Goal: Information Seeking & Learning: Learn about a topic

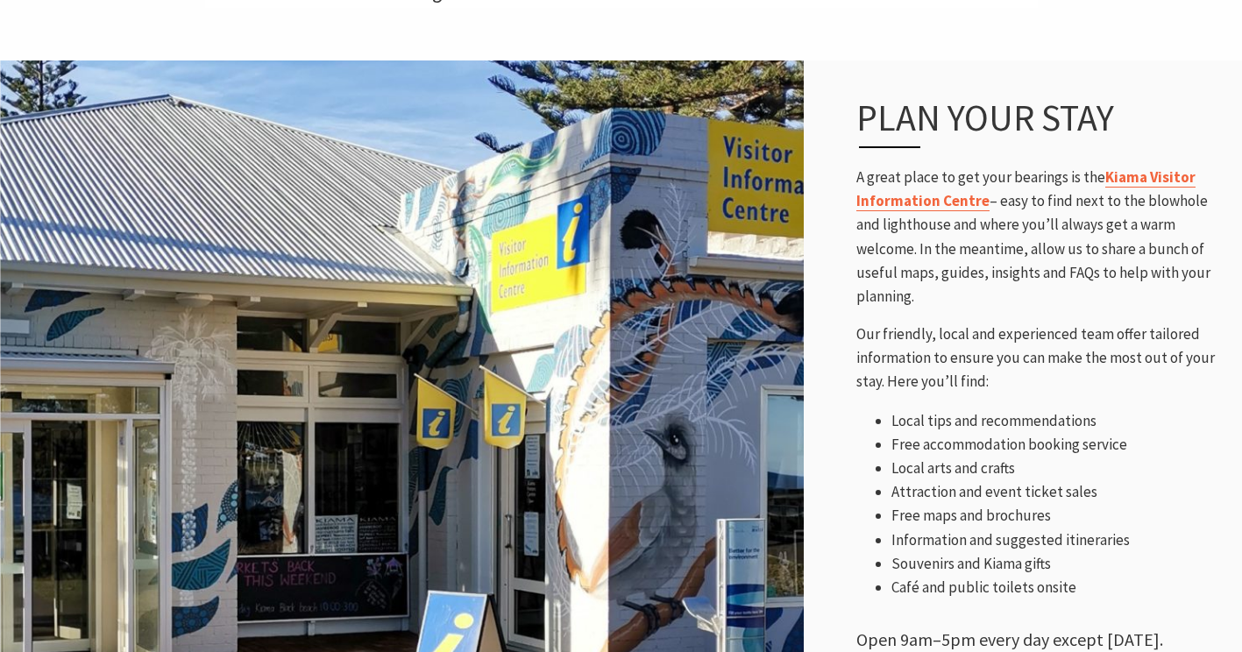
scroll to position [752, 0]
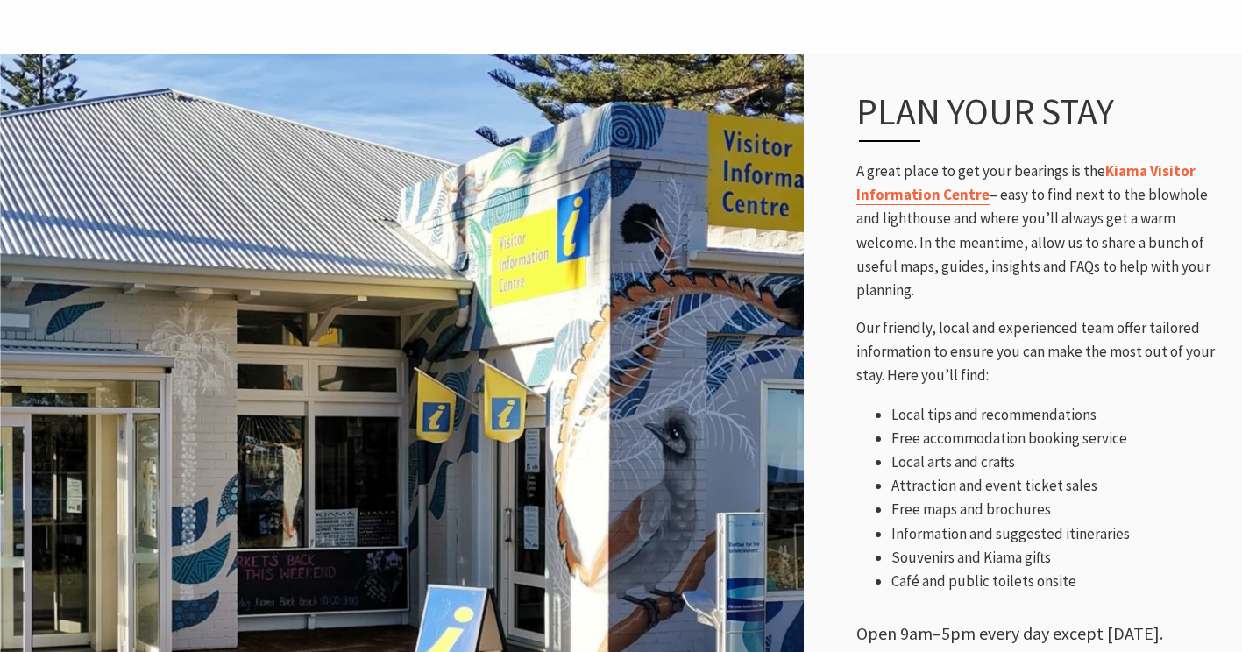
click at [934, 198] on link "Kiama Visitor Information Centre" at bounding box center [1026, 183] width 339 height 44
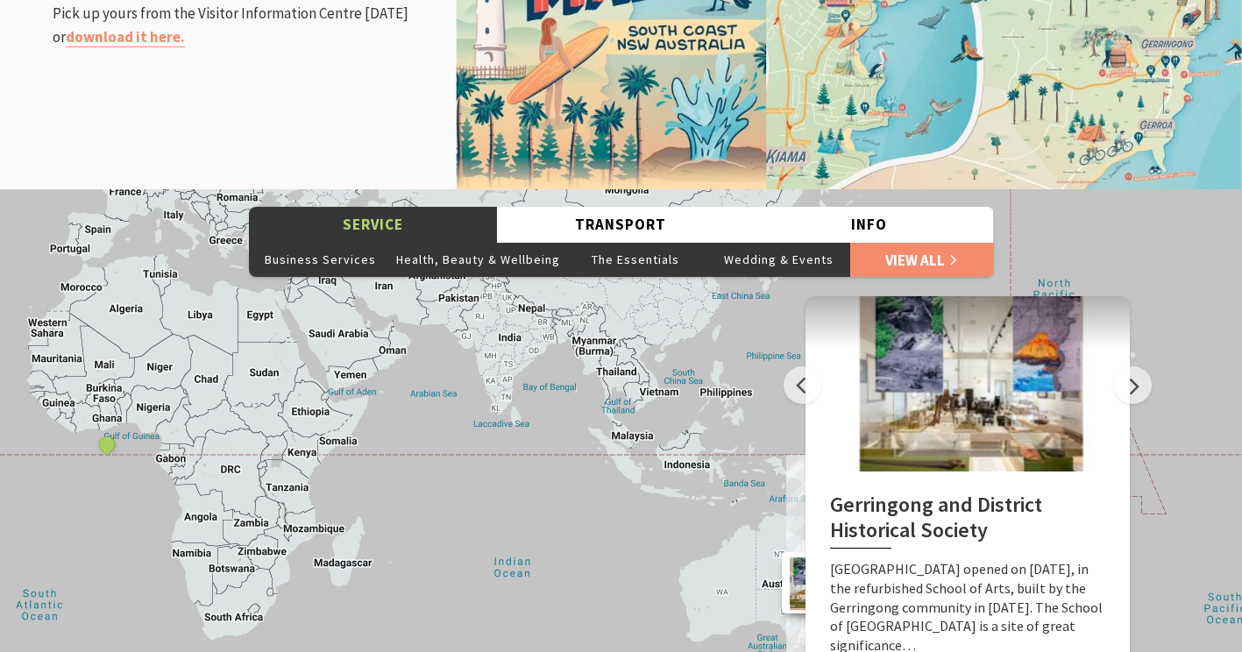
scroll to position [2293, 0]
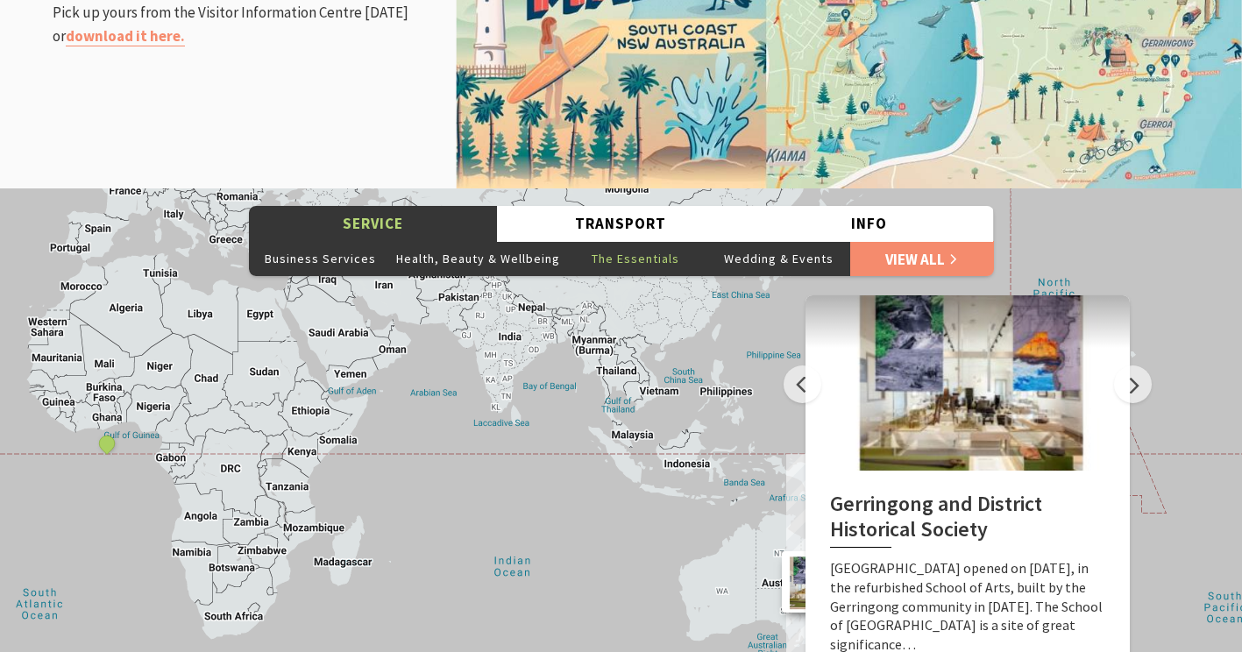
click at [635, 241] on button "The Essentials" at bounding box center [636, 258] width 143 height 35
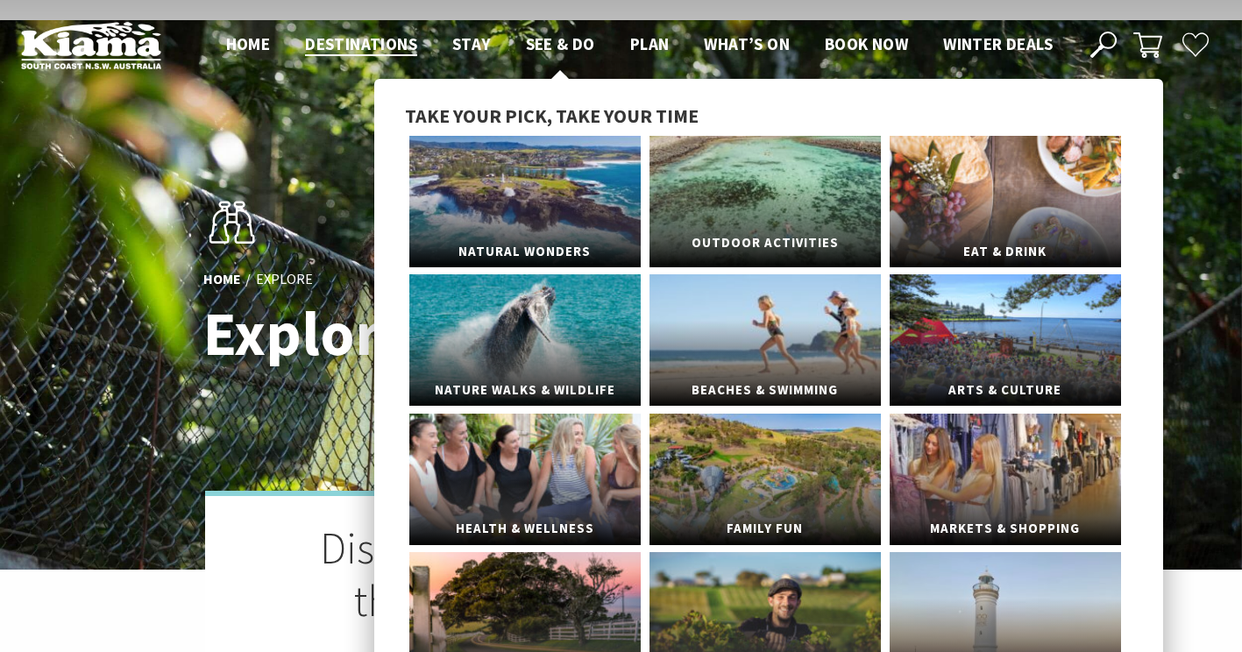
scroll to position [40, 0]
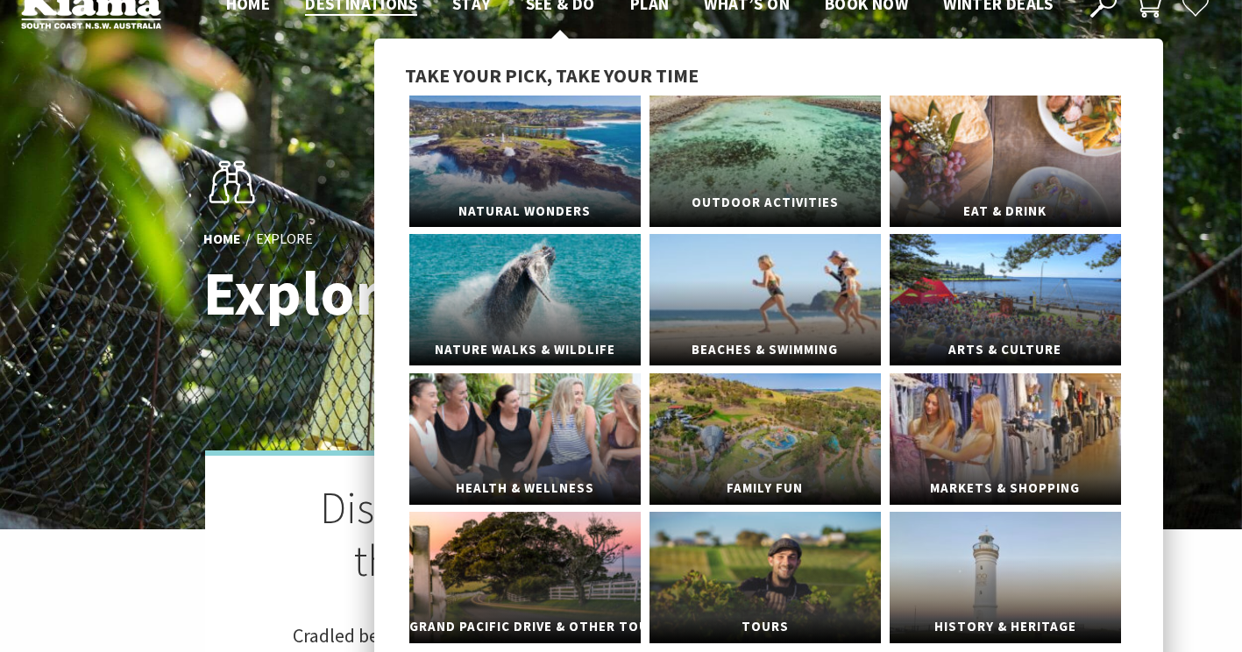
click at [783, 173] on link "Outdoor Activities" at bounding box center [765, 162] width 231 height 132
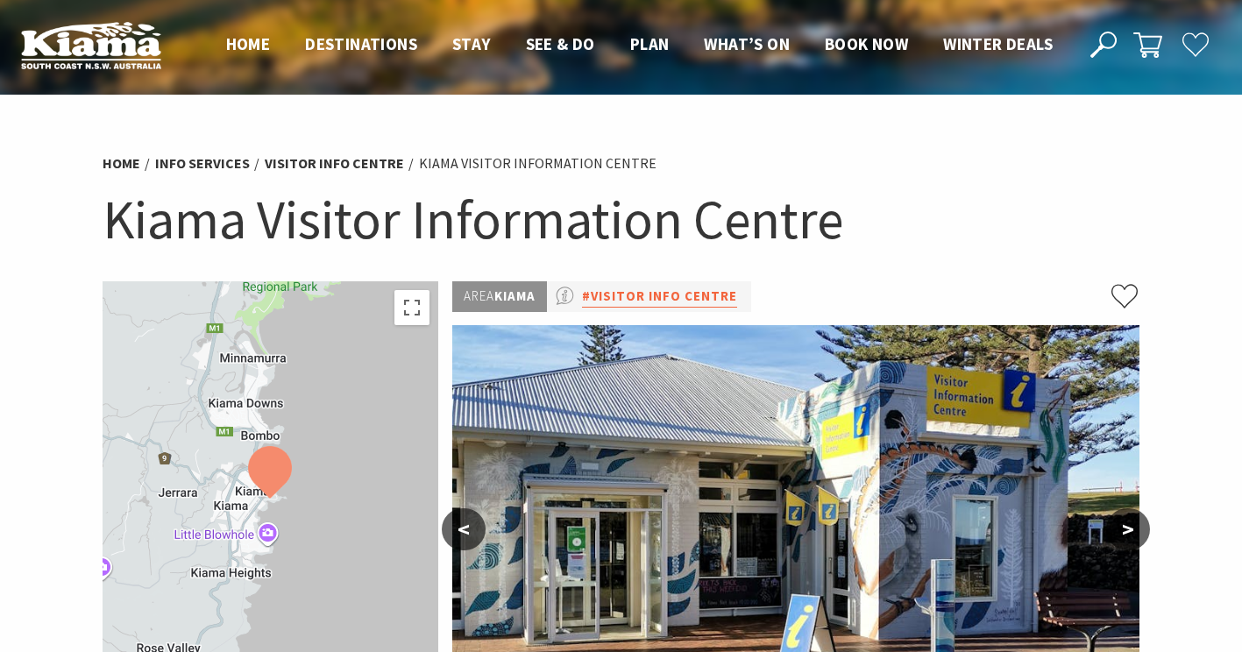
click at [643, 298] on link "#Visitor Info Centre" at bounding box center [659, 297] width 155 height 22
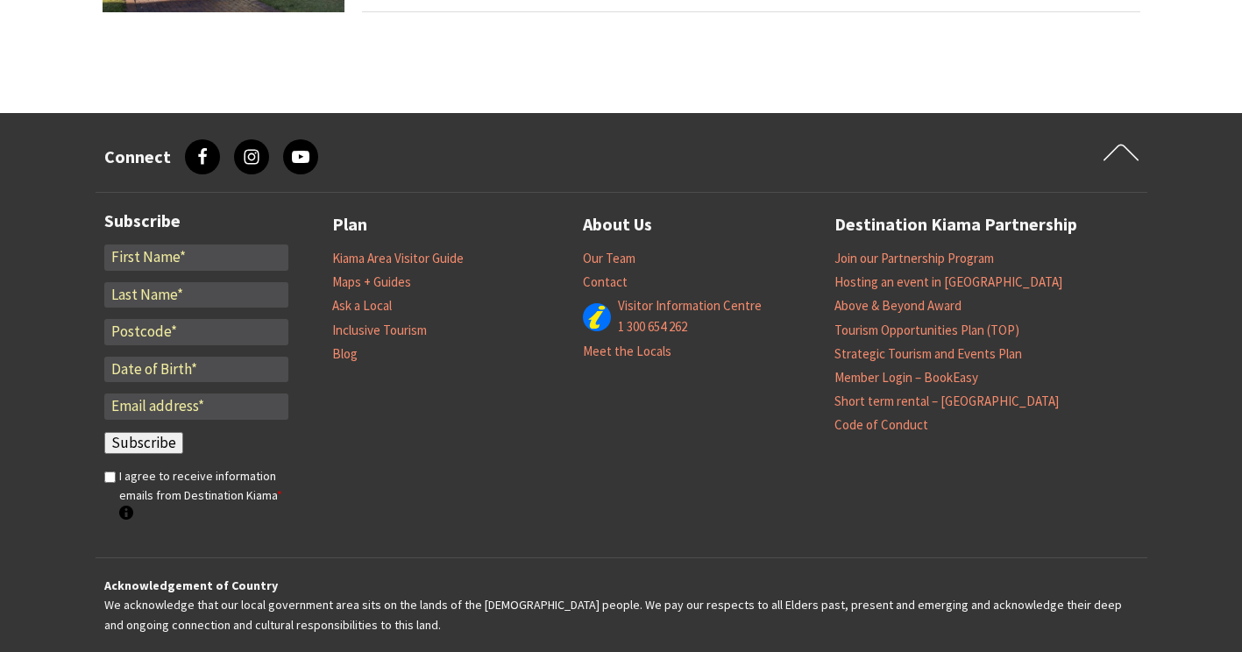
scroll to position [908, 0]
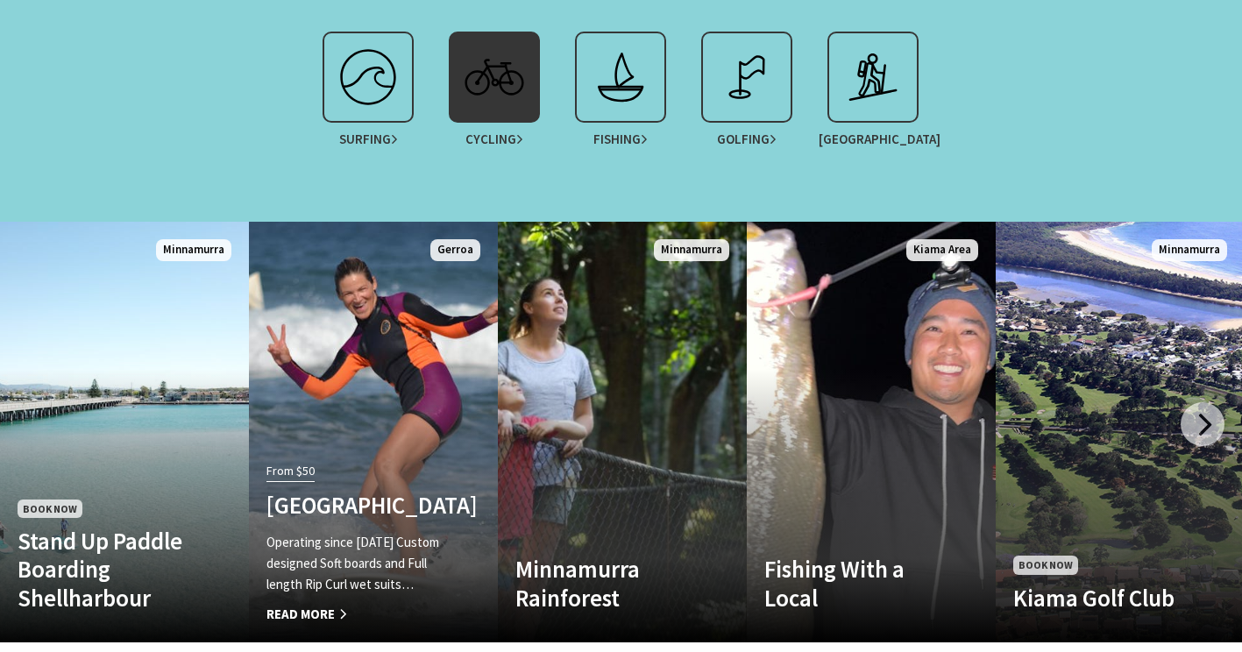
scroll to position [1764, 0]
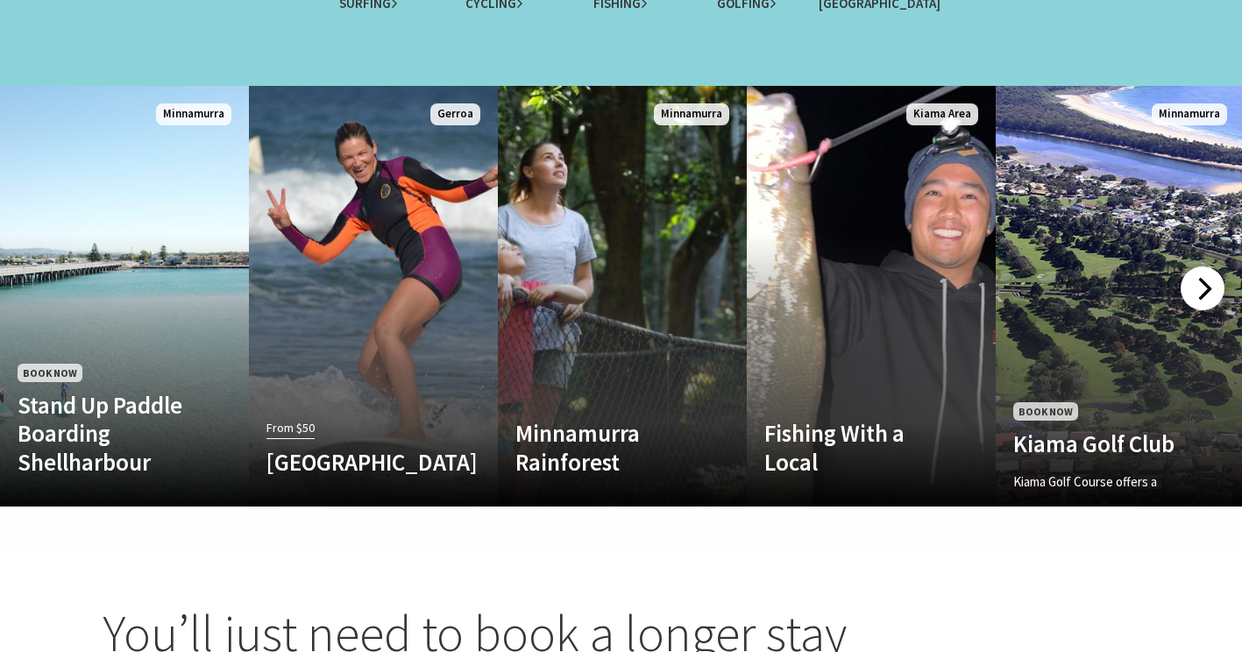
click at [1200, 285] on div at bounding box center [1203, 289] width 44 height 44
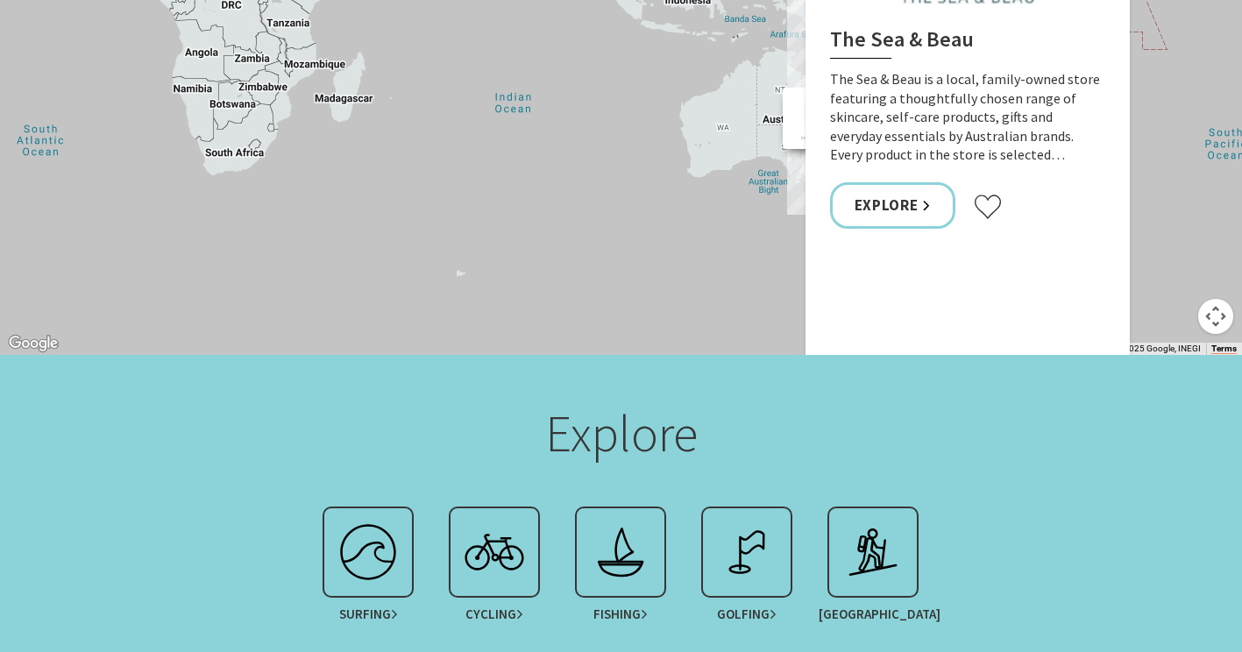
scroll to position [1125, 0]
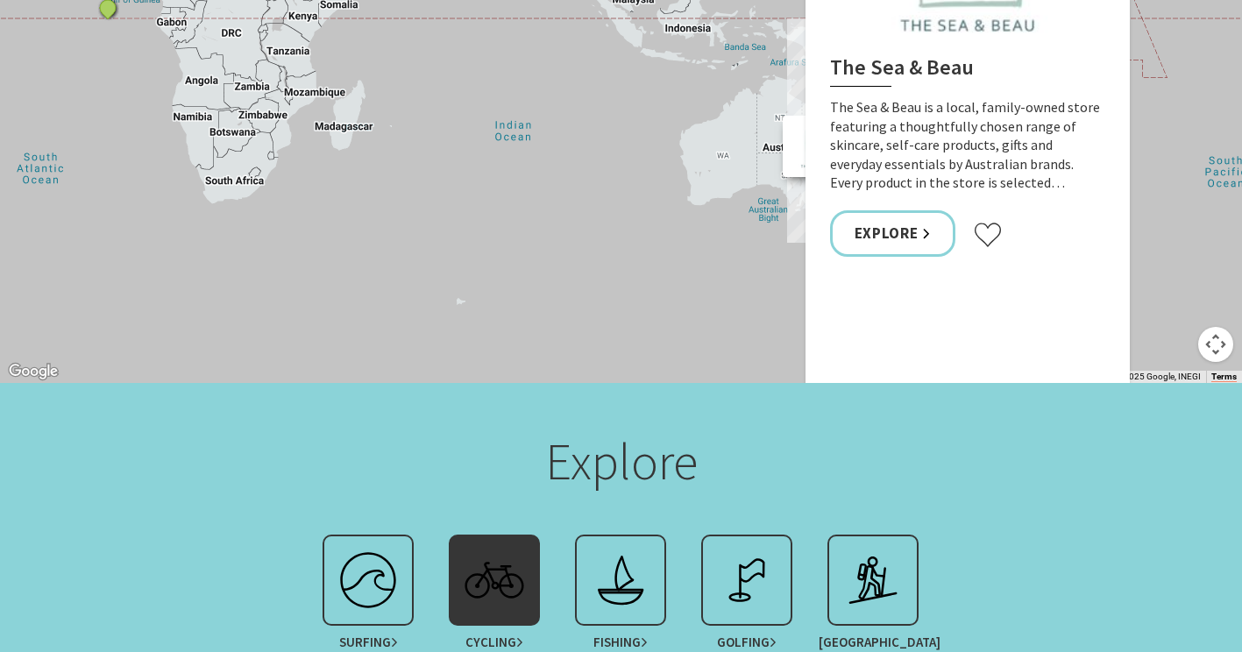
click at [516, 575] on img at bounding box center [494, 580] width 70 height 70
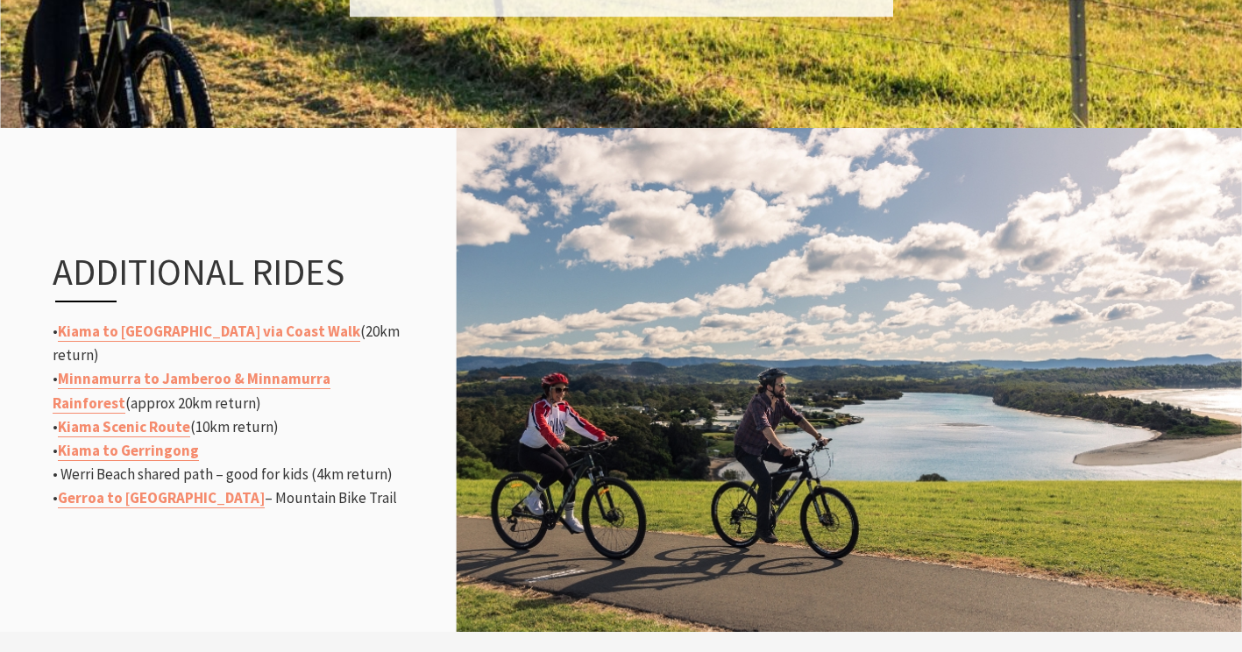
scroll to position [1881, 0]
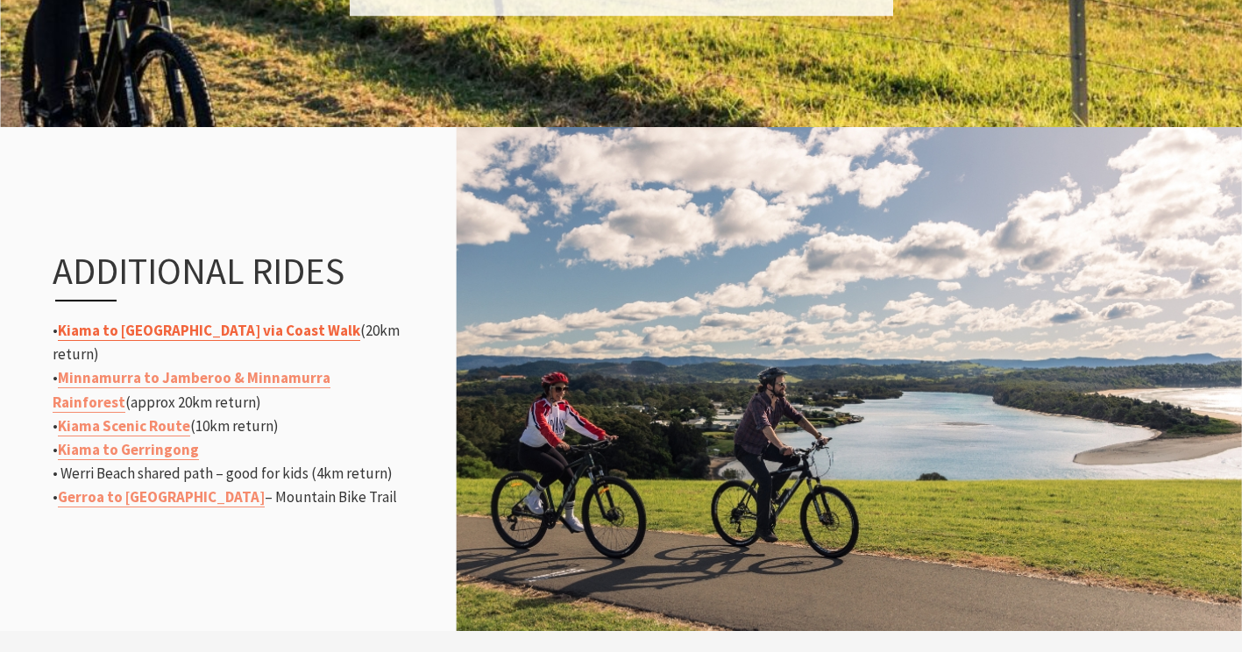
drag, startPoint x: 178, startPoint y: 494, endPoint x: 136, endPoint y: 344, distance: 156.6
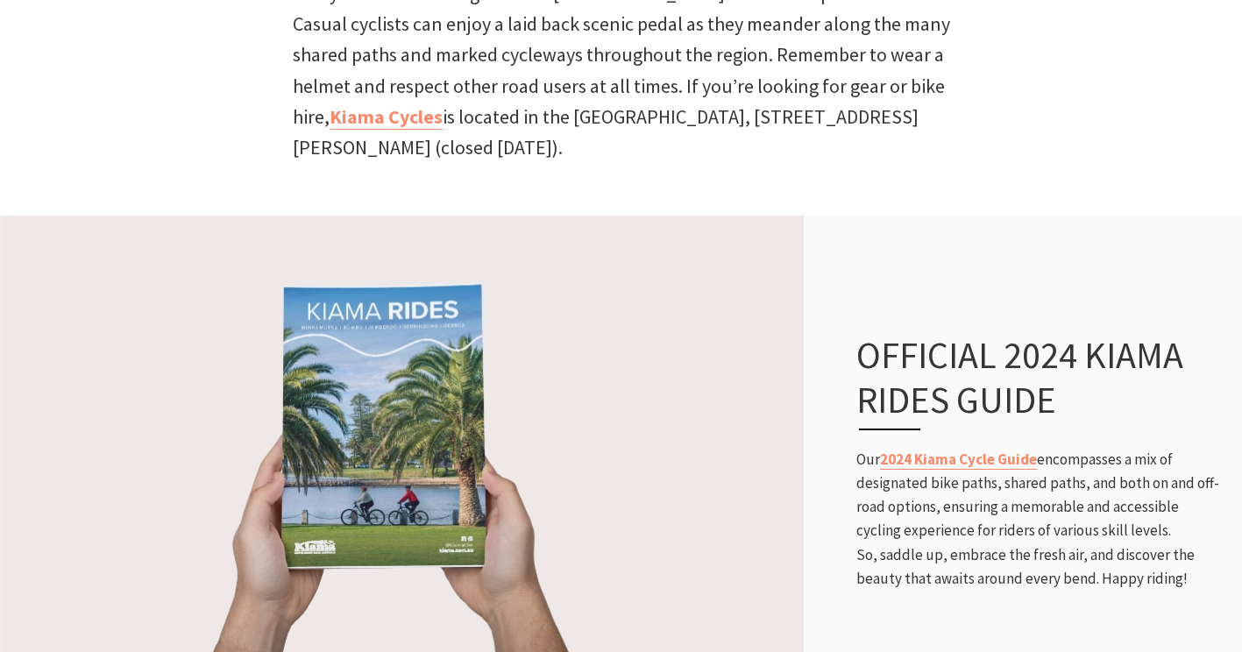
scroll to position [784, 0]
click at [924, 468] on link "2024 Kiama Cycle Guide" at bounding box center [958, 461] width 157 height 20
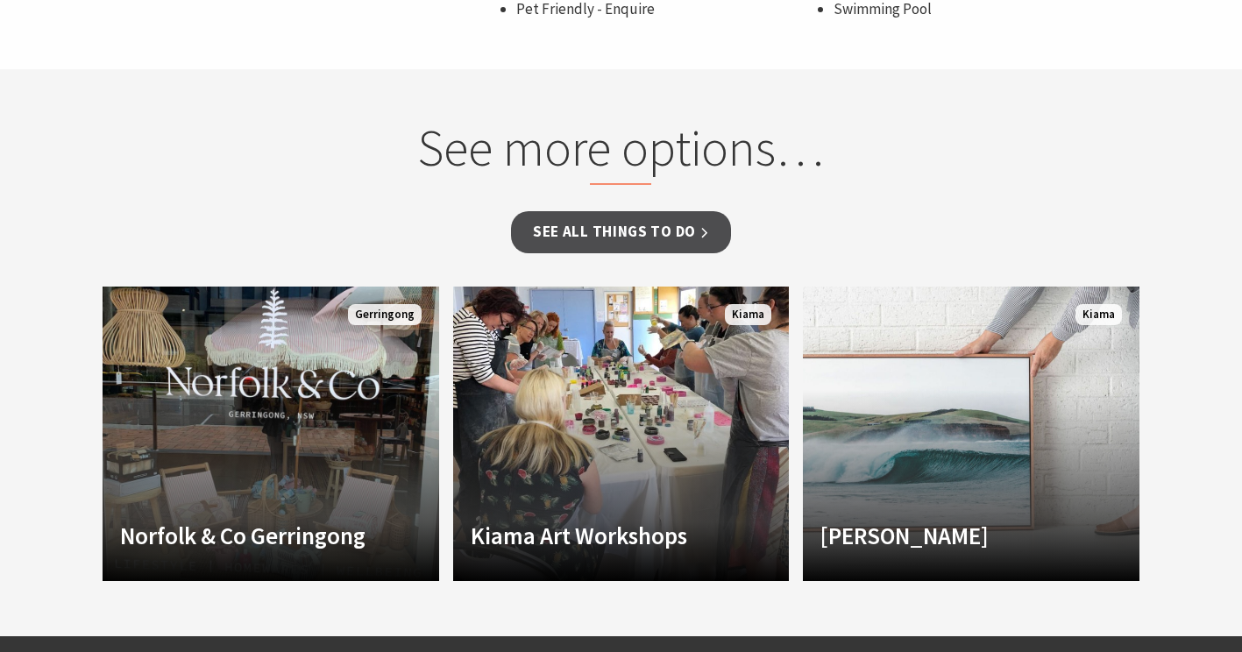
scroll to position [1502, 0]
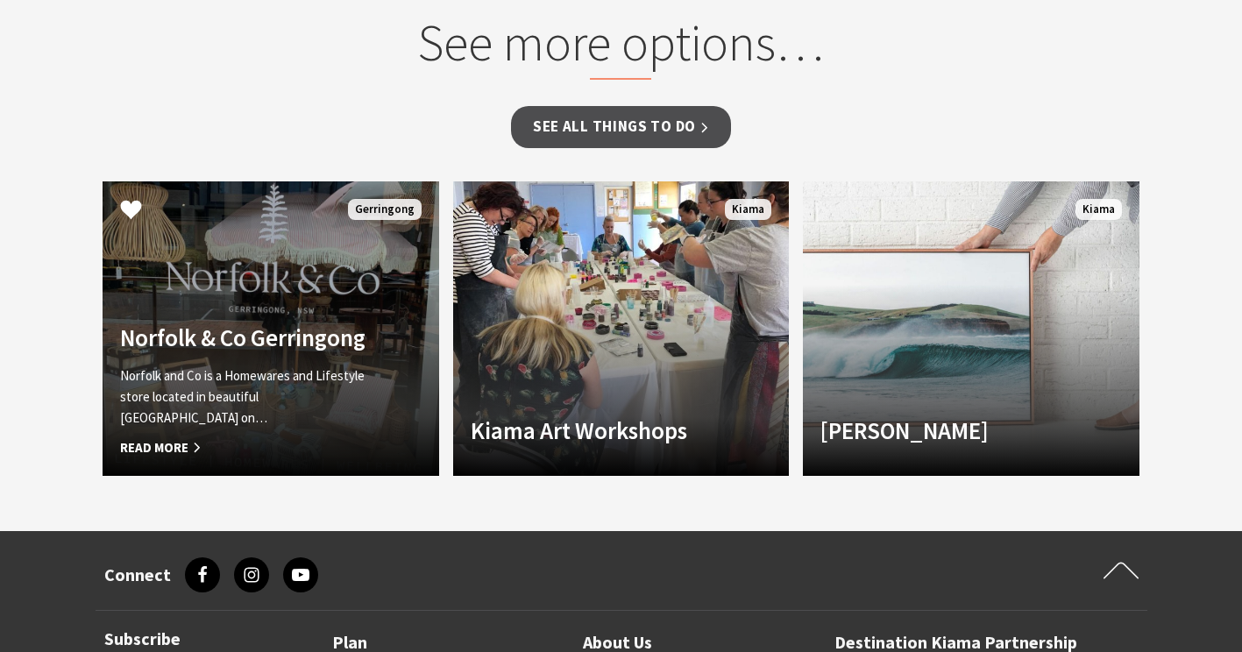
click at [194, 411] on div "Norfolk and Co is a Homewares and Lifestyle store located in beautiful Gerringo…" at bounding box center [245, 412] width 251 height 93
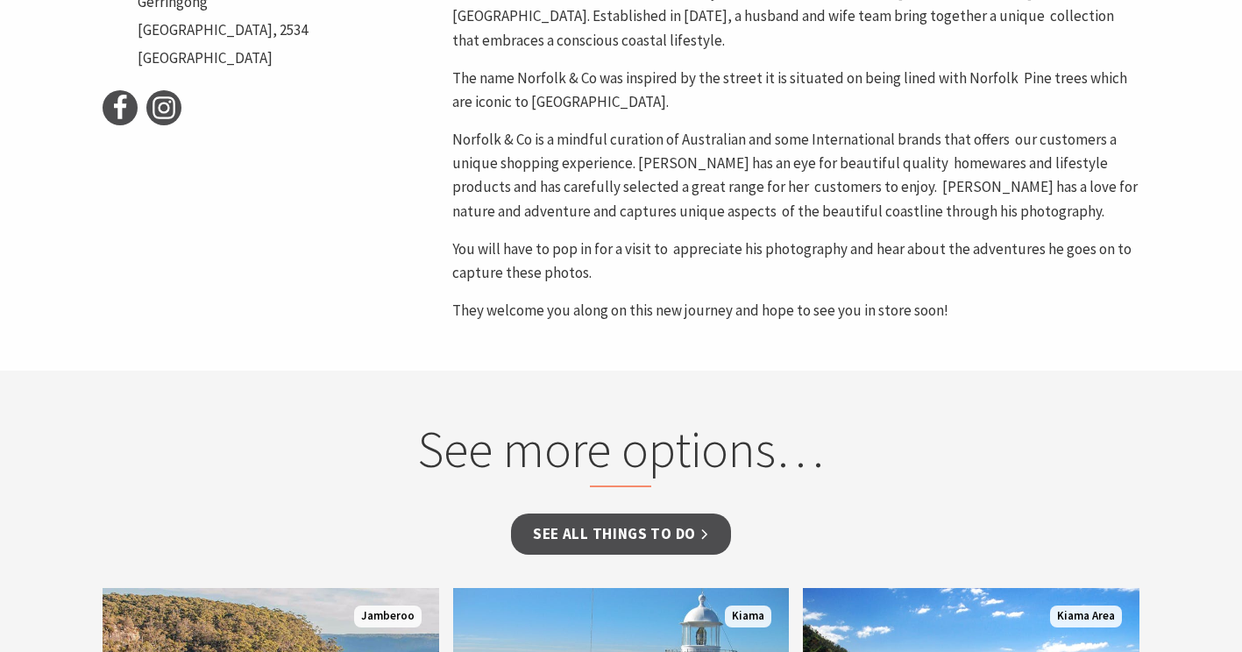
scroll to position [907, 0]
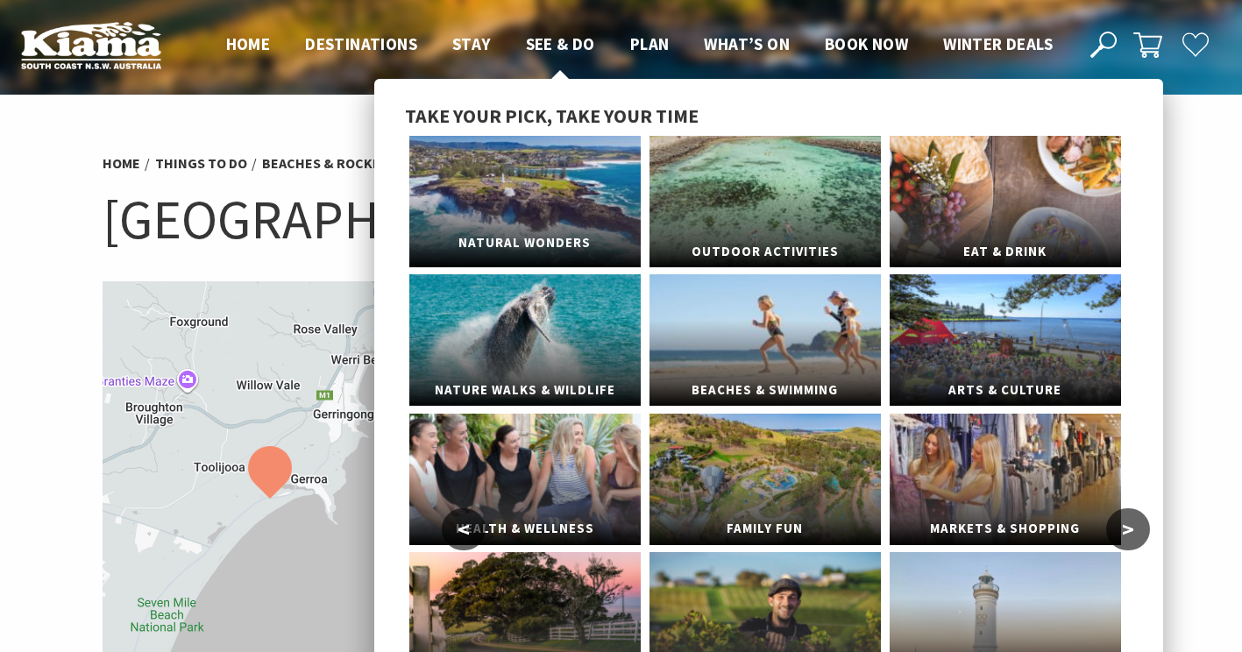
click at [583, 182] on link "Natural Wonders" at bounding box center [524, 202] width 231 height 132
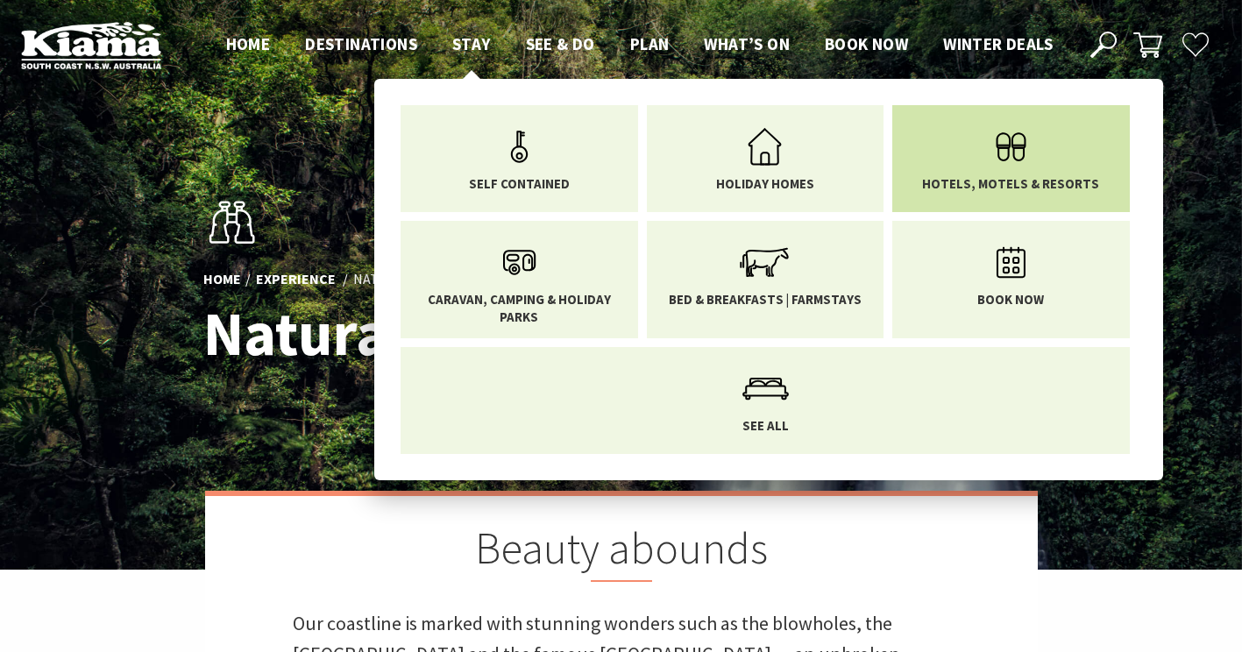
click at [946, 140] on link "Hotels, Motels & Resorts" at bounding box center [1011, 155] width 211 height 74
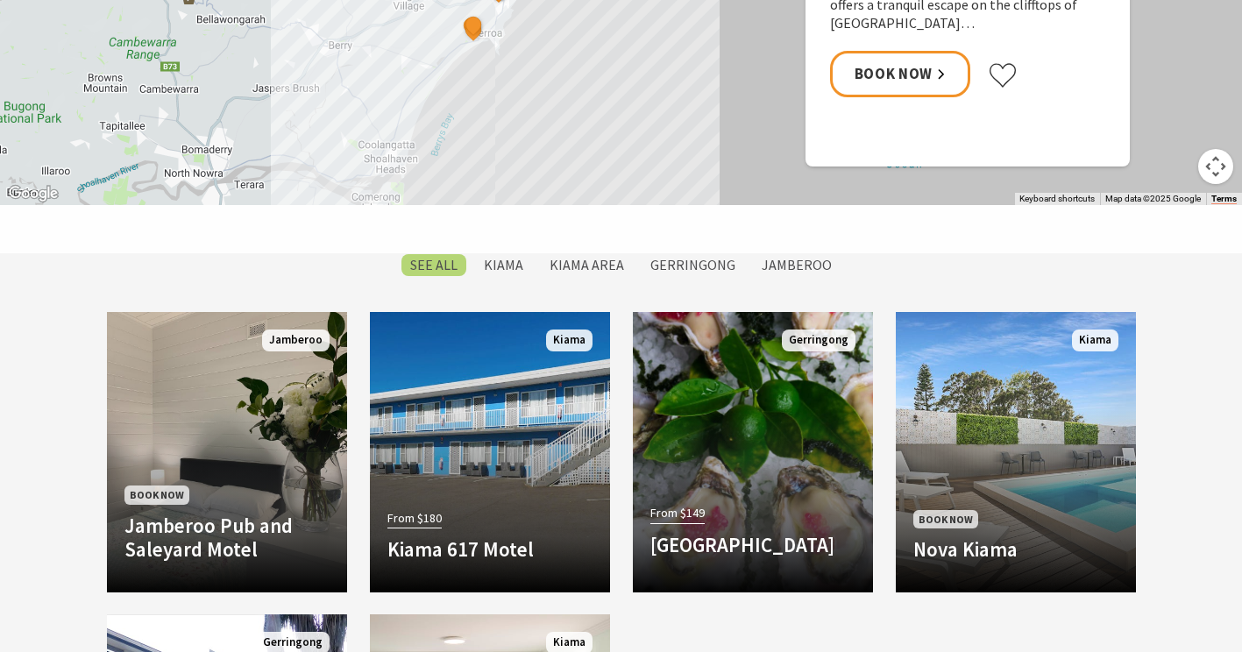
scroll to position [1181, 0]
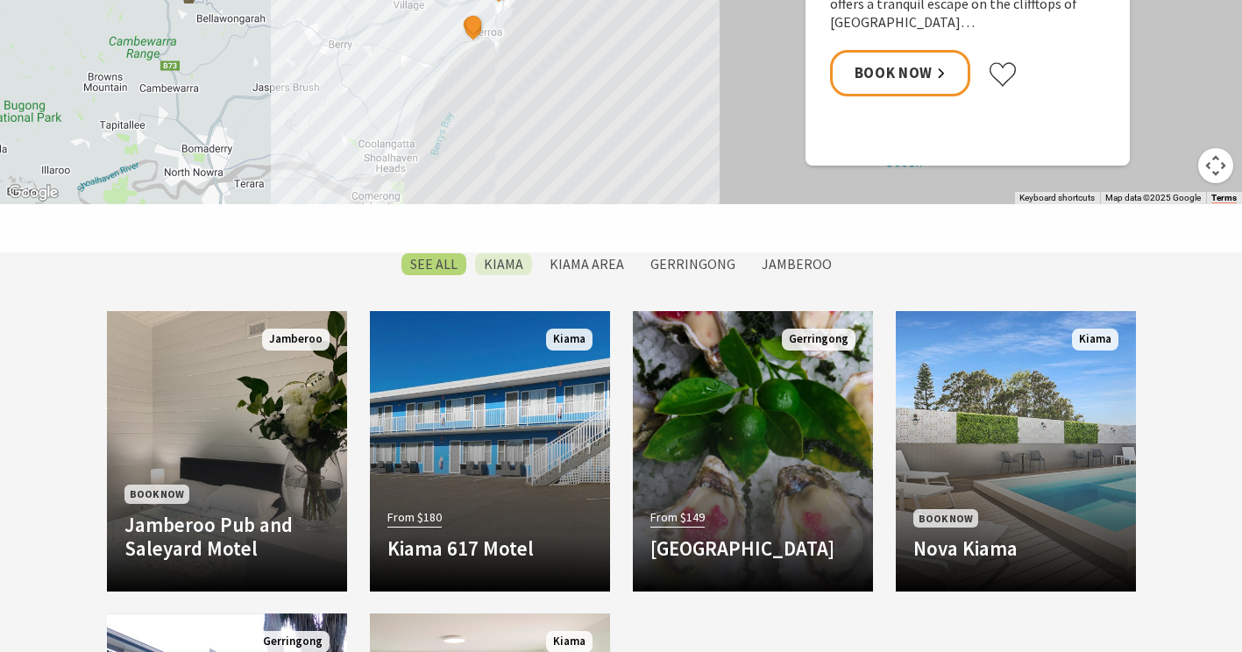
click at [512, 266] on label "Kiama" at bounding box center [503, 264] width 57 height 22
click at [0, 0] on input "Kiama" at bounding box center [0, 0] width 0 height 0
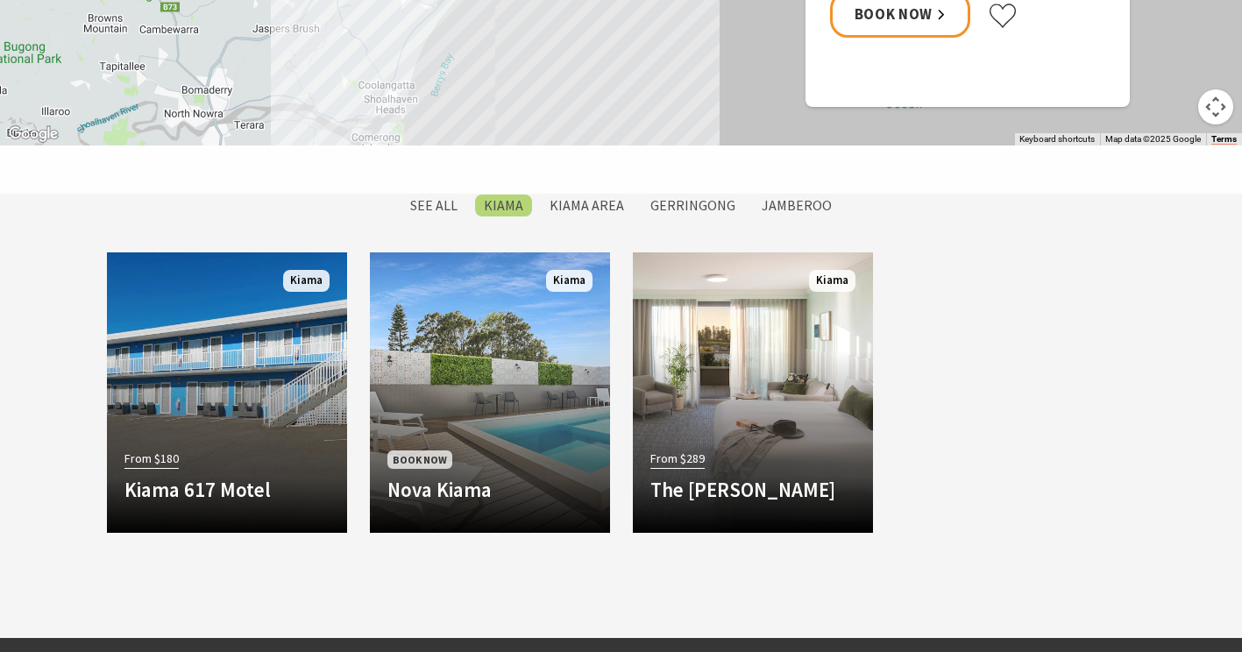
scroll to position [1238, 0]
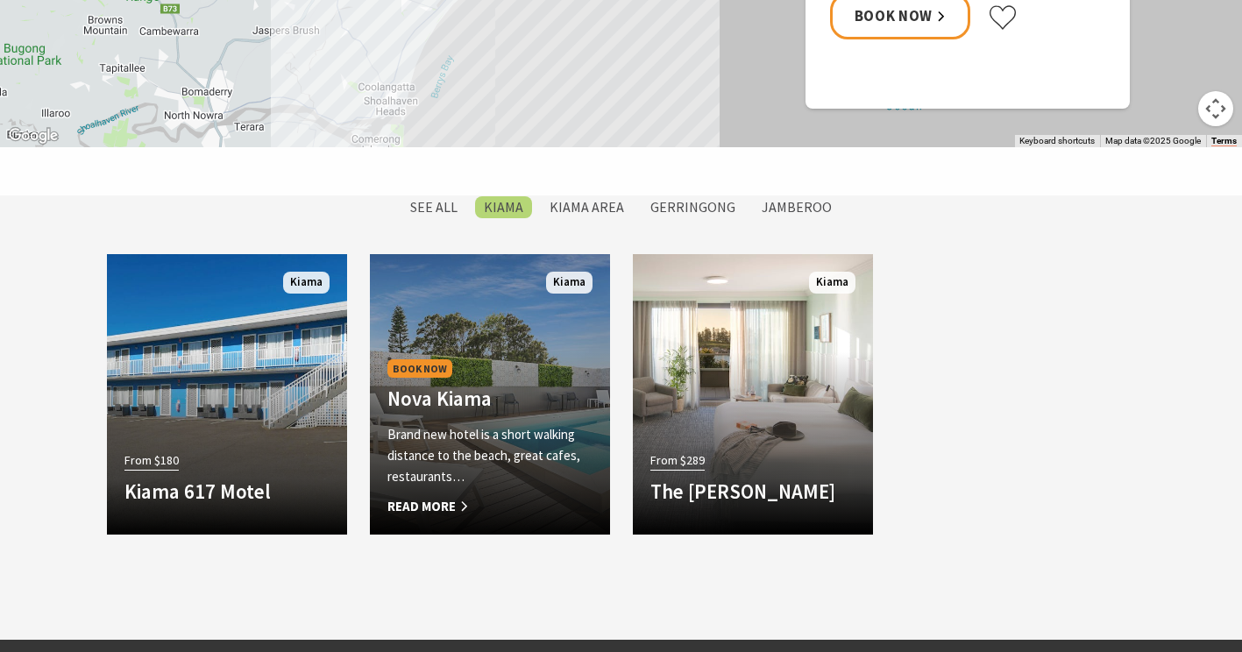
click at [445, 502] on span "Read More" at bounding box center [490, 506] width 205 height 21
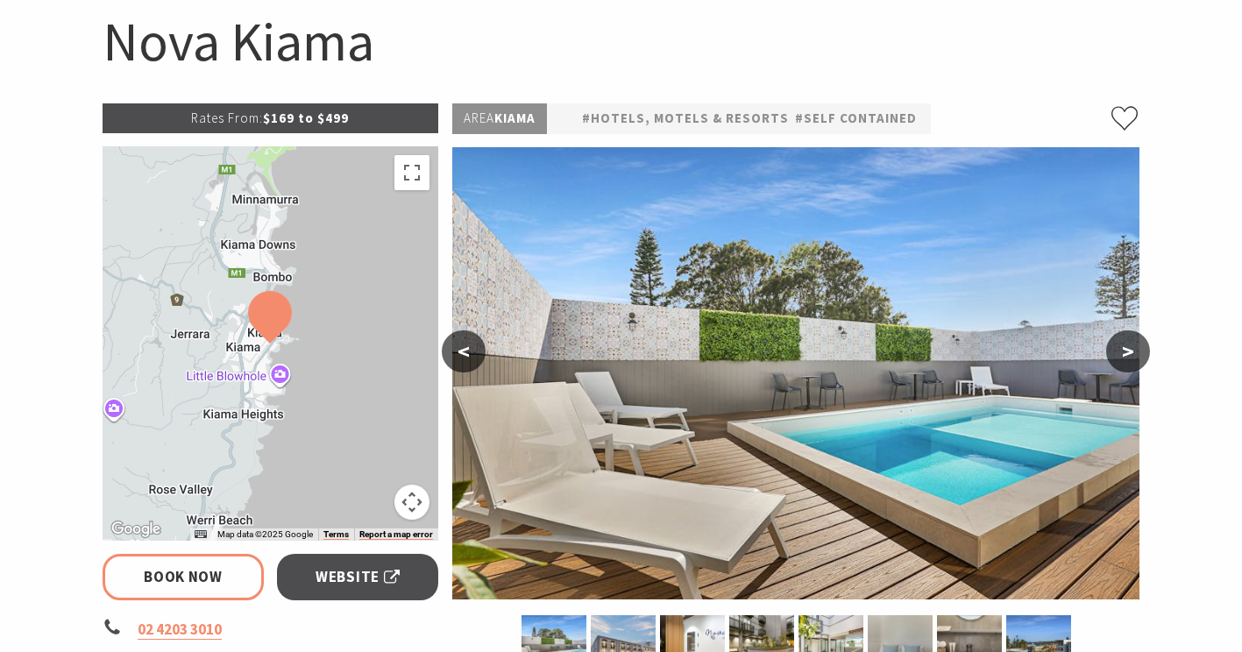
scroll to position [359, 0]
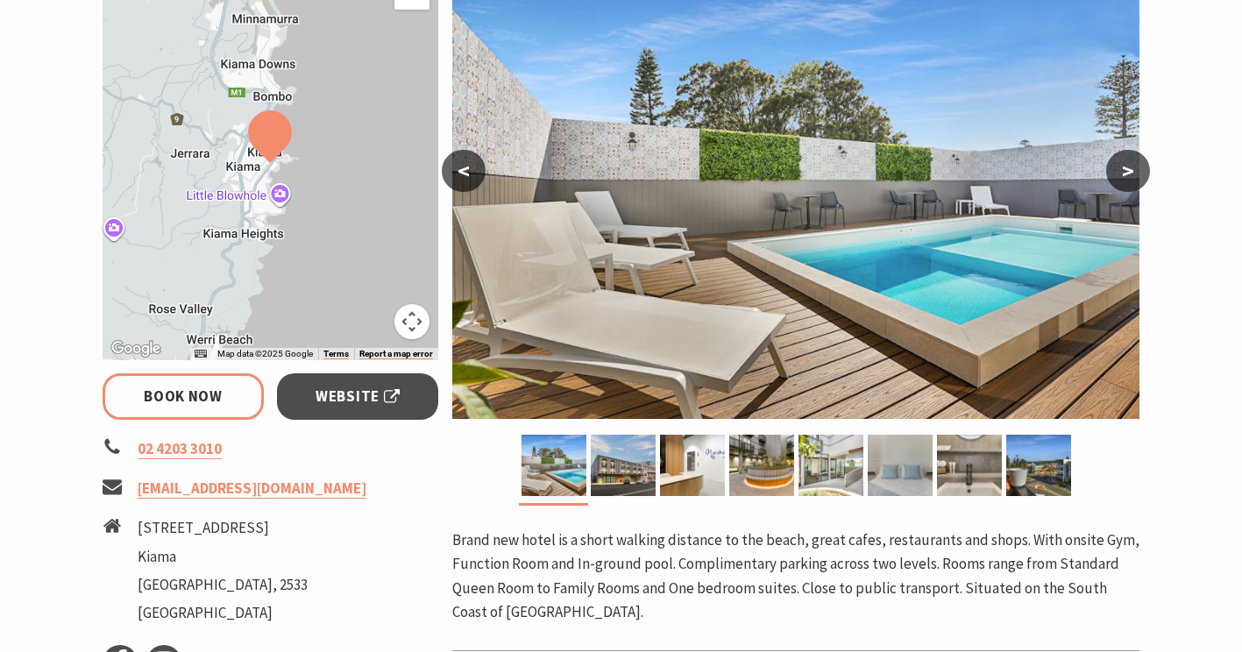
select select "3"
select select "2"
click at [1121, 169] on button ">" at bounding box center [1128, 171] width 44 height 42
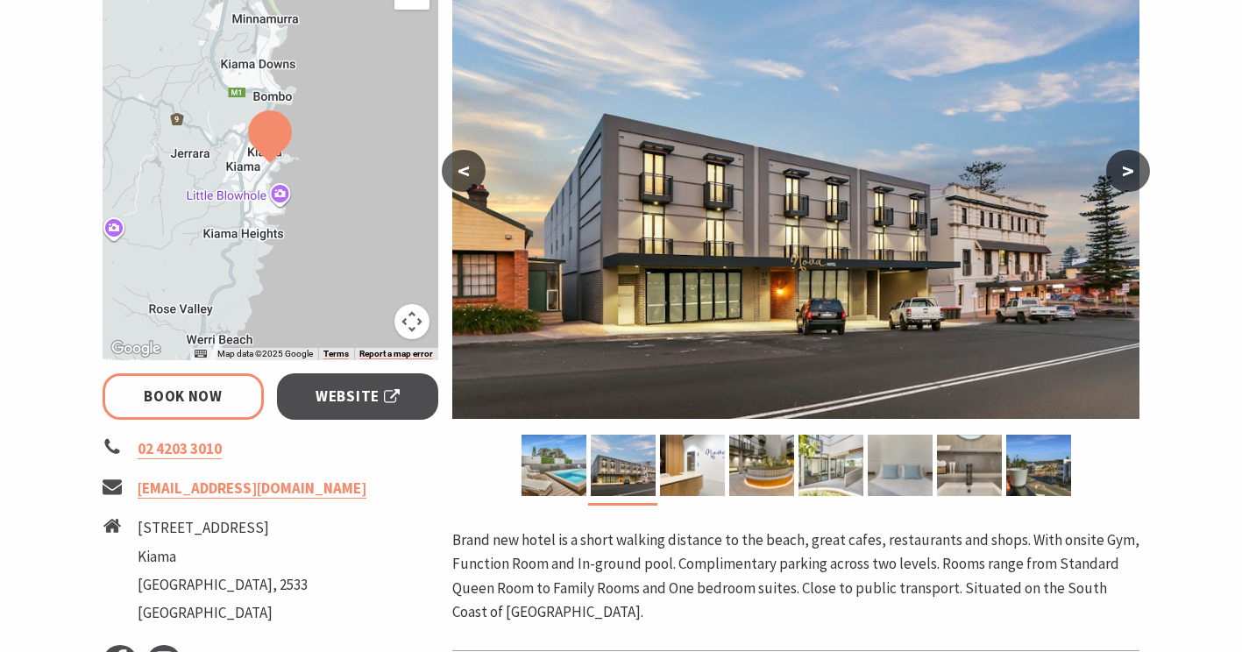
click at [1121, 169] on button ">" at bounding box center [1128, 171] width 44 height 42
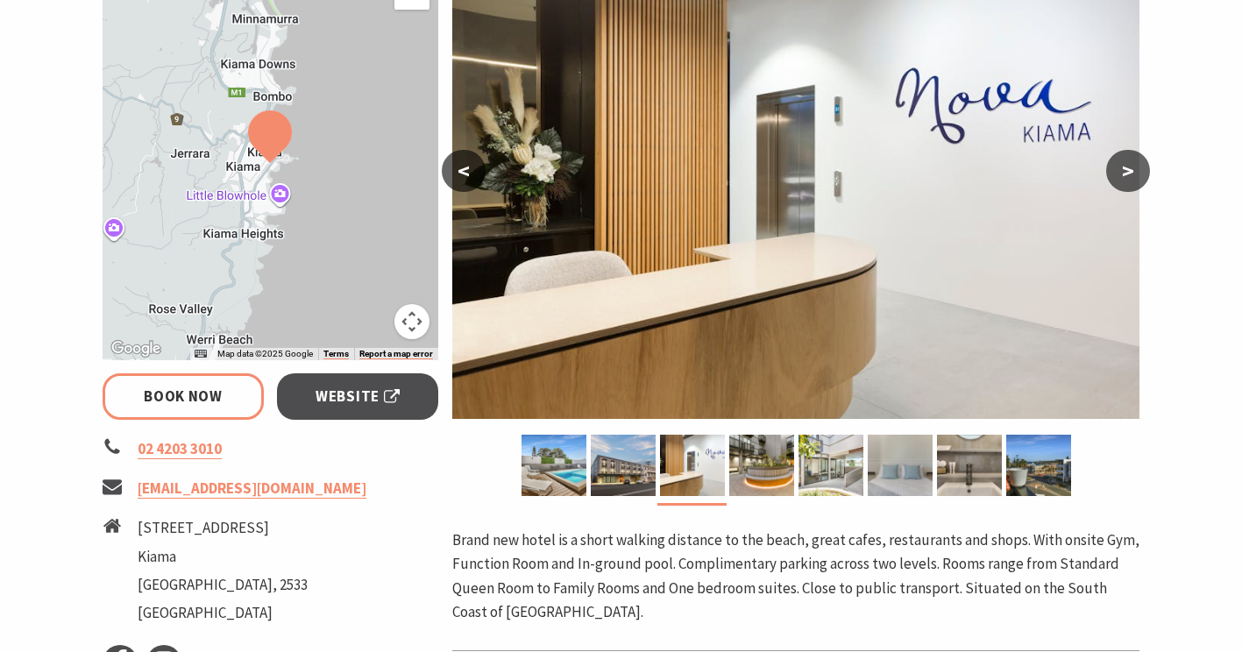
click at [1121, 169] on button ">" at bounding box center [1128, 171] width 44 height 42
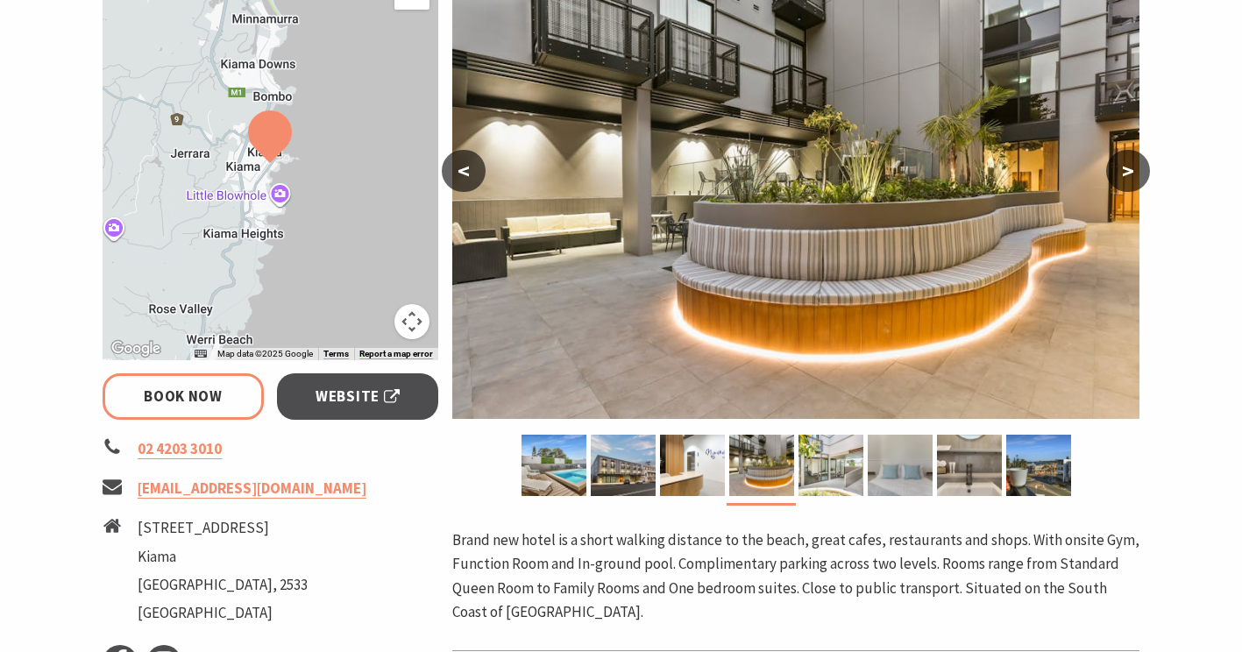
click at [1121, 169] on button ">" at bounding box center [1128, 171] width 44 height 42
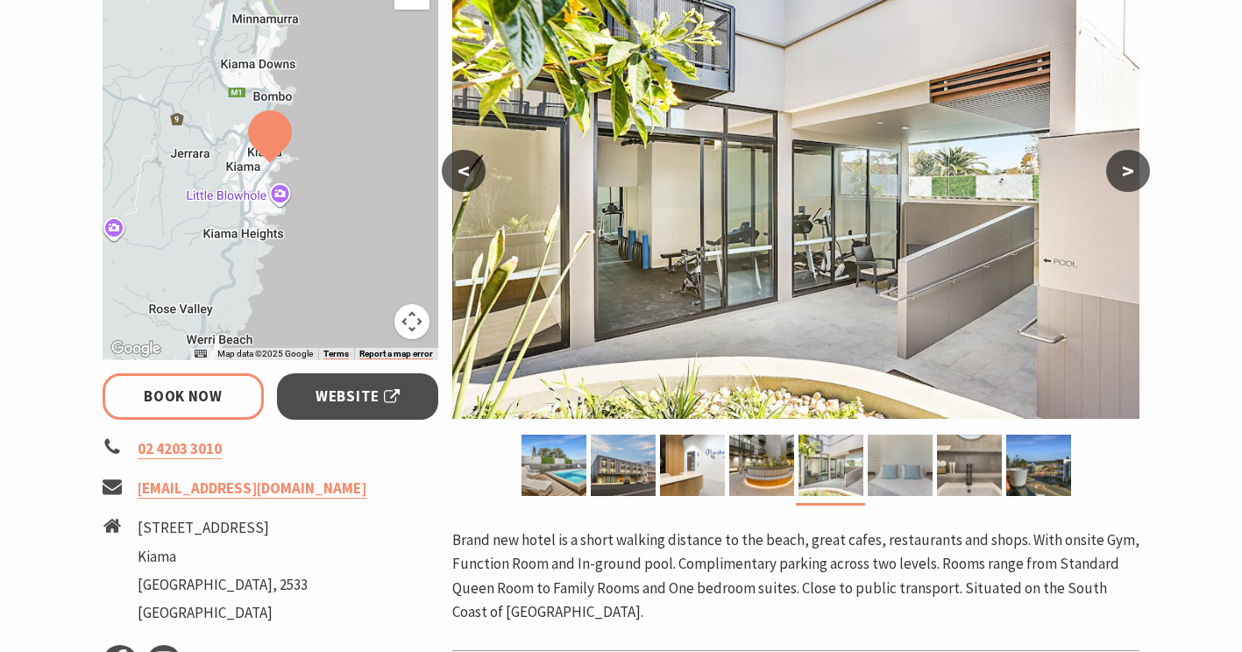
click at [1121, 169] on button ">" at bounding box center [1128, 171] width 44 height 42
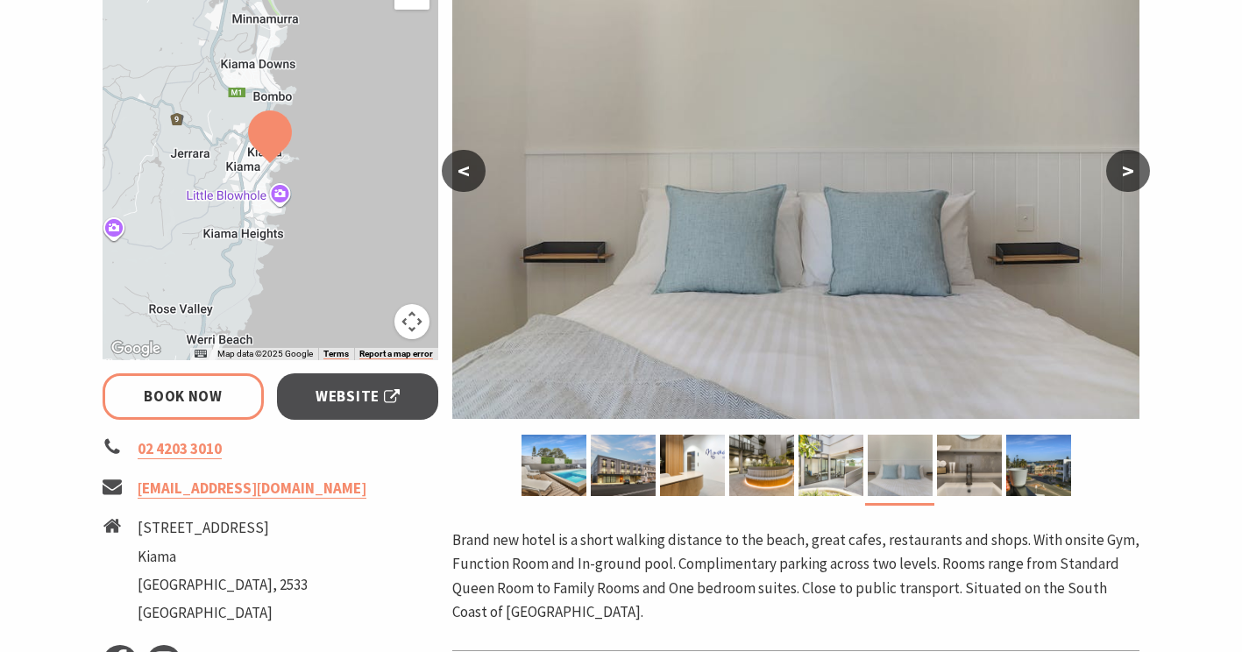
click at [1121, 169] on button ">" at bounding box center [1128, 171] width 44 height 42
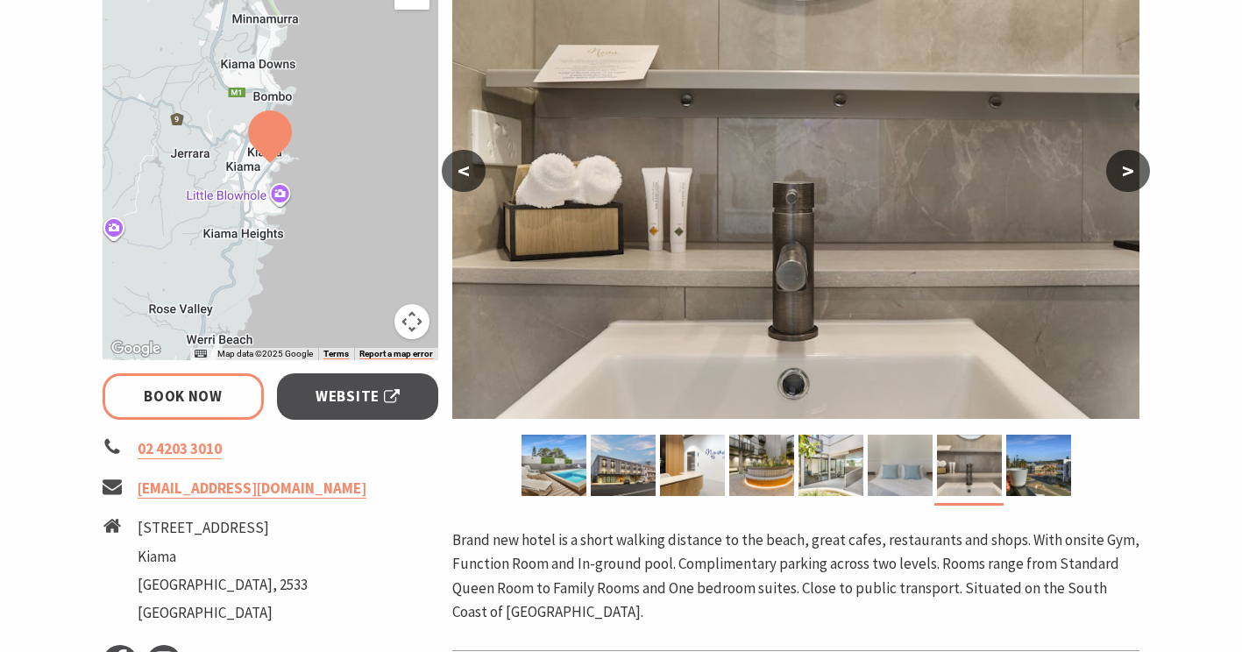
click at [1121, 169] on button ">" at bounding box center [1128, 171] width 44 height 42
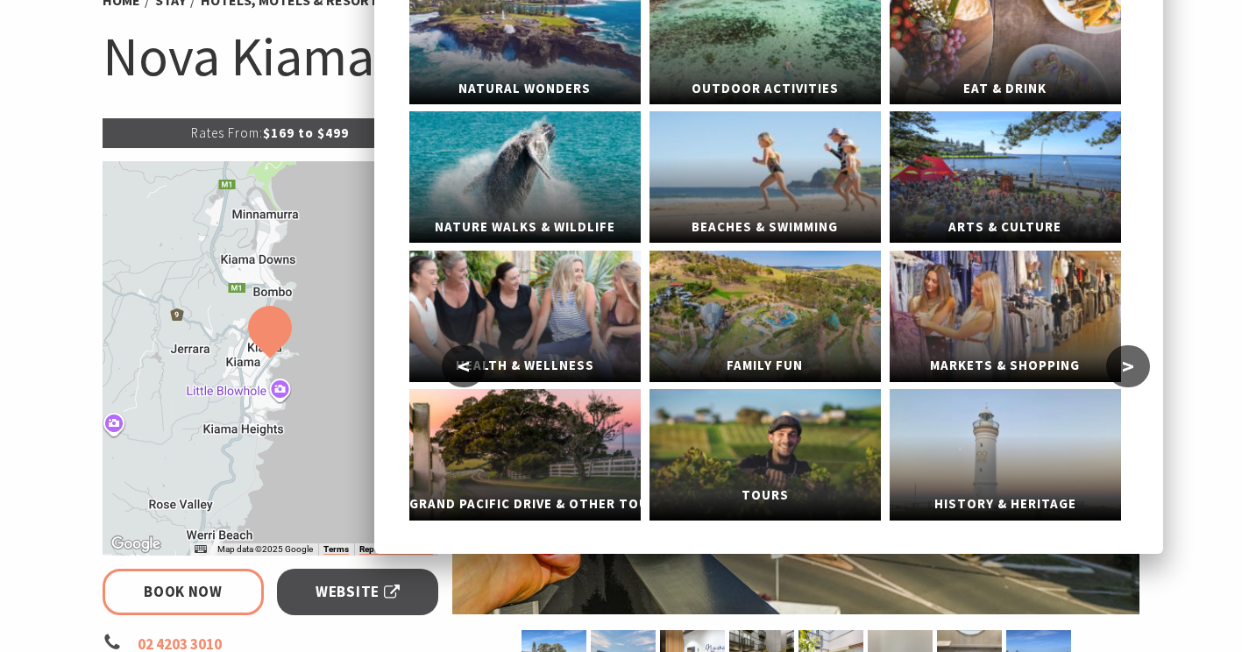
scroll to position [0, 0]
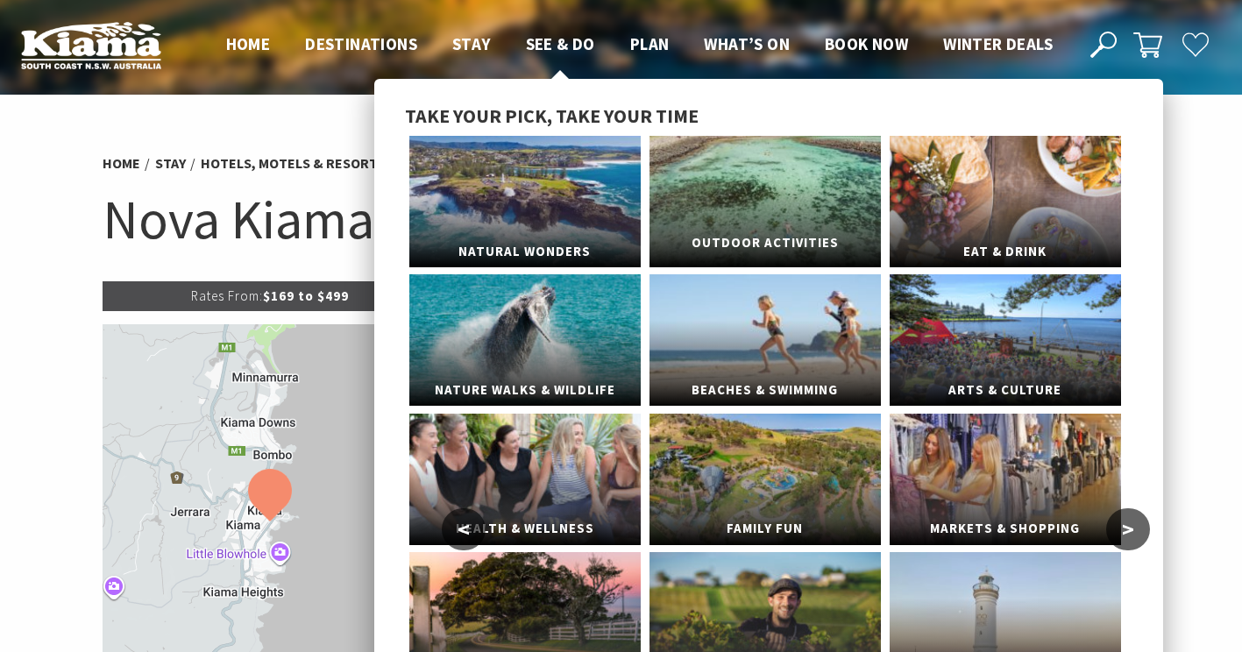
click at [728, 233] on span "Outdoor Activities" at bounding box center [765, 243] width 231 height 32
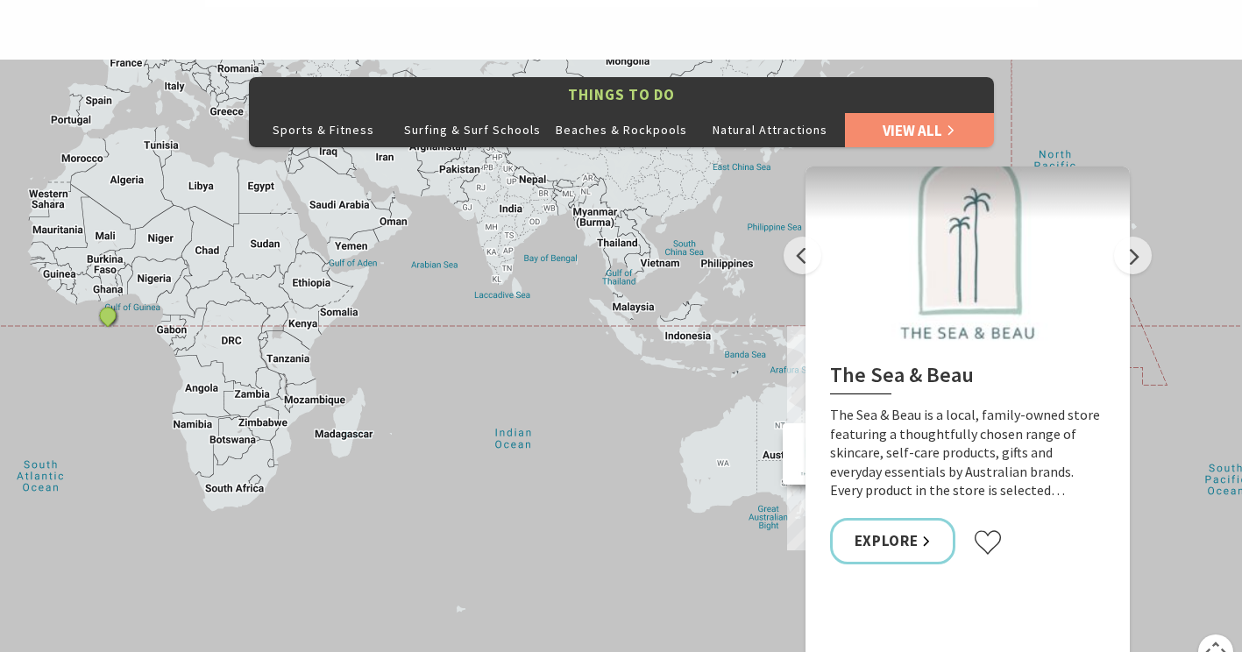
scroll to position [816, 0]
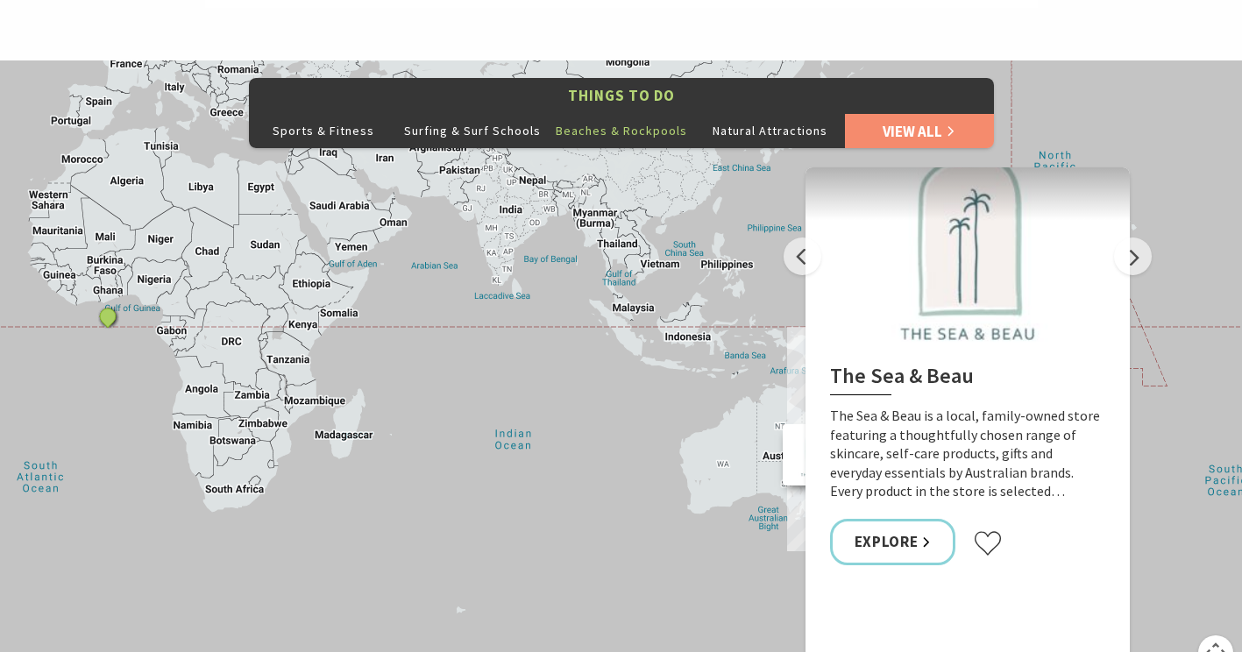
click at [651, 115] on button "Beaches & Rockpools" at bounding box center [621, 130] width 149 height 35
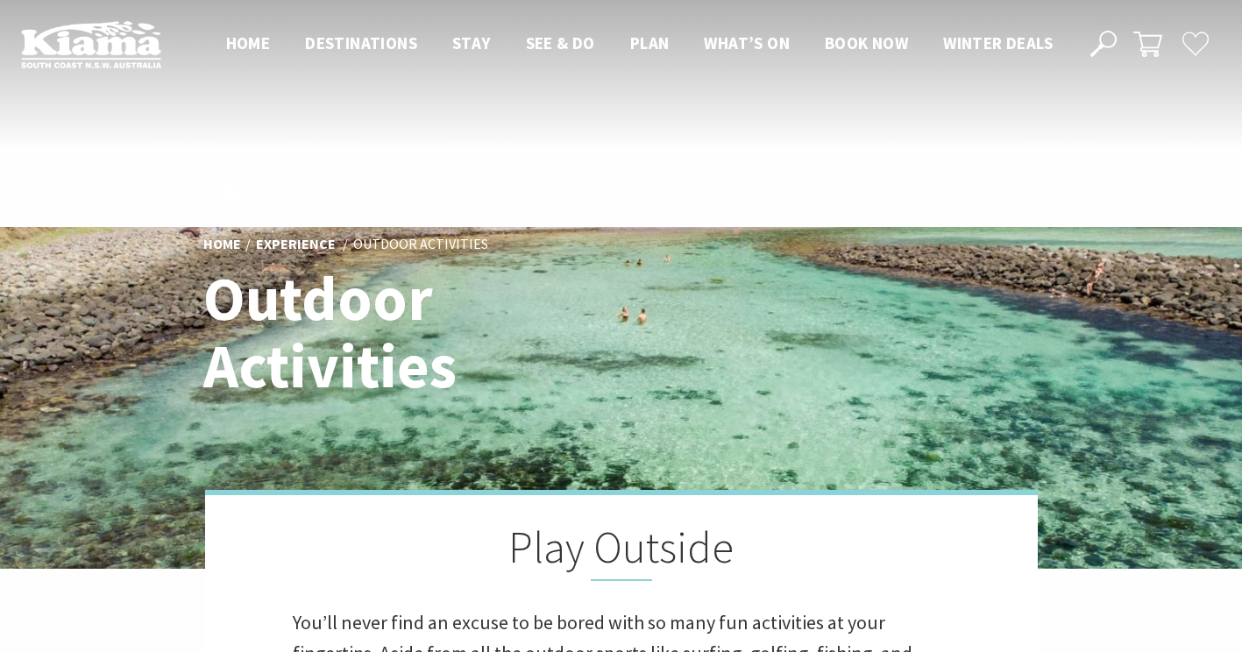
scroll to position [0, 0]
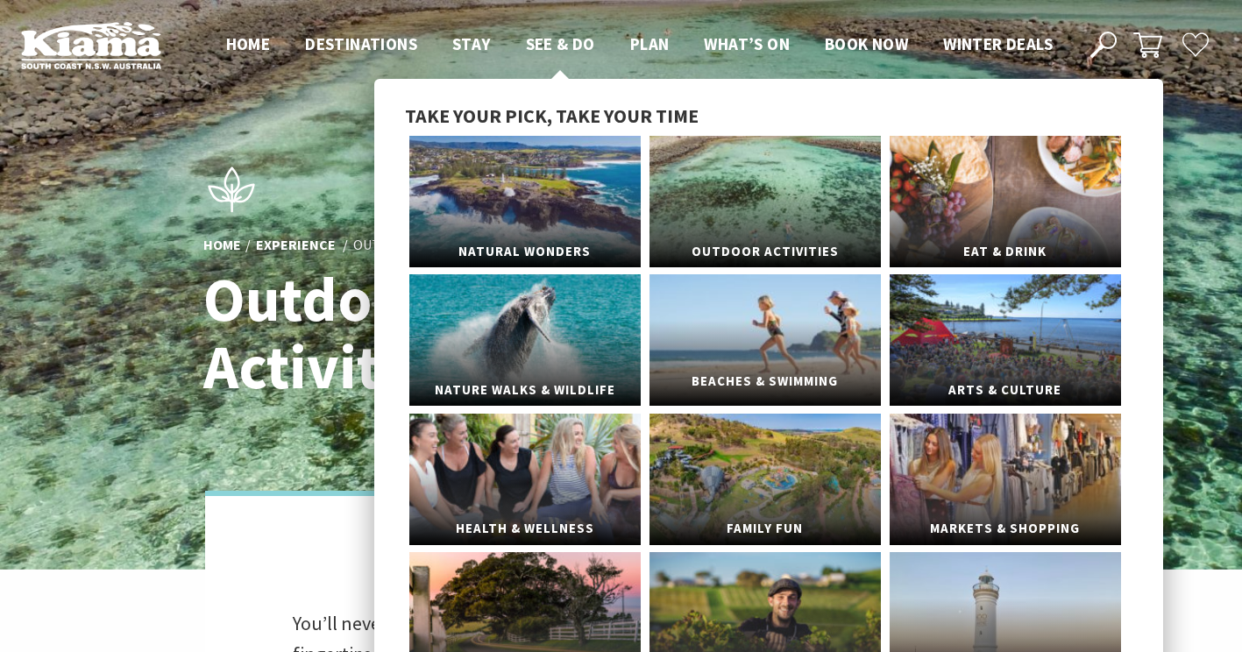
click at [713, 331] on link "Beaches & Swimming" at bounding box center [765, 340] width 231 height 132
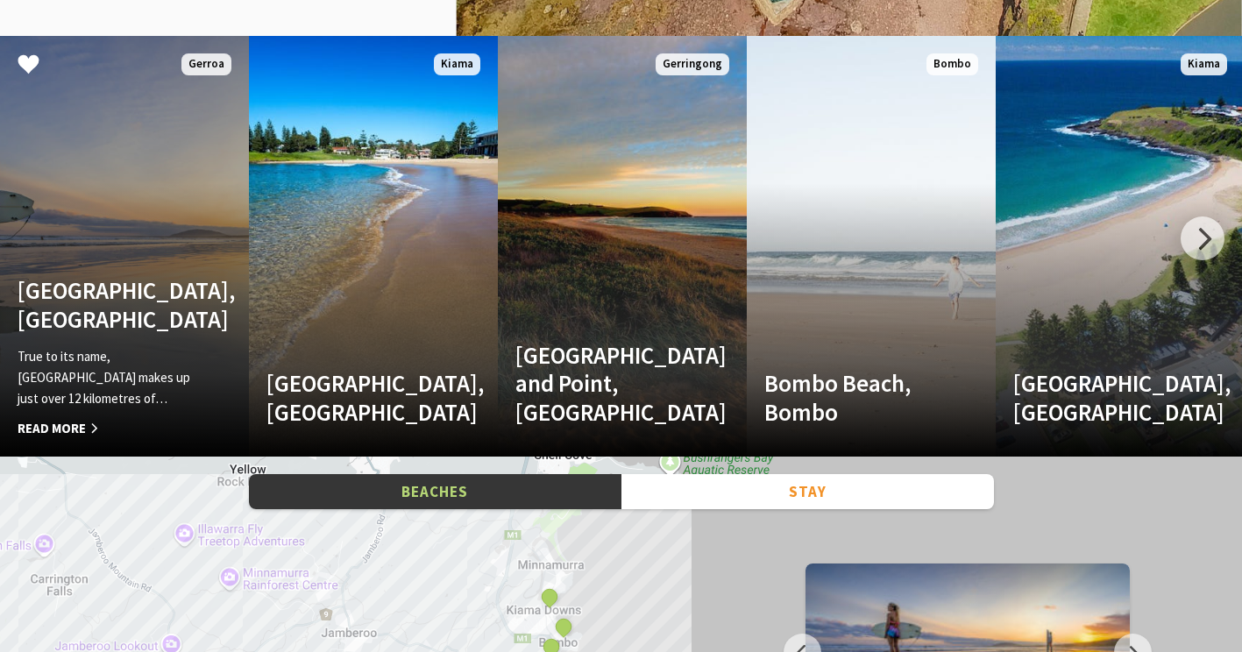
scroll to position [2308, 0]
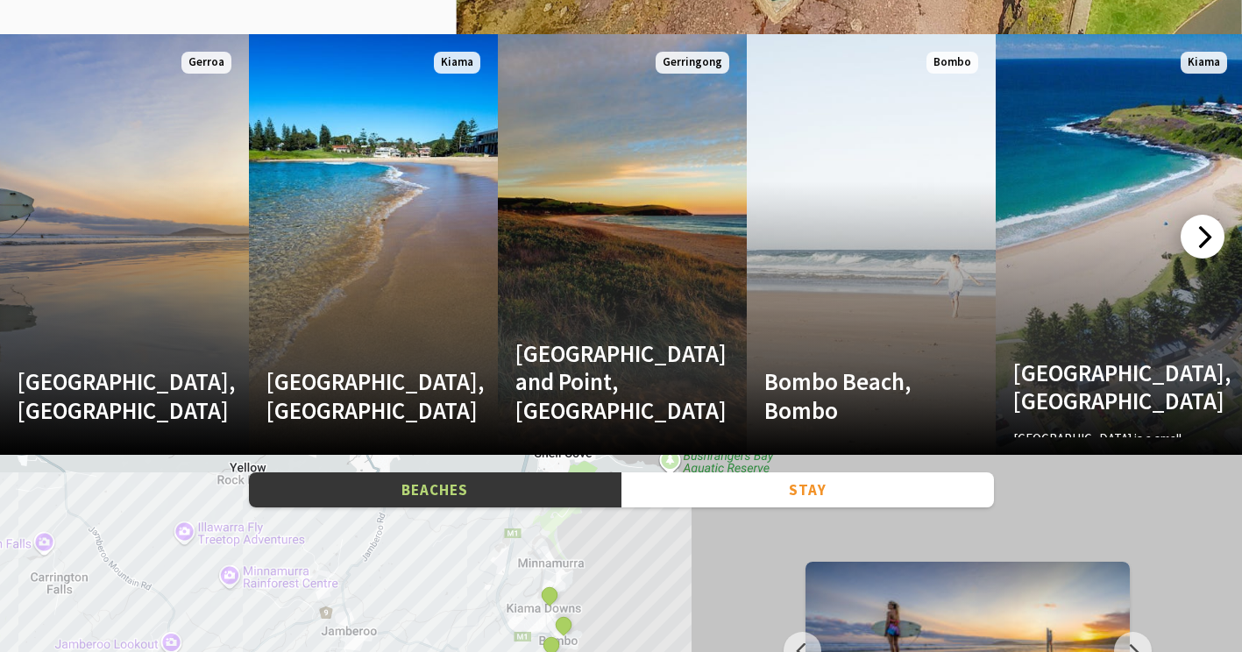
click at [1208, 243] on div at bounding box center [1203, 237] width 44 height 44
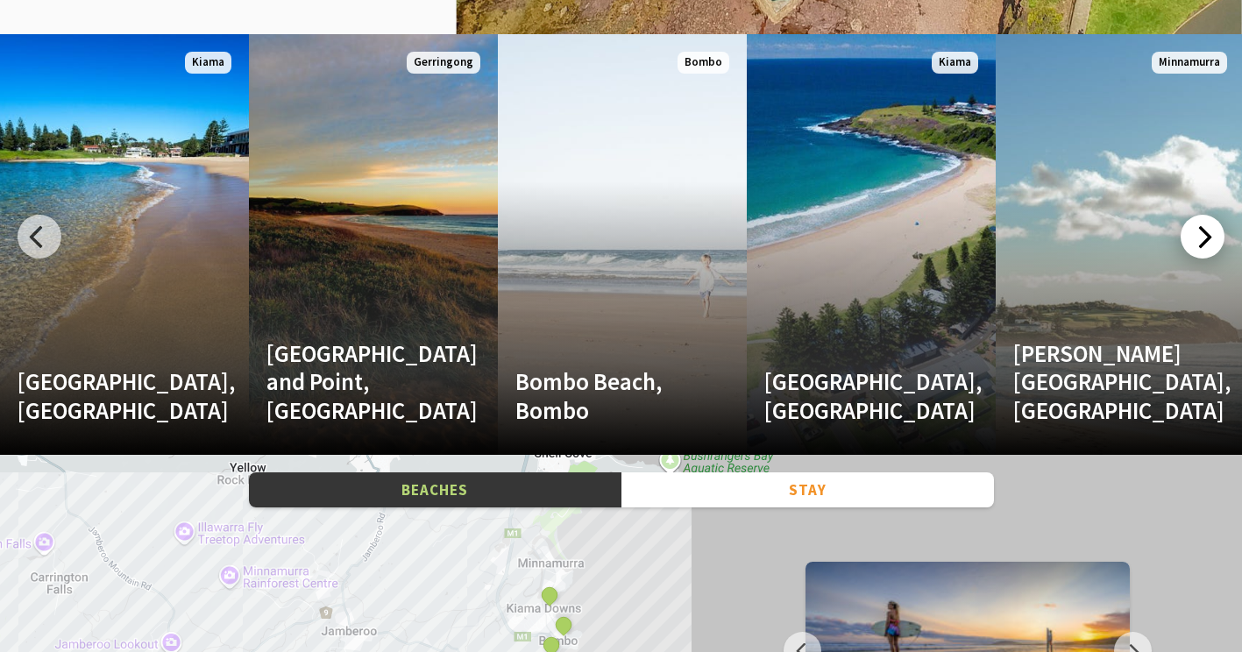
click at [1208, 243] on div at bounding box center [1203, 237] width 44 height 44
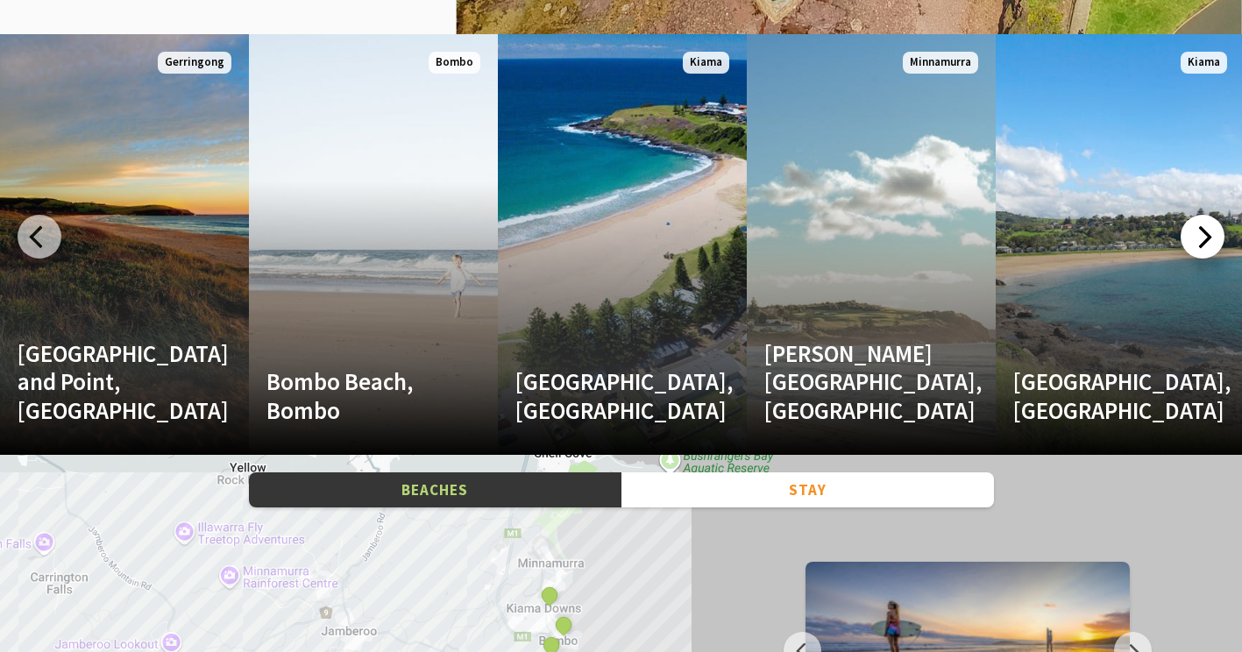
click at [1208, 243] on div at bounding box center [1203, 237] width 44 height 44
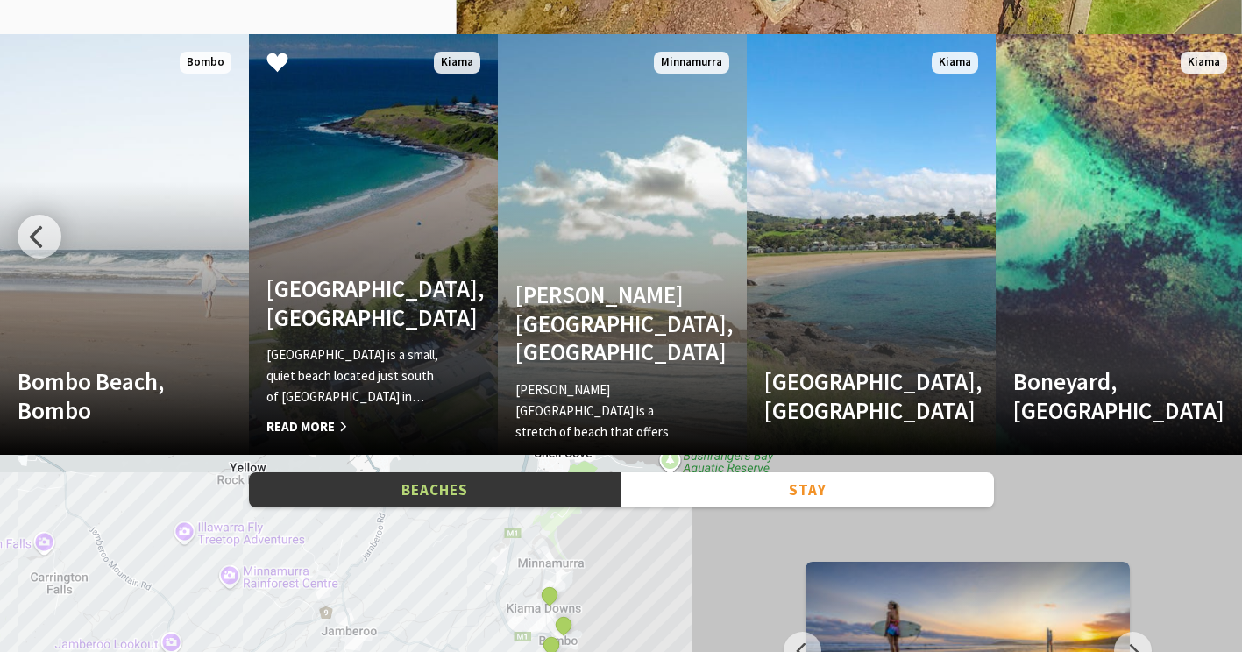
scroll to position [2307, 0]
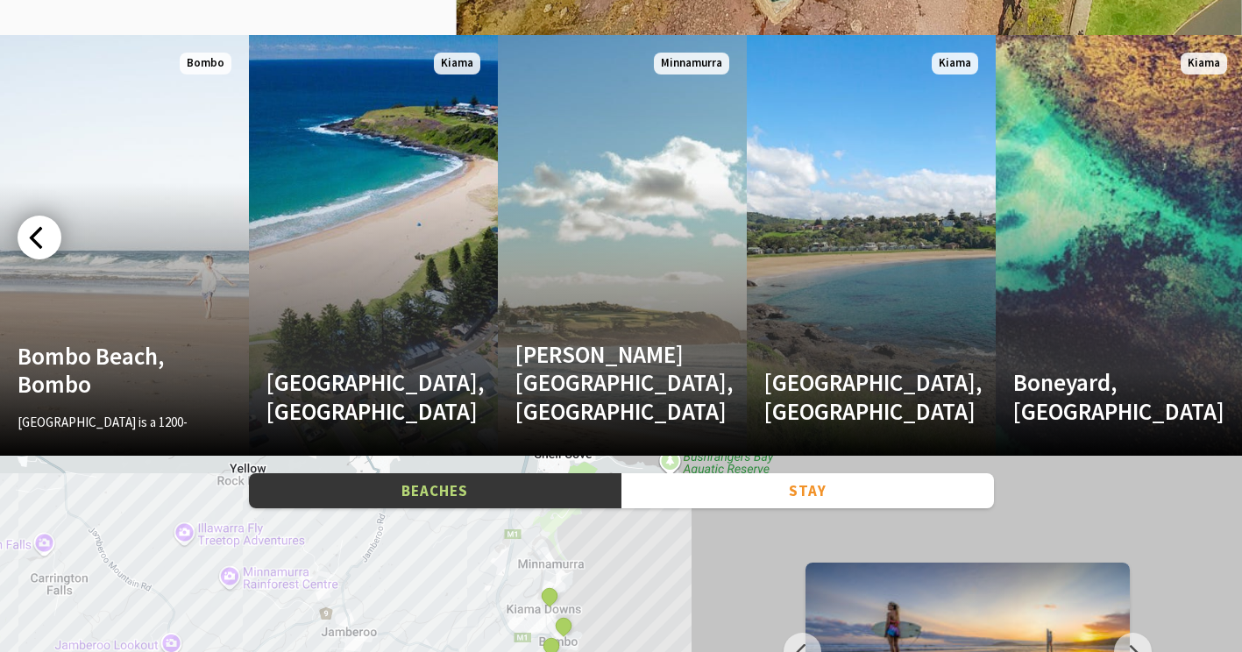
click at [39, 254] on div at bounding box center [40, 238] width 44 height 44
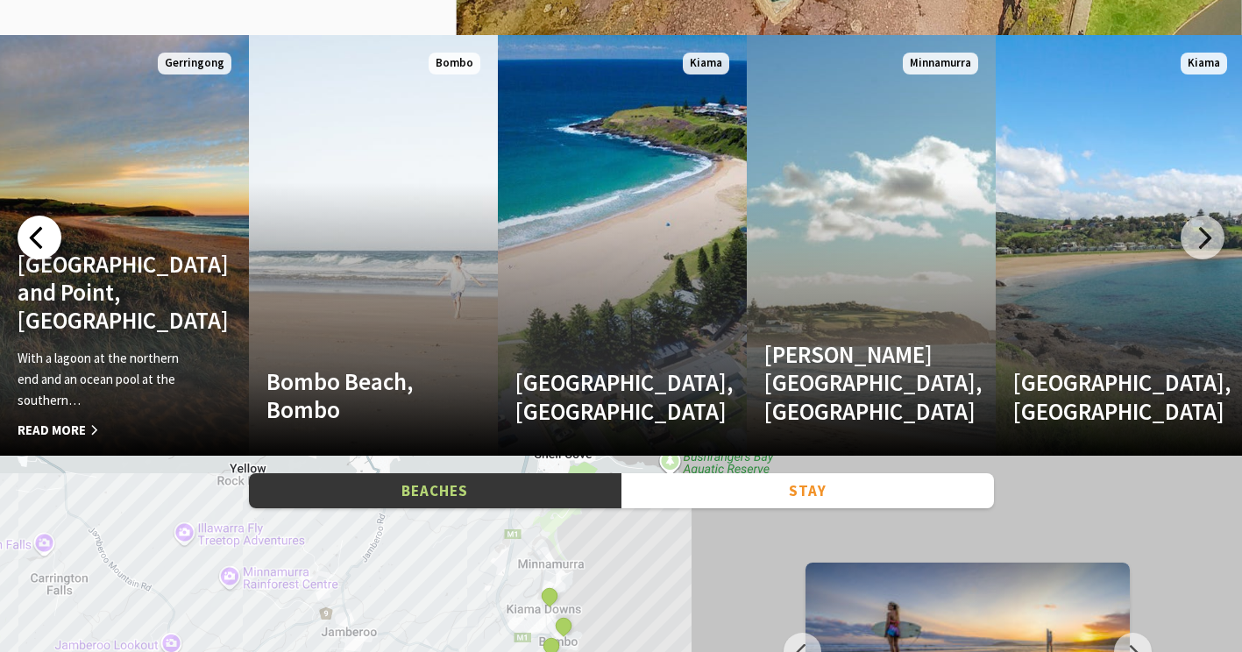
click at [48, 243] on div at bounding box center [40, 238] width 44 height 44
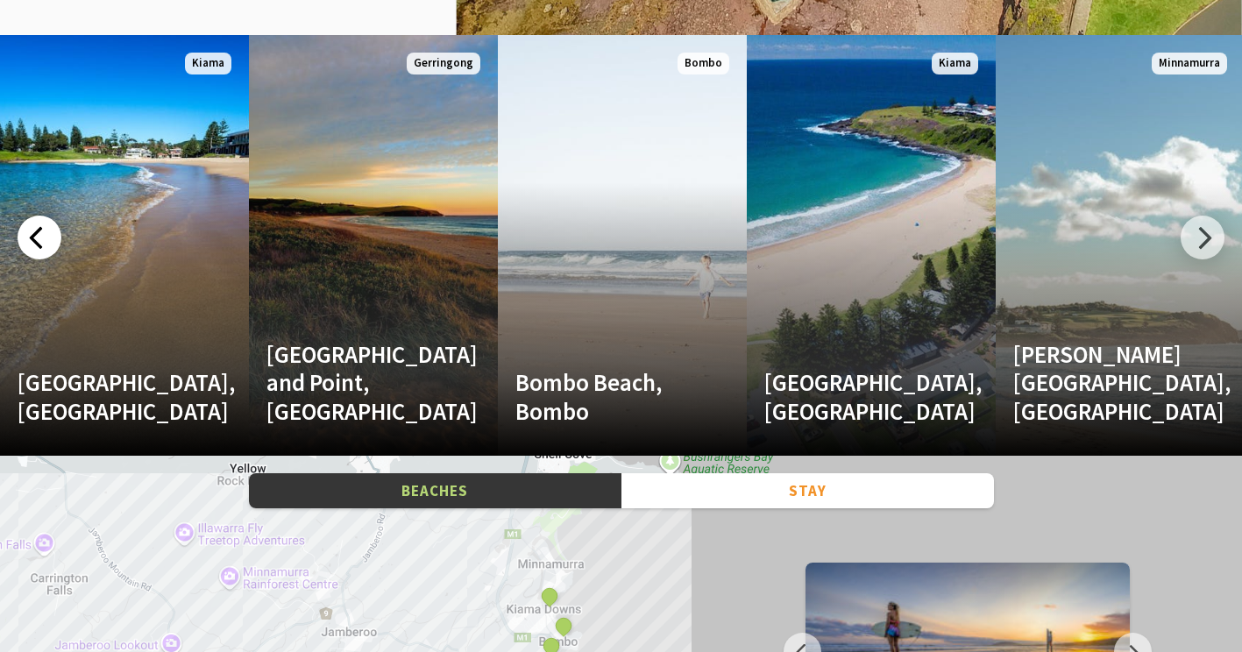
click at [48, 243] on div at bounding box center [40, 238] width 44 height 44
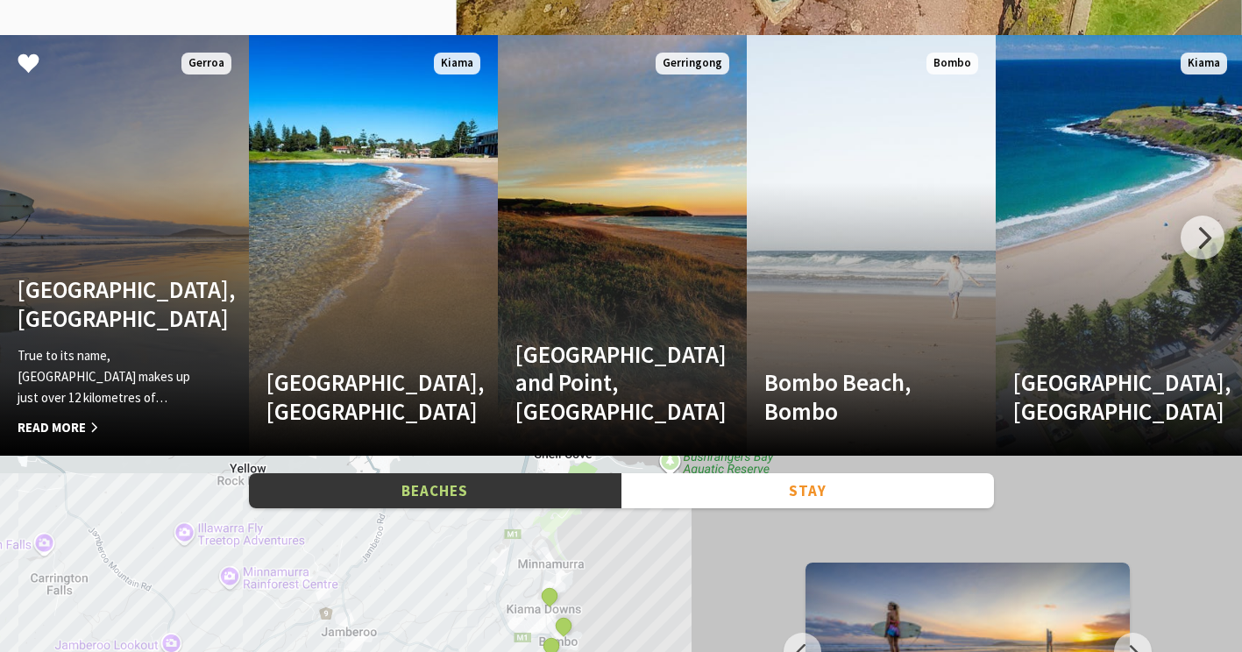
drag, startPoint x: 48, startPoint y: 243, endPoint x: 110, endPoint y: 416, distance: 183.6
click at [110, 416] on link "Another Image Used Seven Mile Beach, Gerroa True to its name, Seven Mile Beach …" at bounding box center [124, 245] width 249 height 421
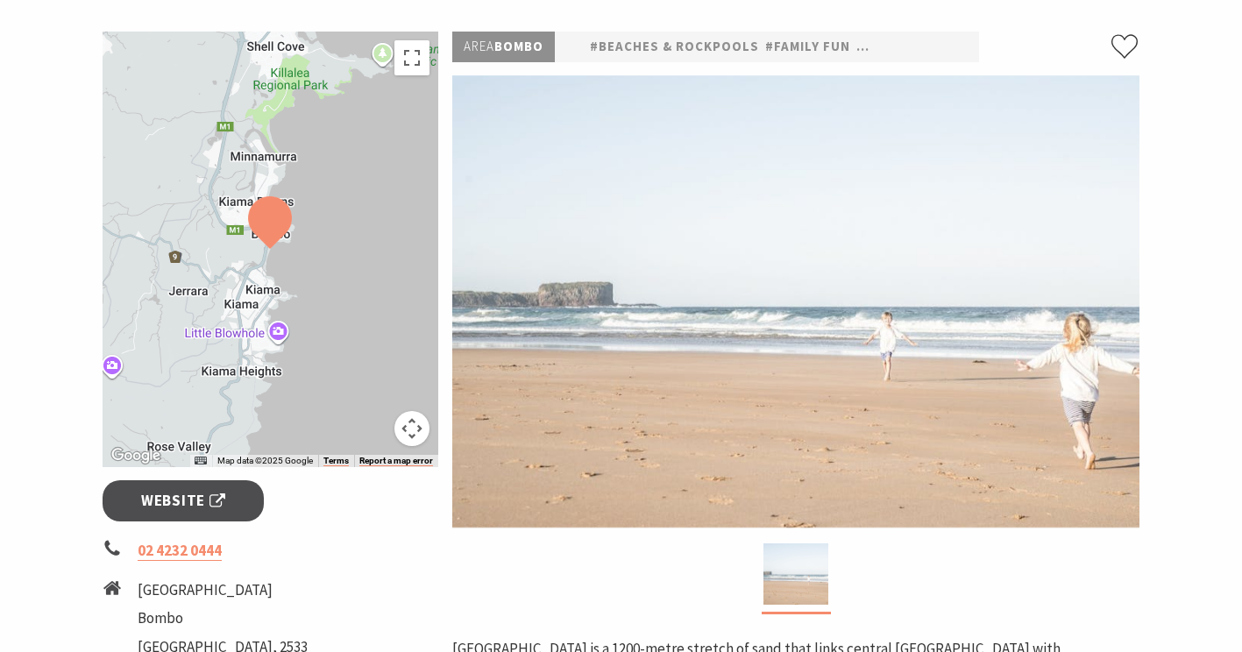
scroll to position [249, 0]
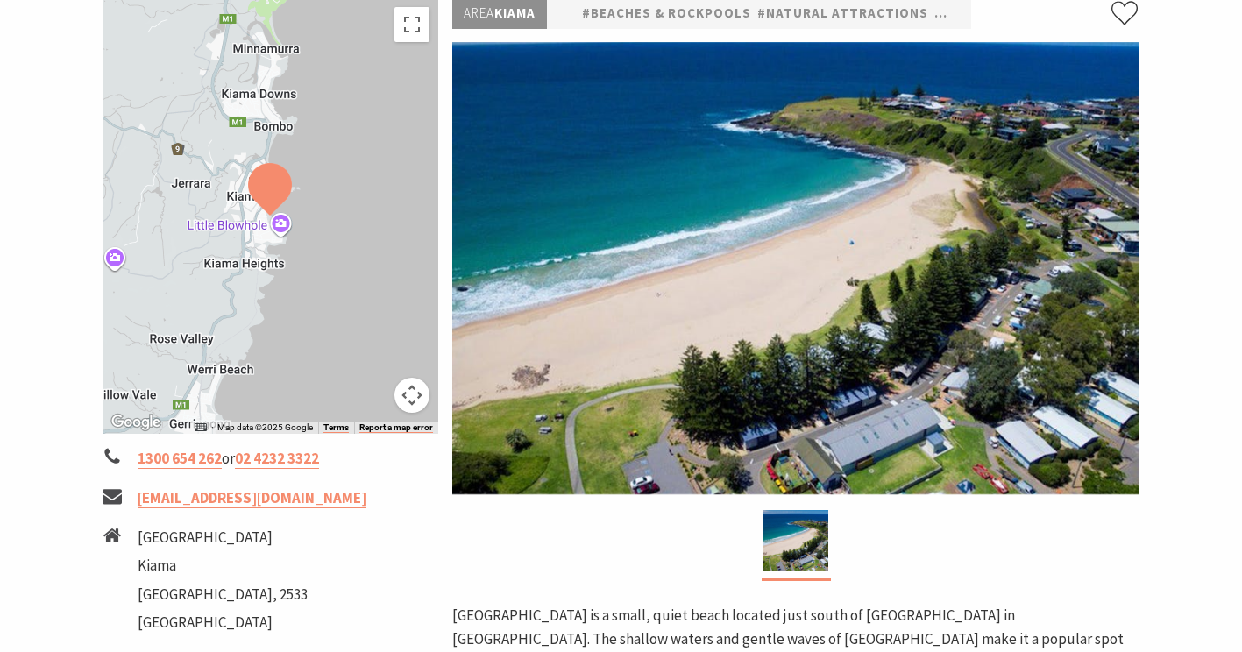
scroll to position [199, 0]
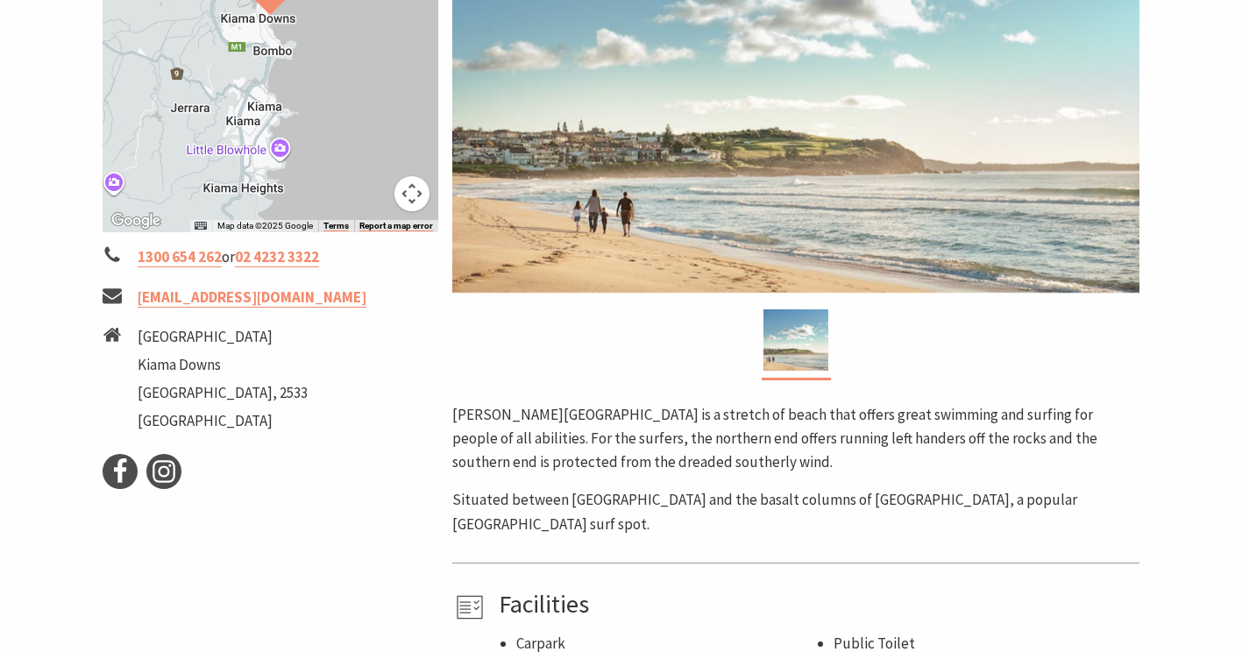
scroll to position [372, 0]
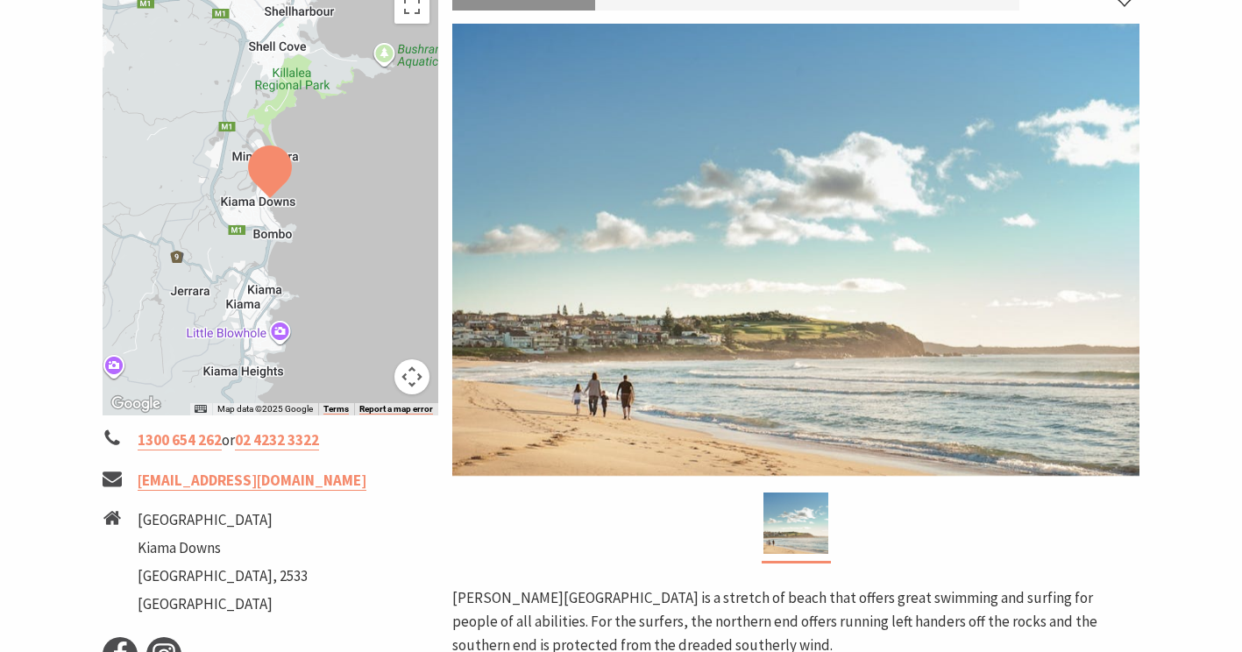
click at [789, 245] on img at bounding box center [795, 250] width 687 height 452
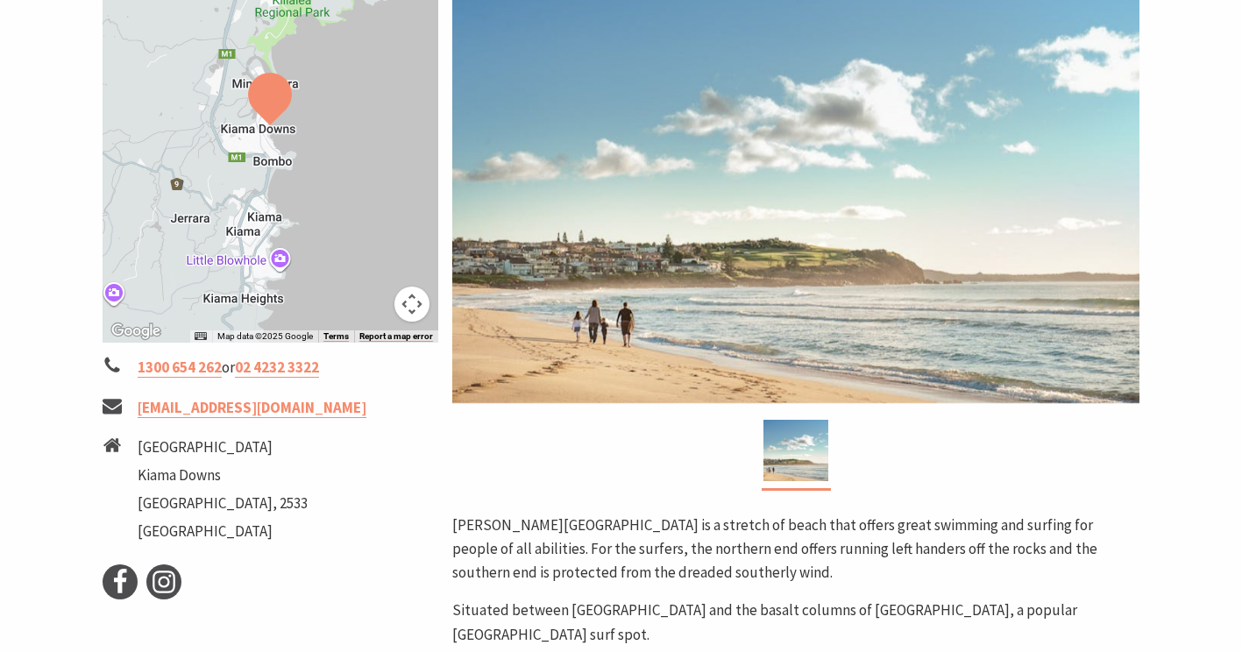
scroll to position [444, 0]
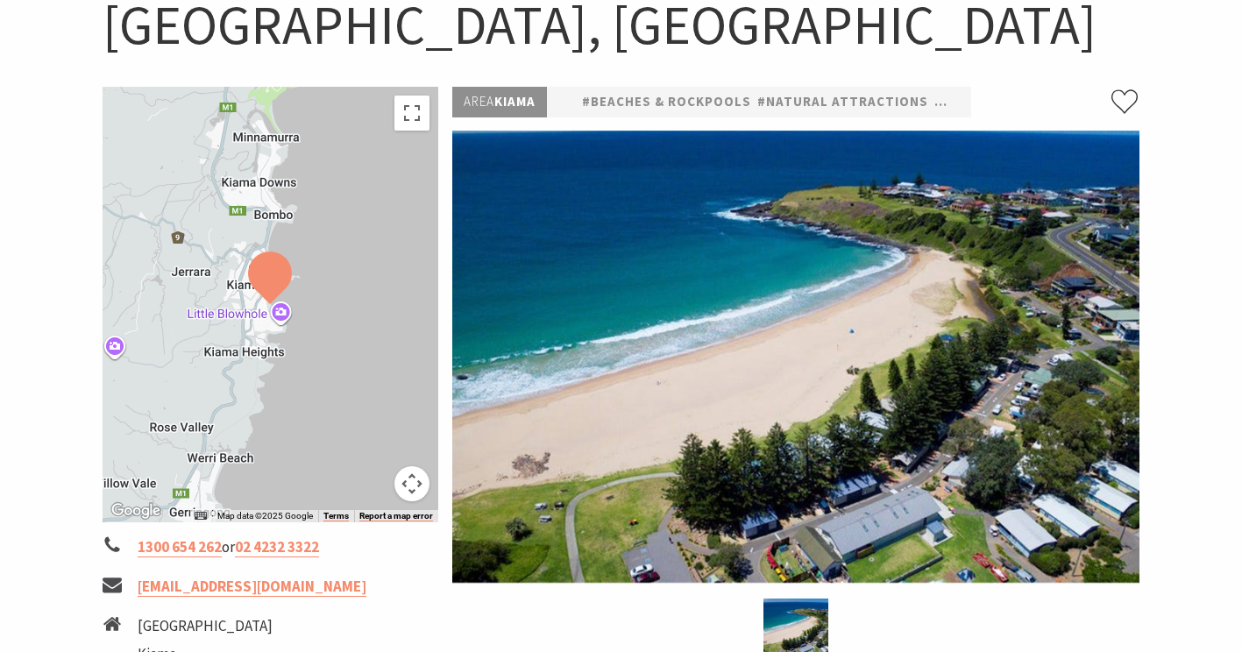
scroll to position [196, 0]
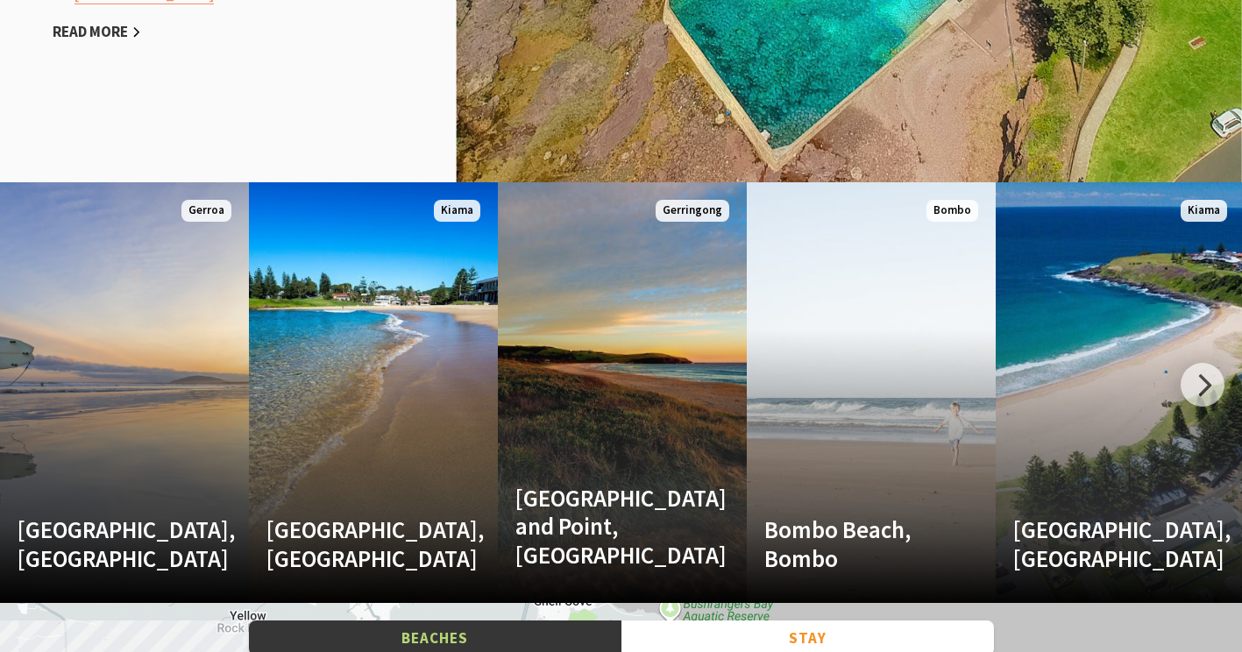
scroll to position [2144, 0]
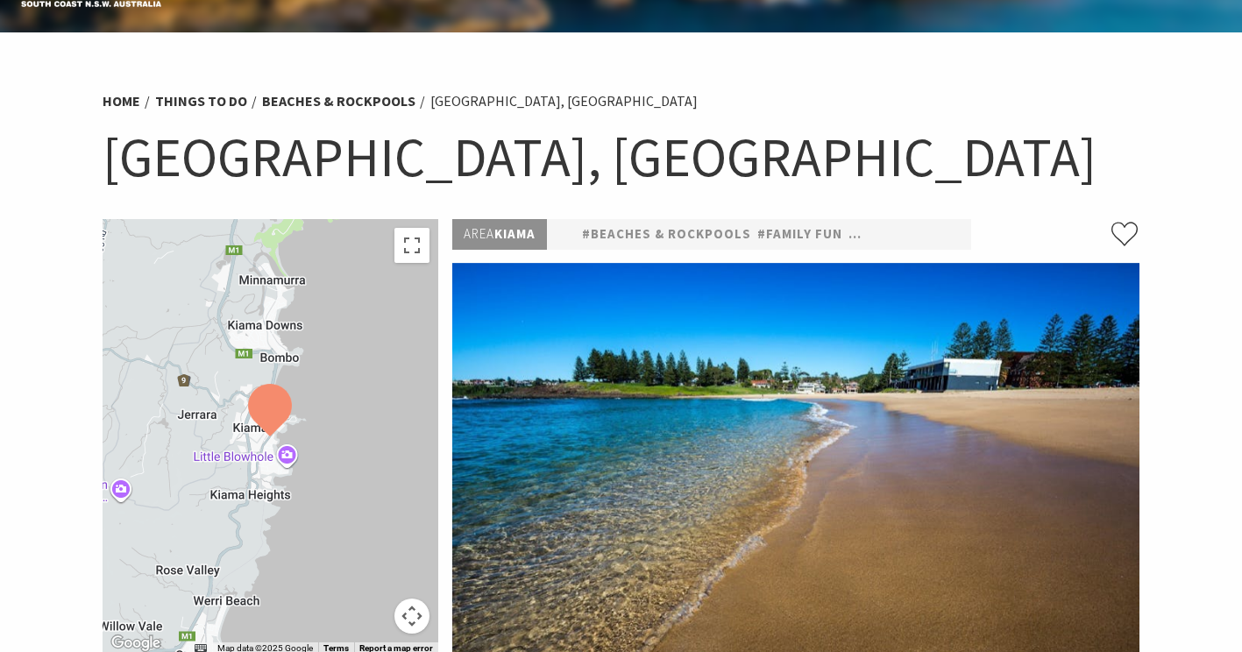
scroll to position [18, 0]
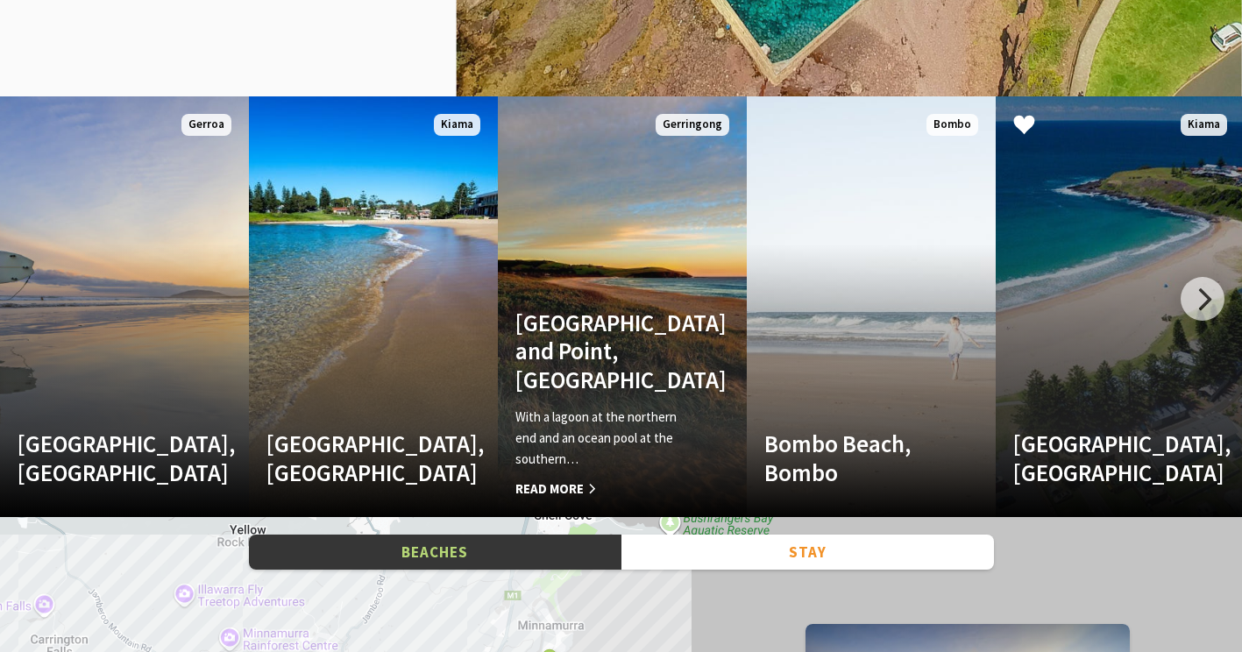
scroll to position [632, 1264]
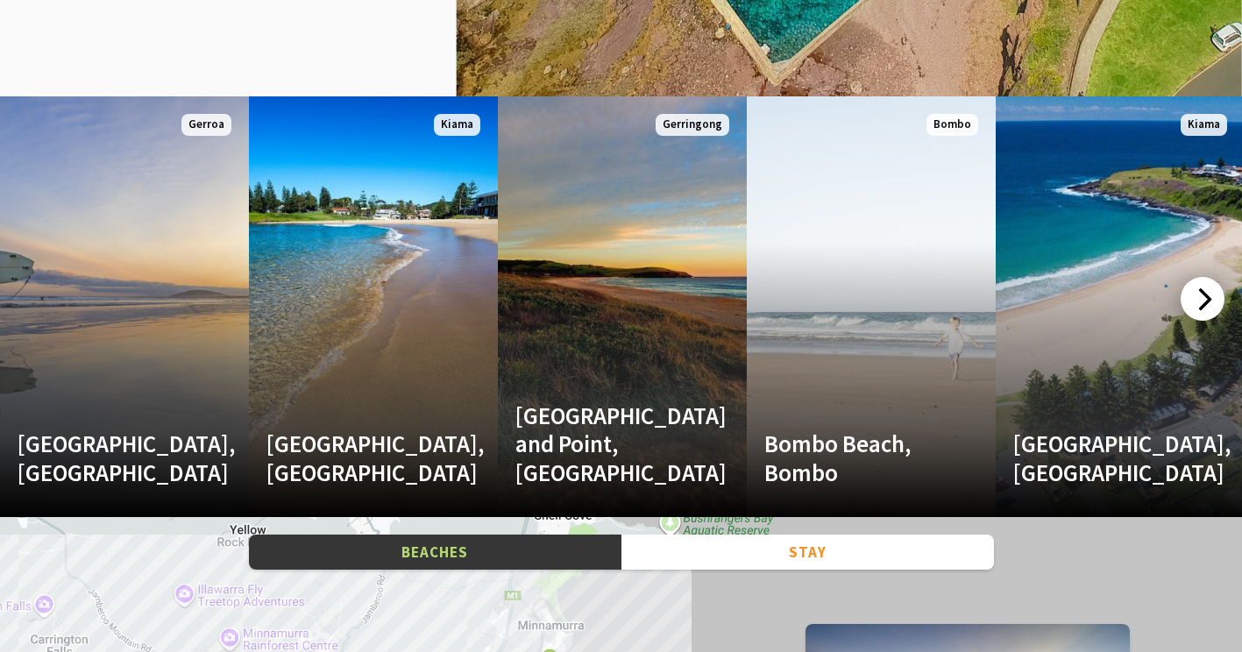
click at [1202, 307] on div at bounding box center [1203, 299] width 44 height 44
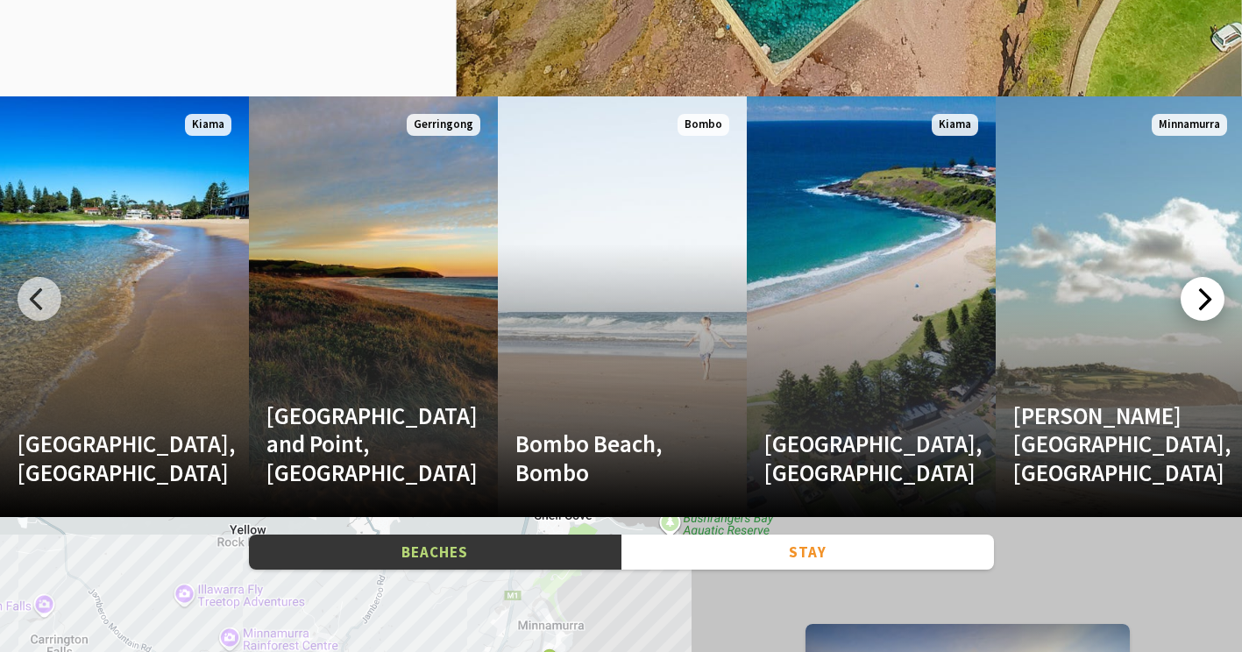
click at [1202, 307] on div at bounding box center [1203, 299] width 44 height 44
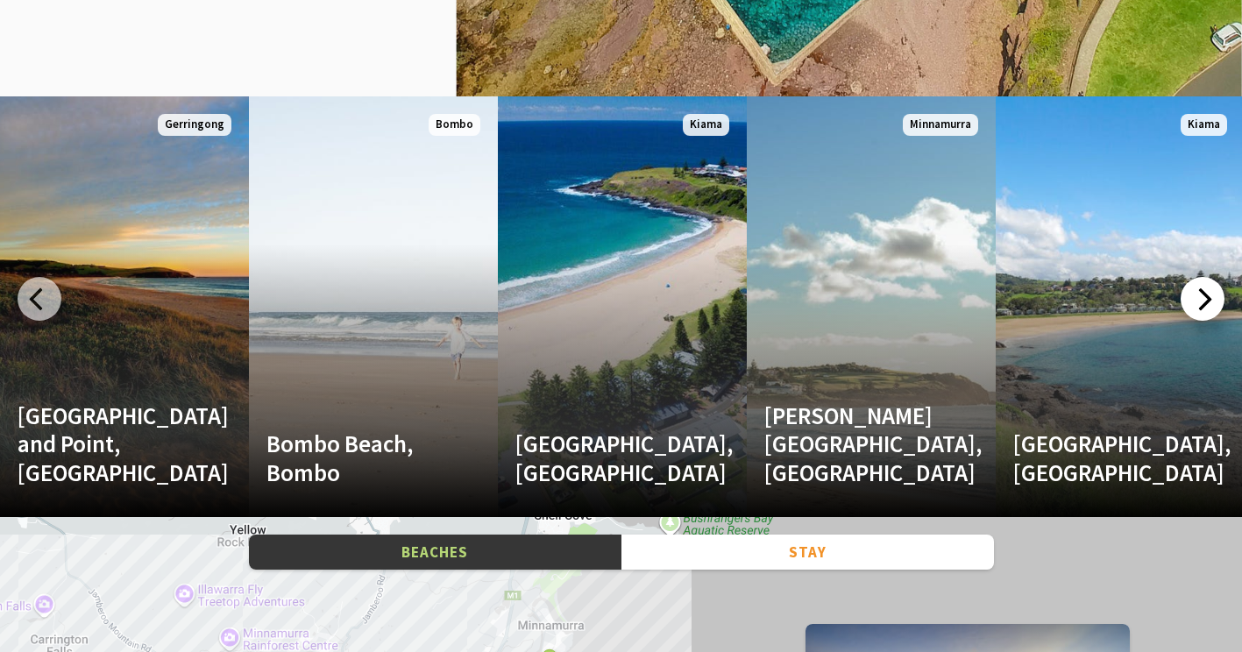
click at [1202, 307] on div at bounding box center [1203, 299] width 44 height 44
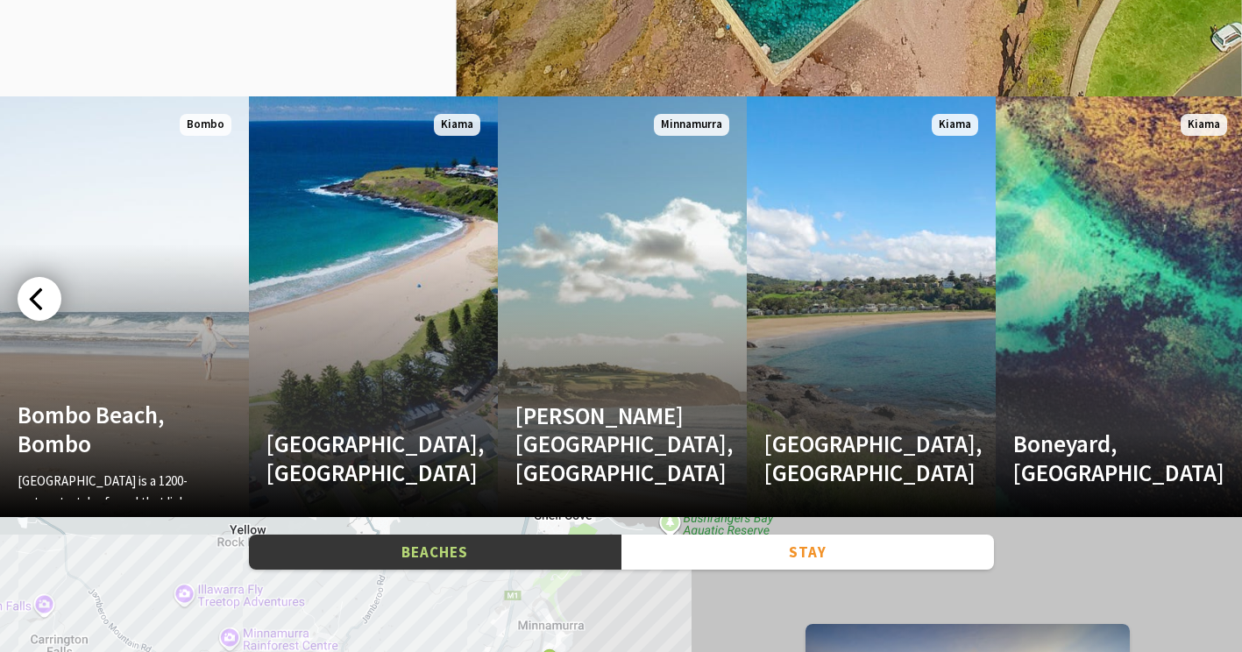
click at [39, 294] on div at bounding box center [40, 299] width 44 height 44
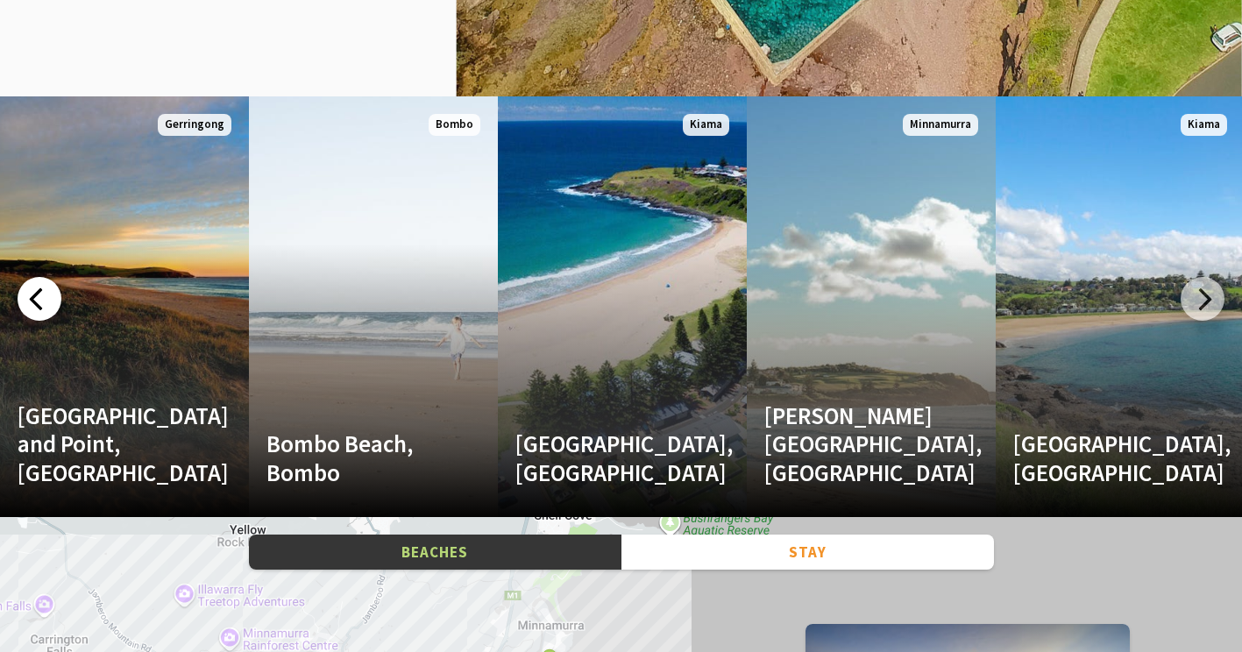
click at [39, 294] on div at bounding box center [40, 299] width 44 height 44
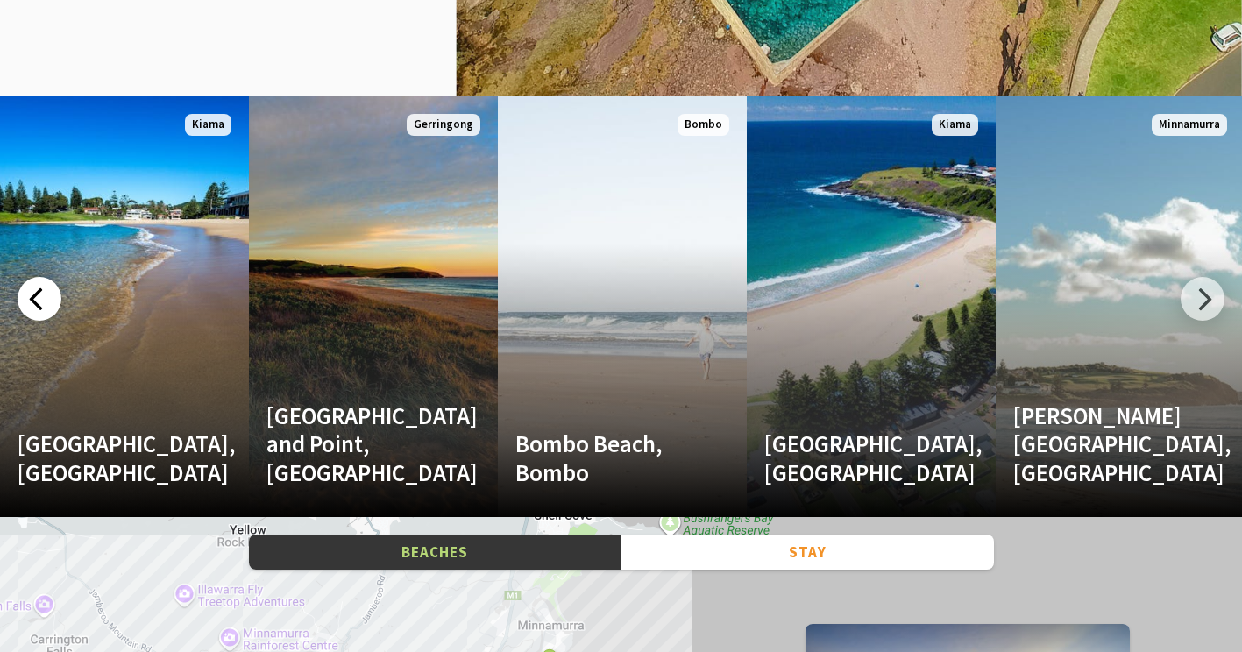
click at [39, 294] on div at bounding box center [40, 299] width 44 height 44
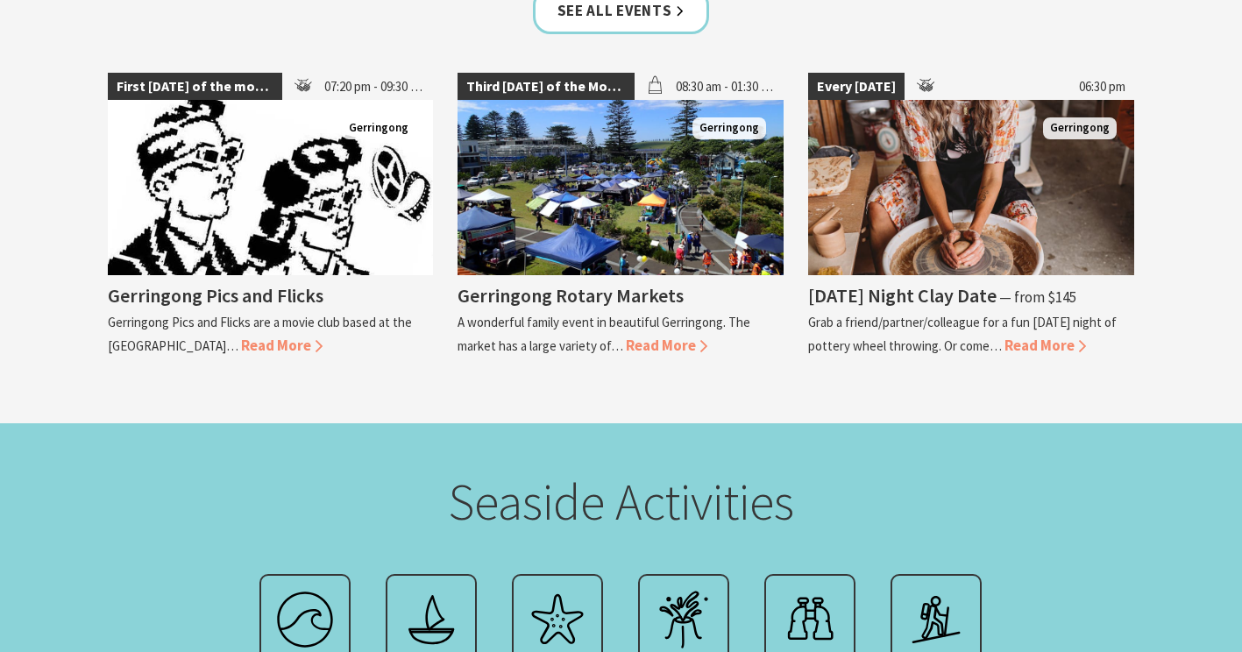
scroll to position [3502, 0]
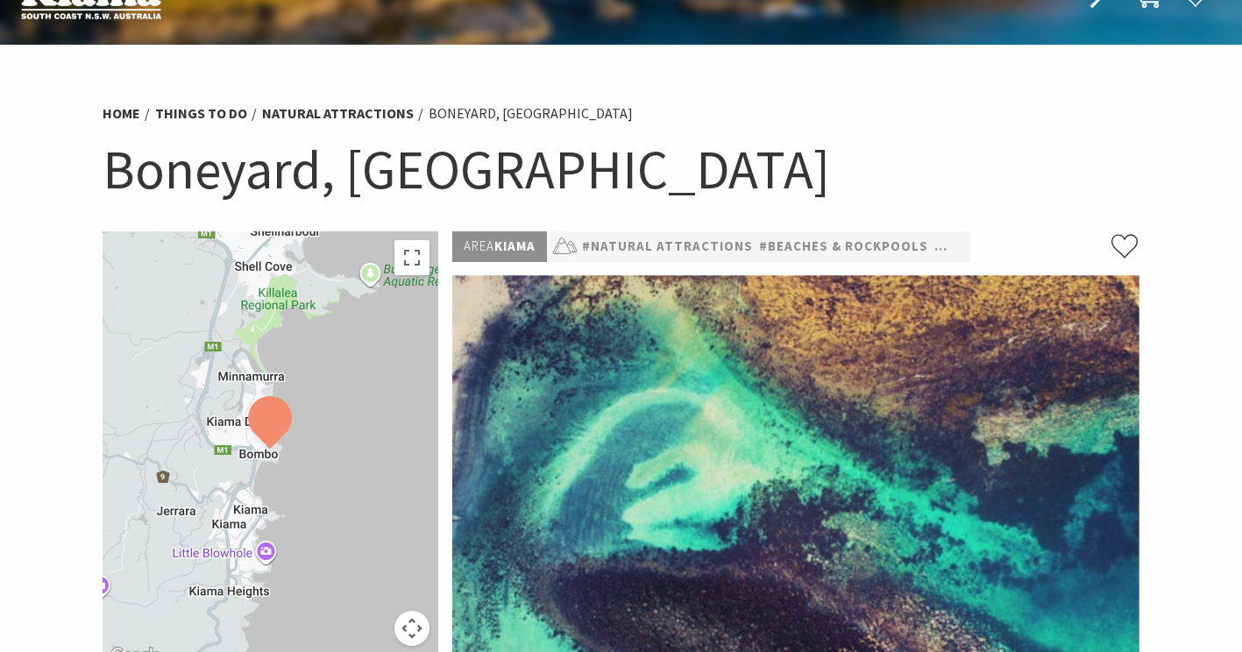
scroll to position [42, 0]
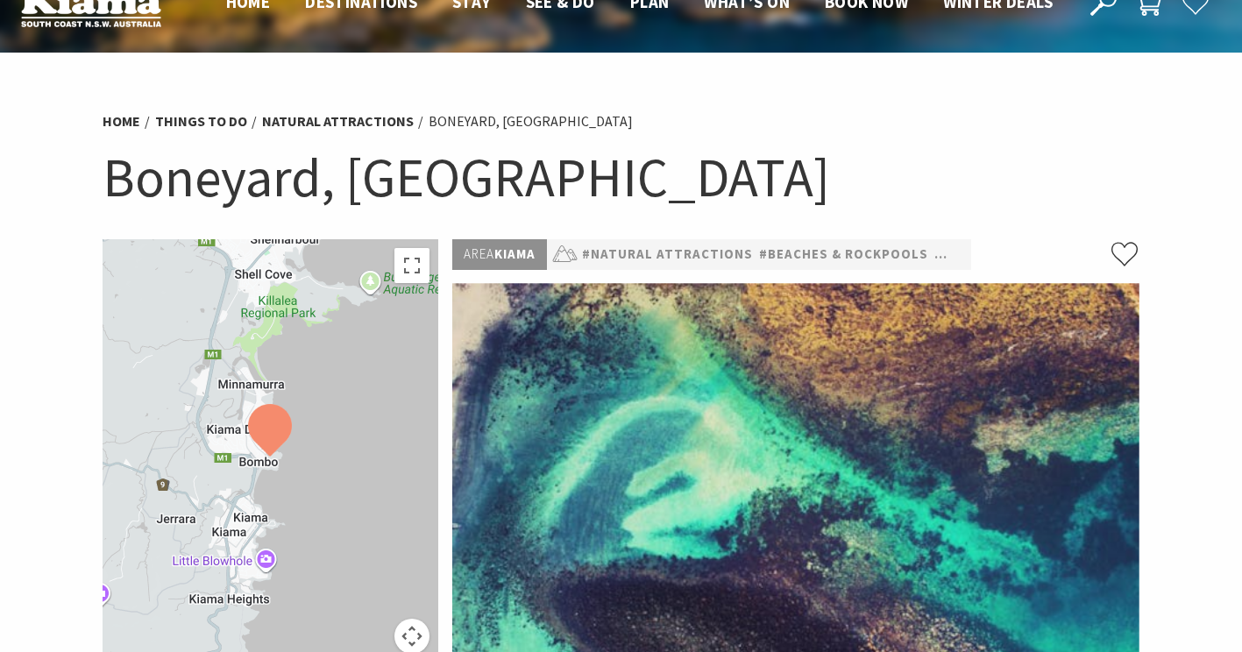
click at [205, 181] on h1 "Boneyard, [GEOGRAPHIC_DATA]" at bounding box center [622, 177] width 1038 height 71
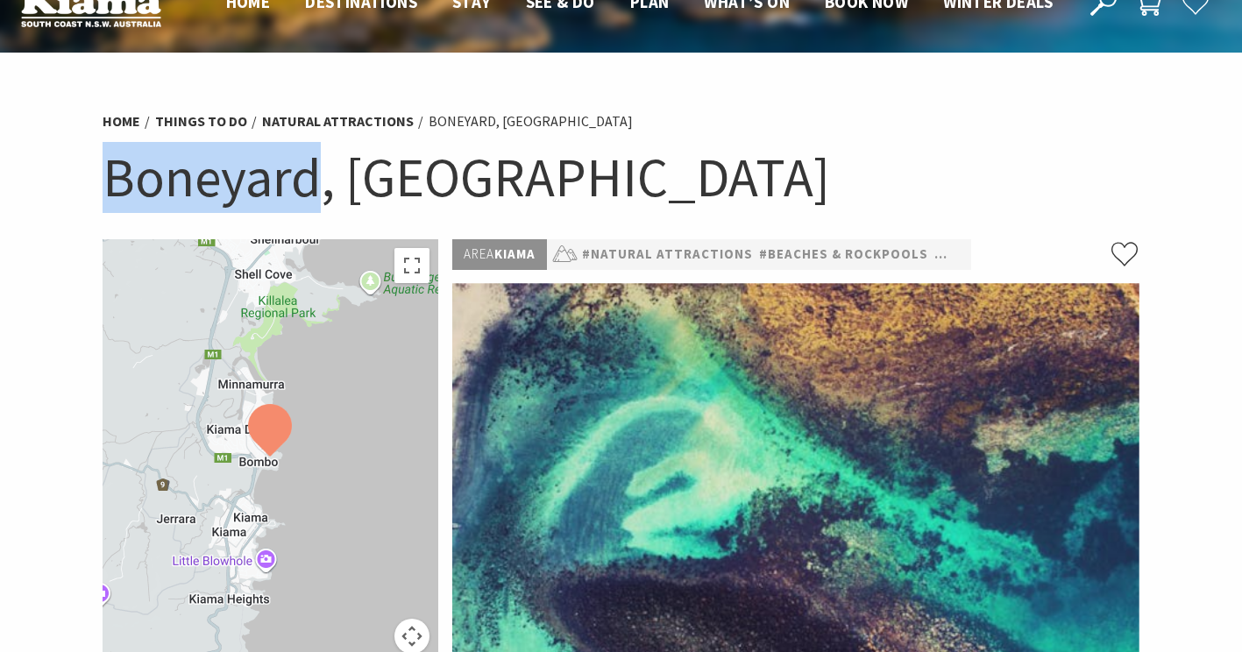
click at [205, 181] on h1 "Boneyard, [GEOGRAPHIC_DATA]" at bounding box center [622, 177] width 1038 height 71
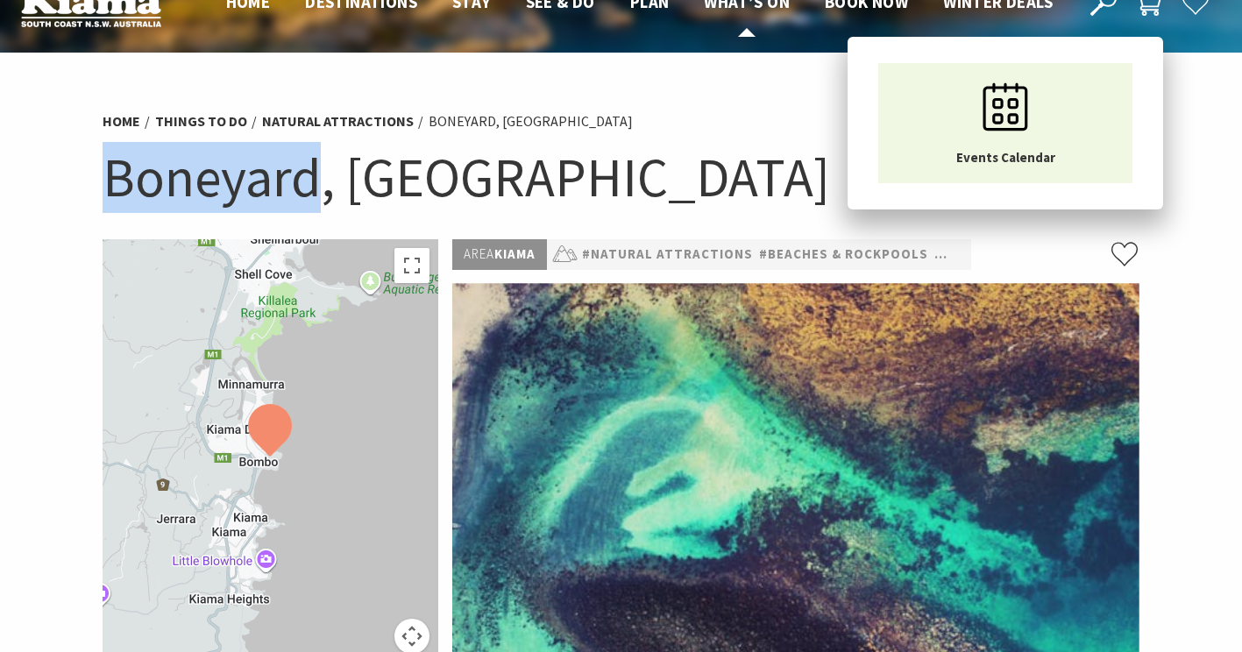
copy h1 "Boneyard"
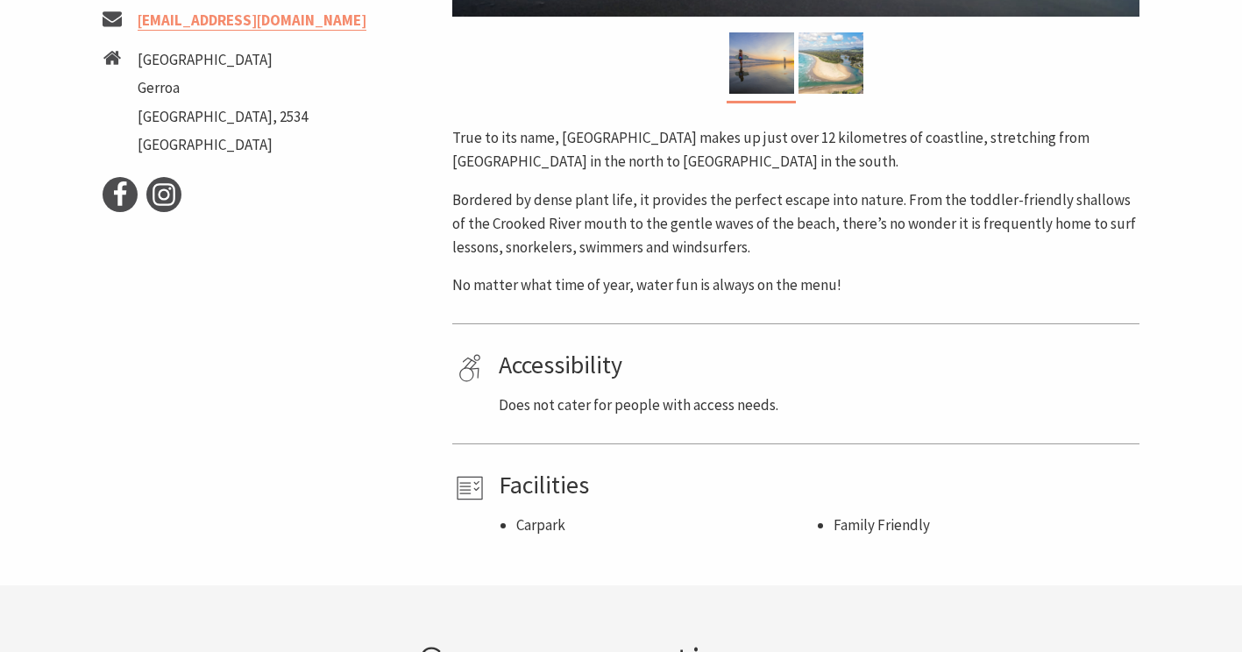
scroll to position [762, 0]
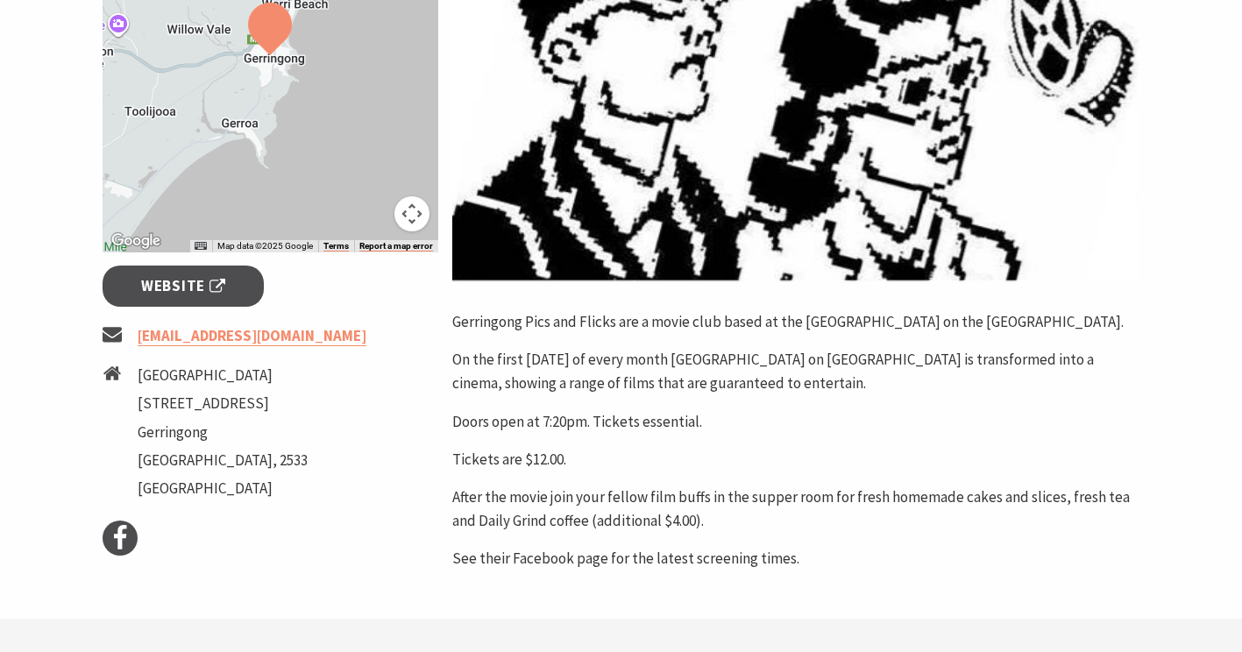
scroll to position [495, 0]
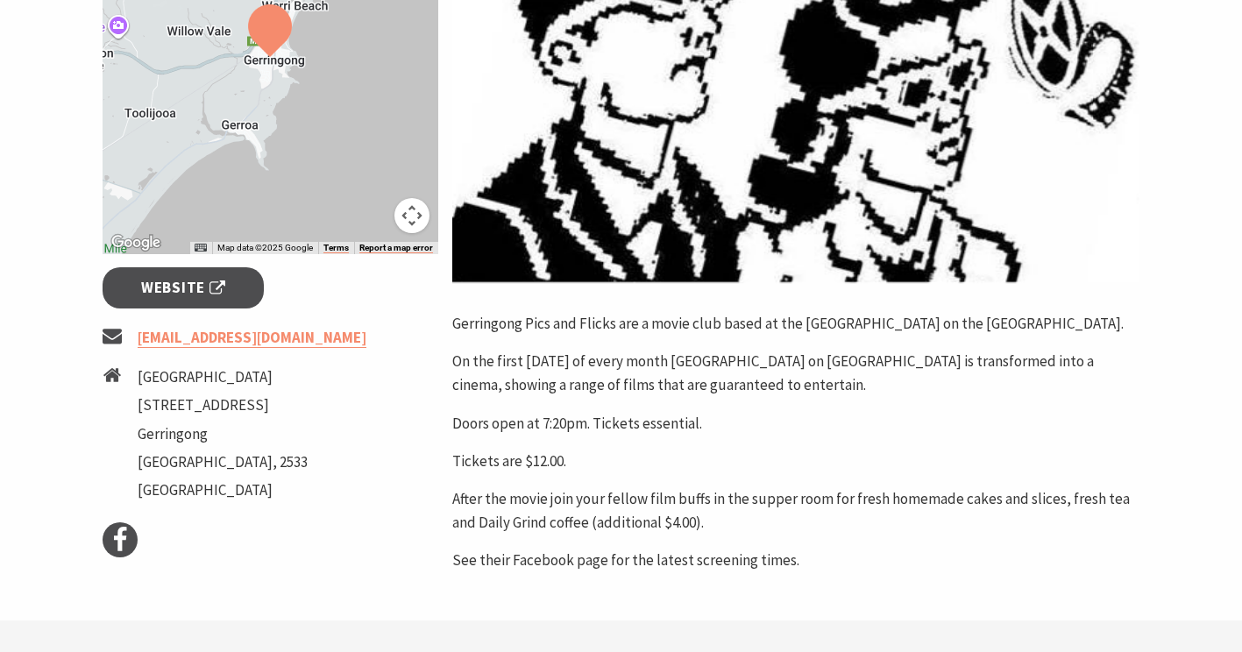
click at [167, 266] on div "First Friday of the month Event Starts: 02 Dec 2022 ← Move left → Move right ↑ …" at bounding box center [271, 179] width 351 height 787
click at [167, 288] on span "Website" at bounding box center [183, 288] width 84 height 24
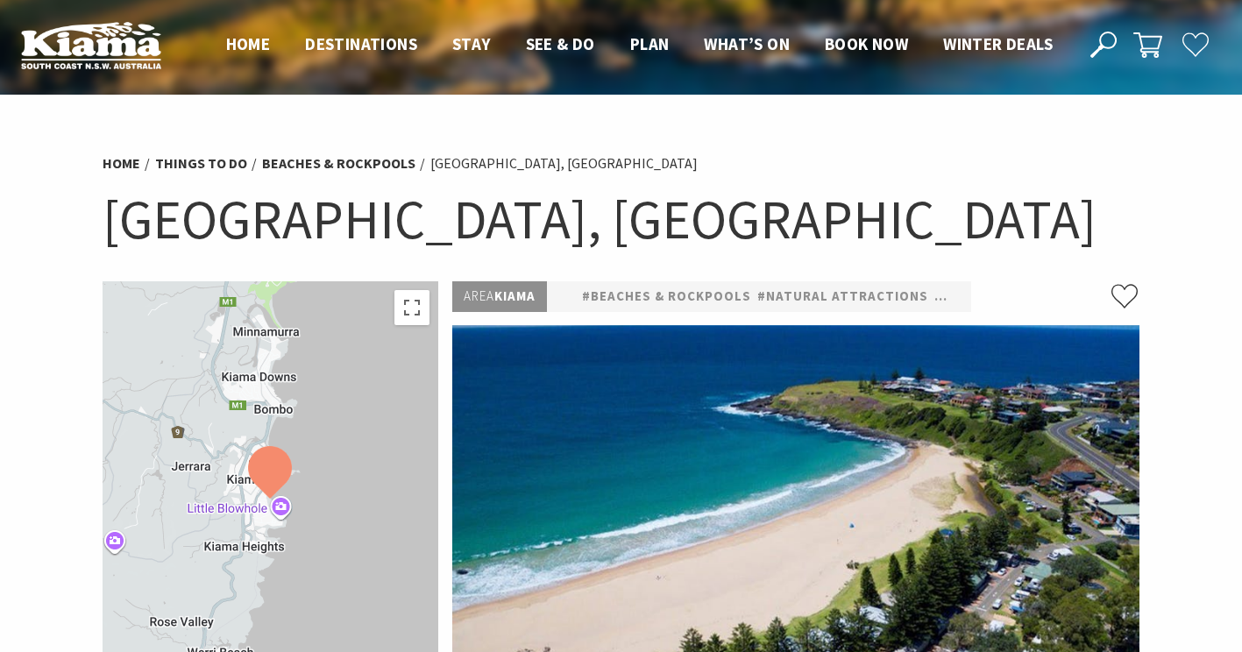
scroll to position [196, 0]
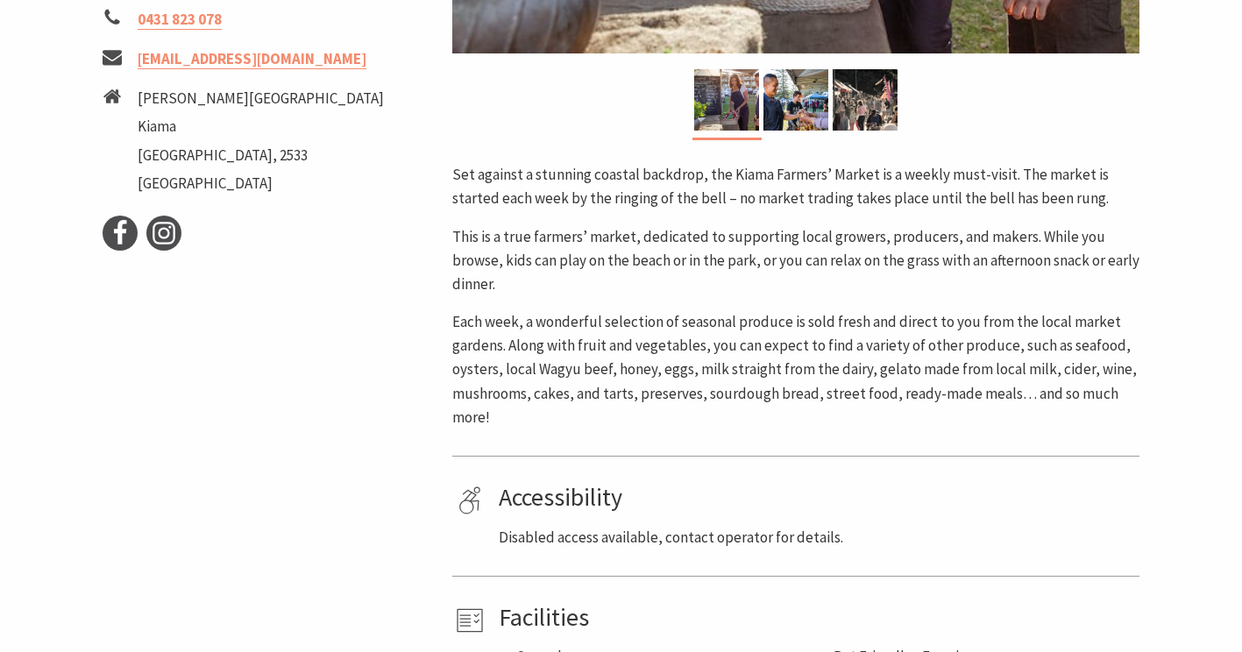
scroll to position [727, 0]
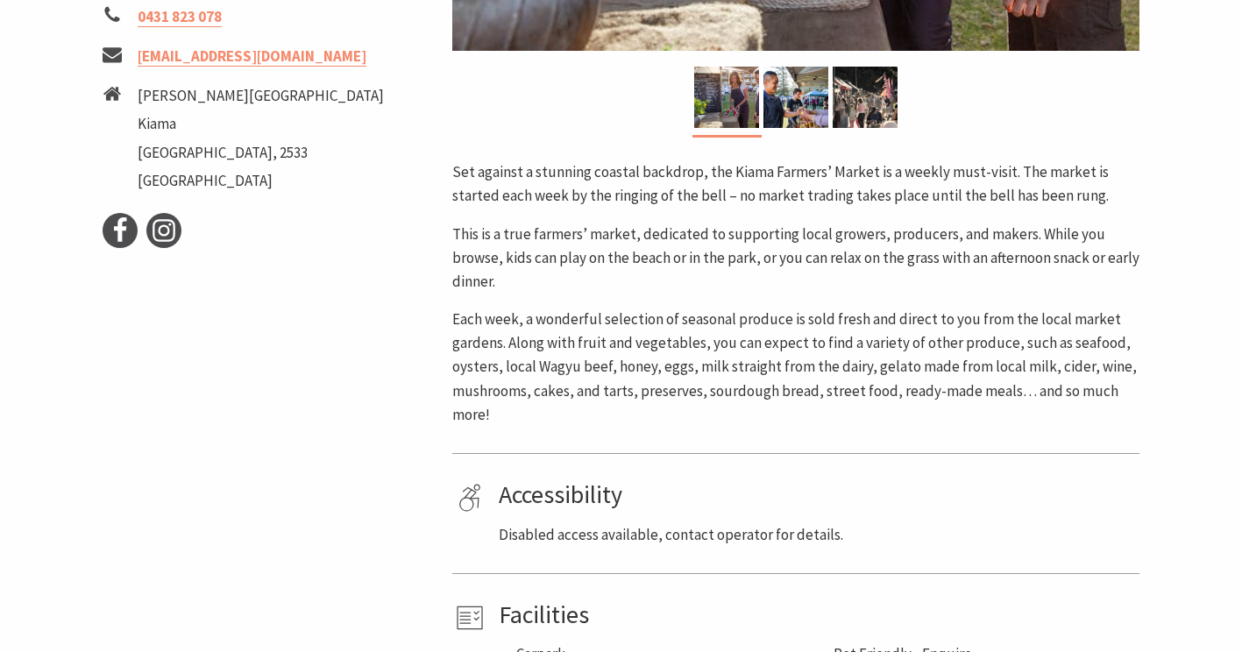
drag, startPoint x: 78, startPoint y: 21, endPoint x: 153, endPoint y: 448, distance: 433.6
click at [153, 448] on div "Event Dates: [DATE] — [DATE] ← Move left → Move right ↑ Move up ↓ Move down + Z…" at bounding box center [271, 123] width 351 height 1136
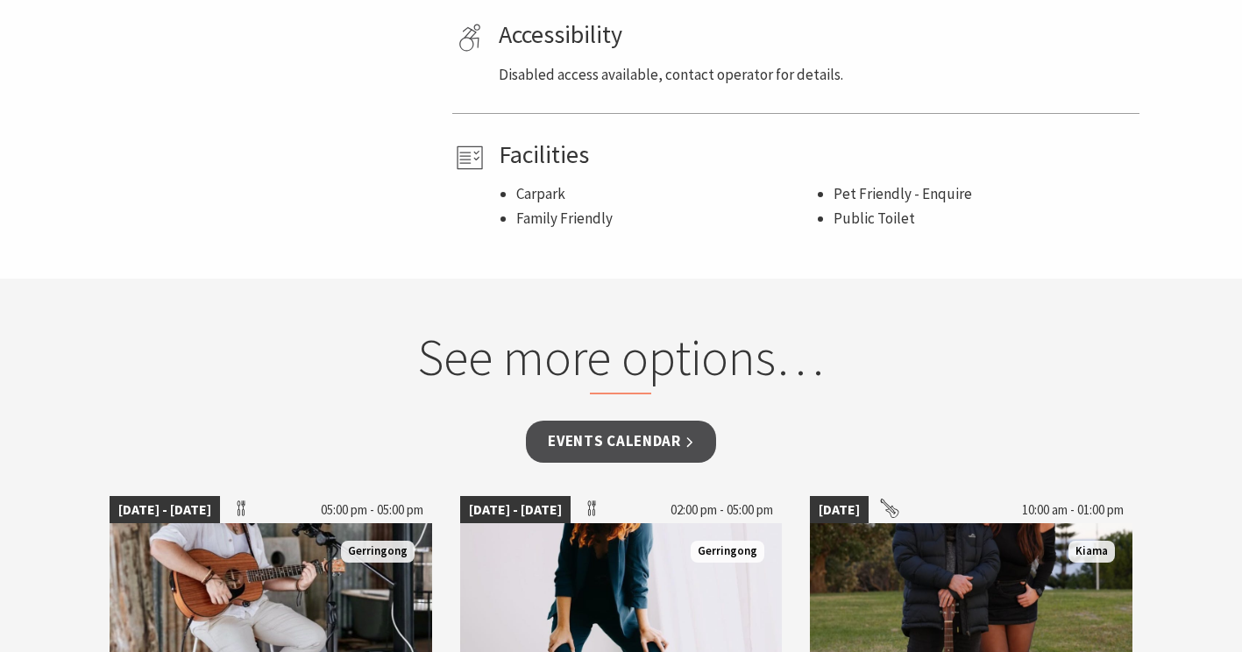
scroll to position [1200, 0]
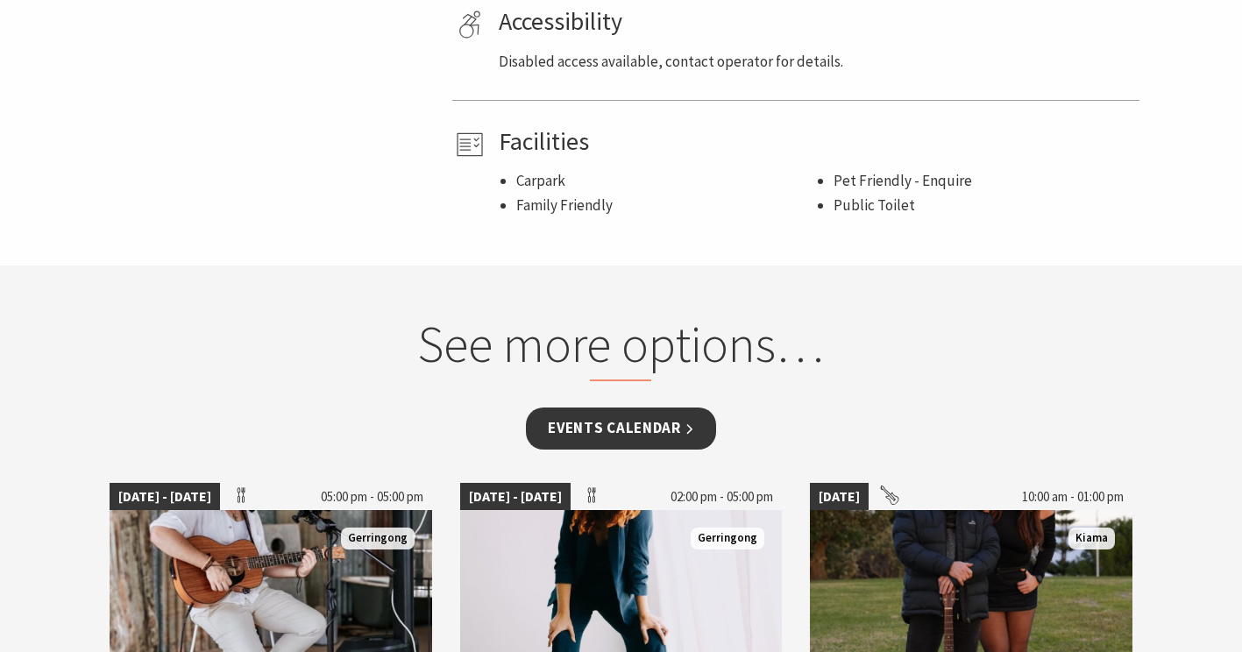
click at [639, 435] on link "Events Calendar" at bounding box center [621, 428] width 190 height 41
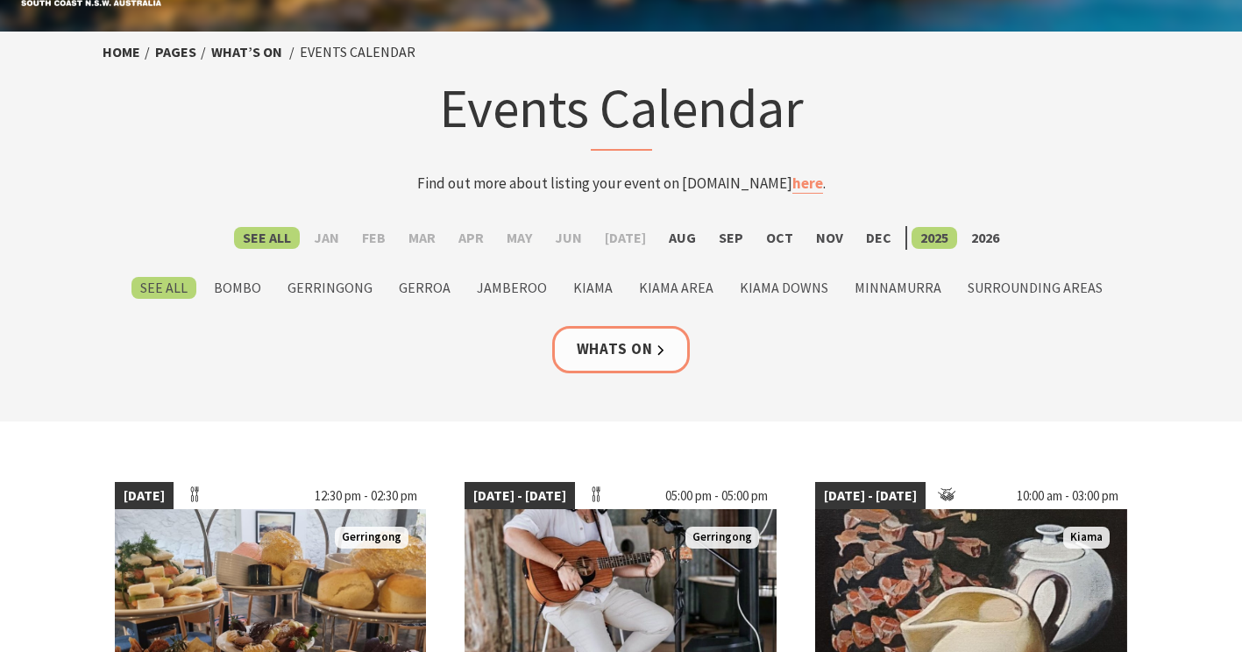
scroll to position [59, 0]
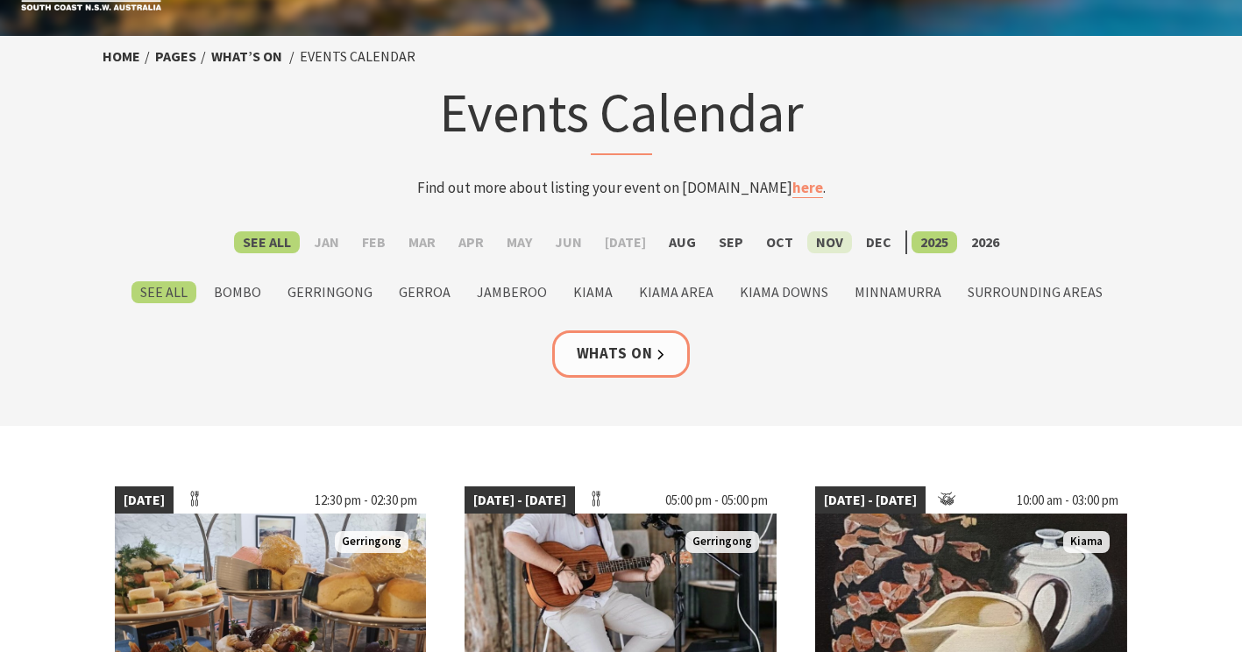
click at [815, 240] on label "Nov" at bounding box center [829, 242] width 45 height 22
click at [0, 0] on input "Nov" at bounding box center [0, 0] width 0 height 0
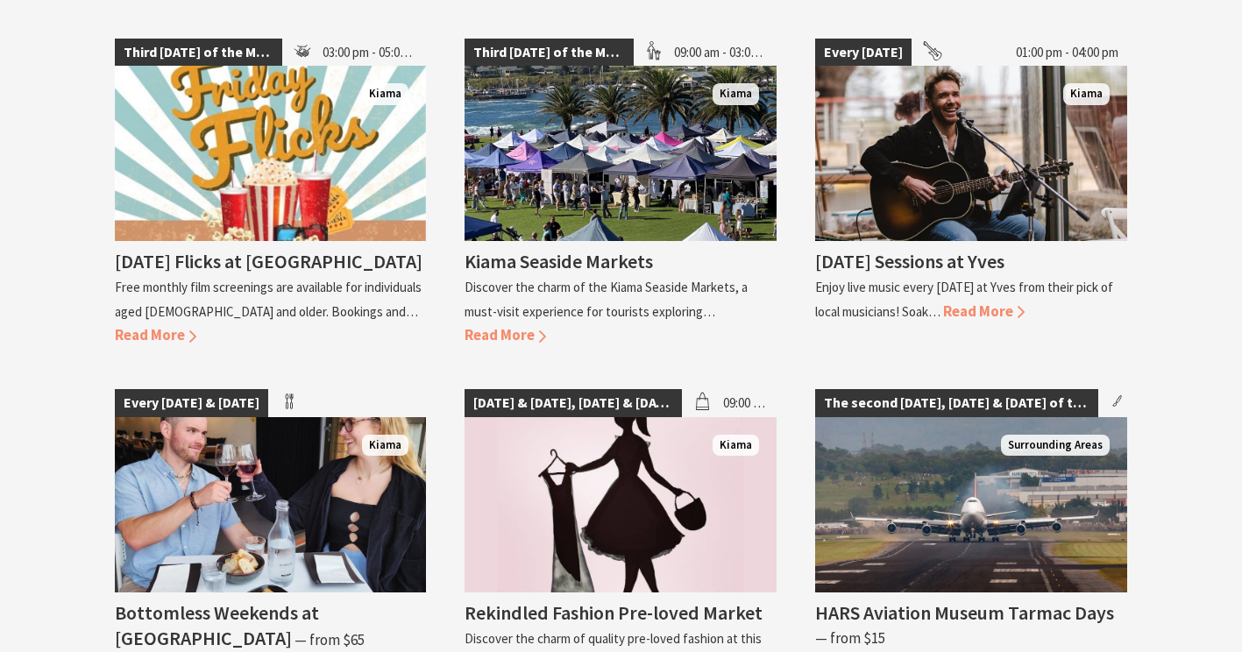
scroll to position [1133, 0]
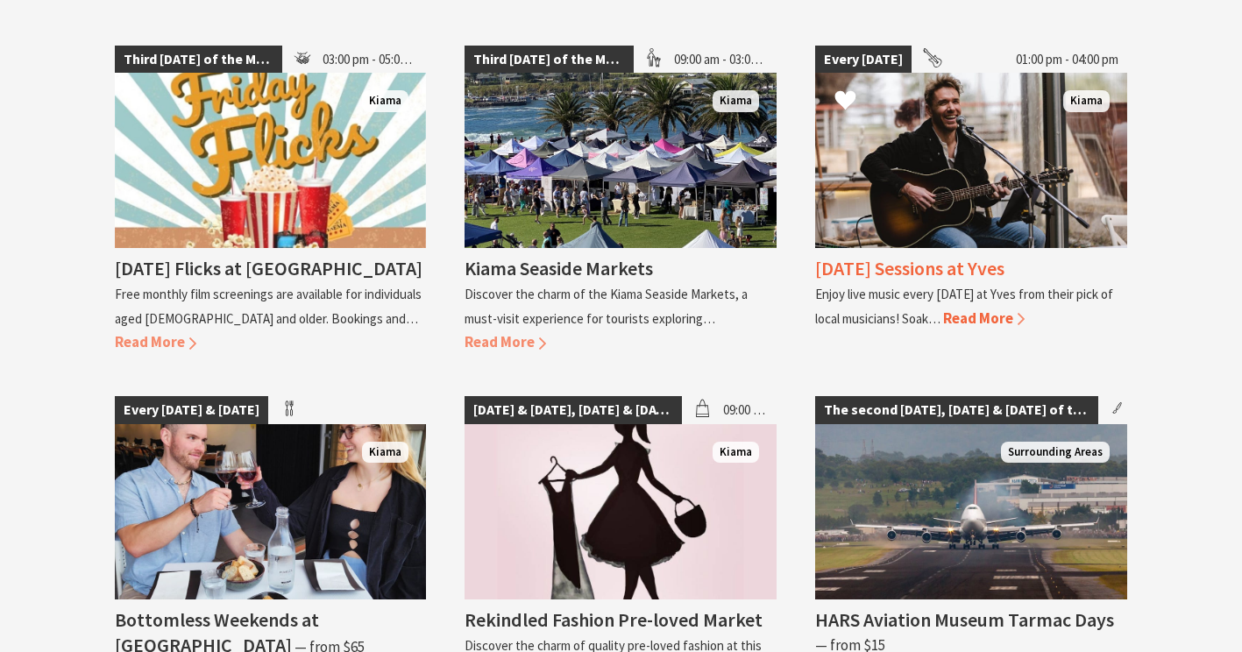
click at [868, 256] on h4 "Sunday Sessions at Yves" at bounding box center [909, 268] width 189 height 25
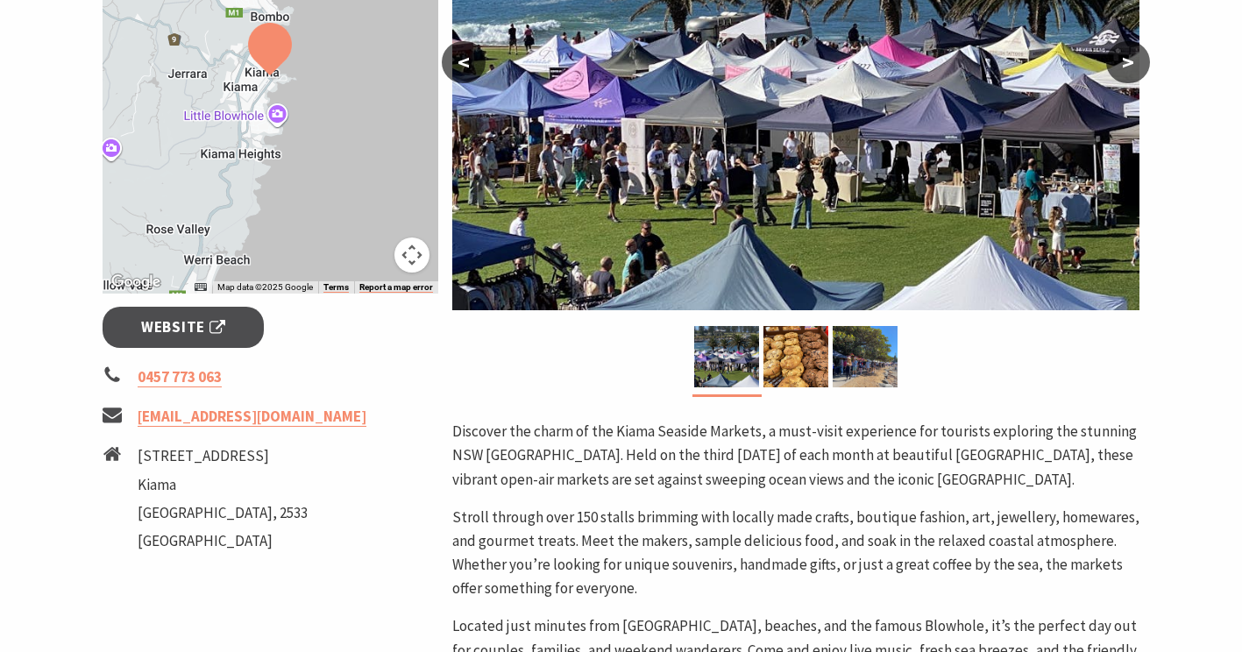
scroll to position [522, 0]
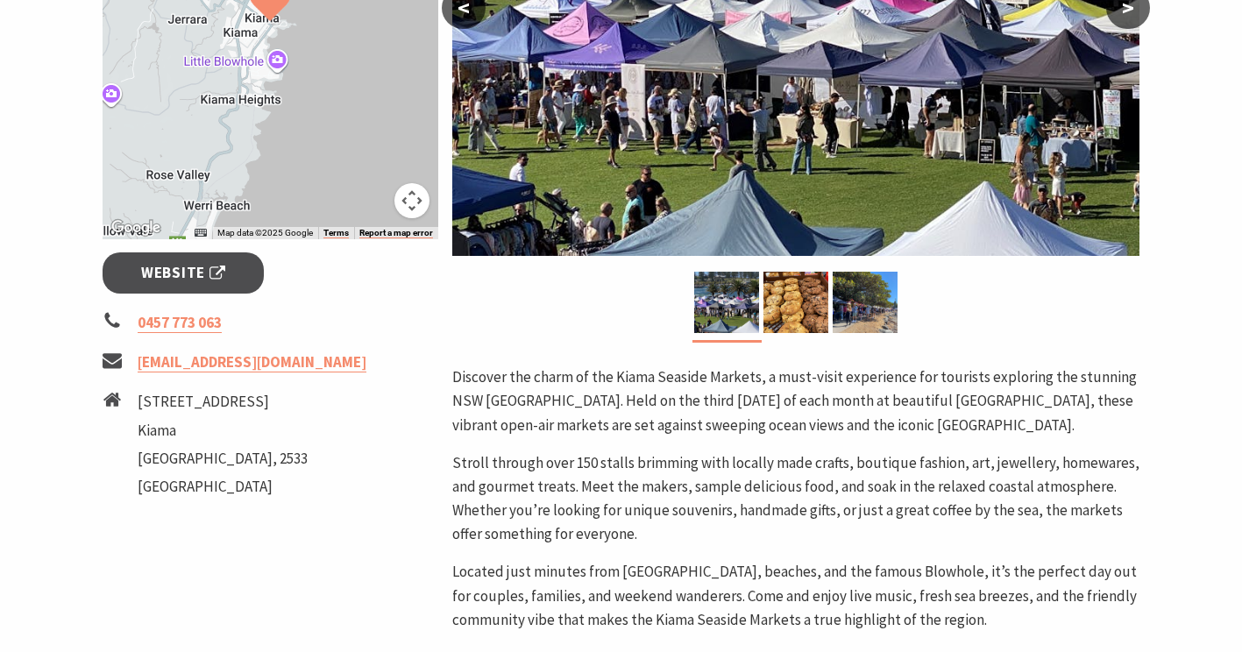
click at [762, 533] on p "Stroll through over 150 stalls brimming with locally made crafts, boutique fash…" at bounding box center [795, 500] width 687 height 96
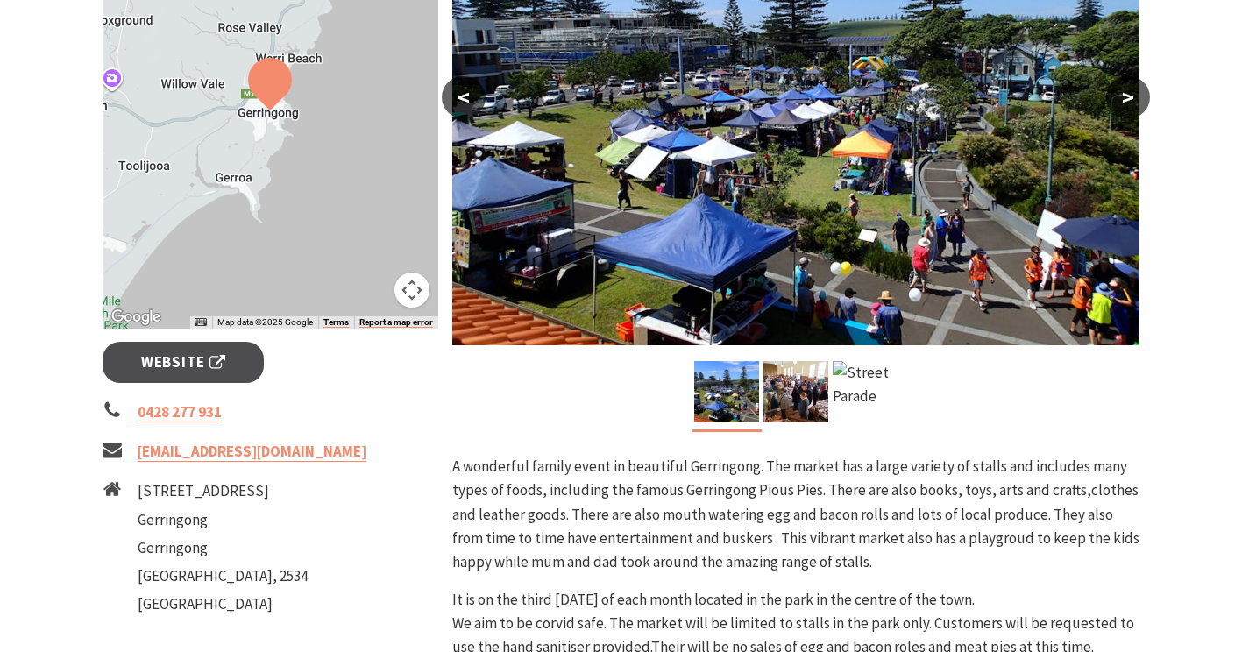
scroll to position [407, 0]
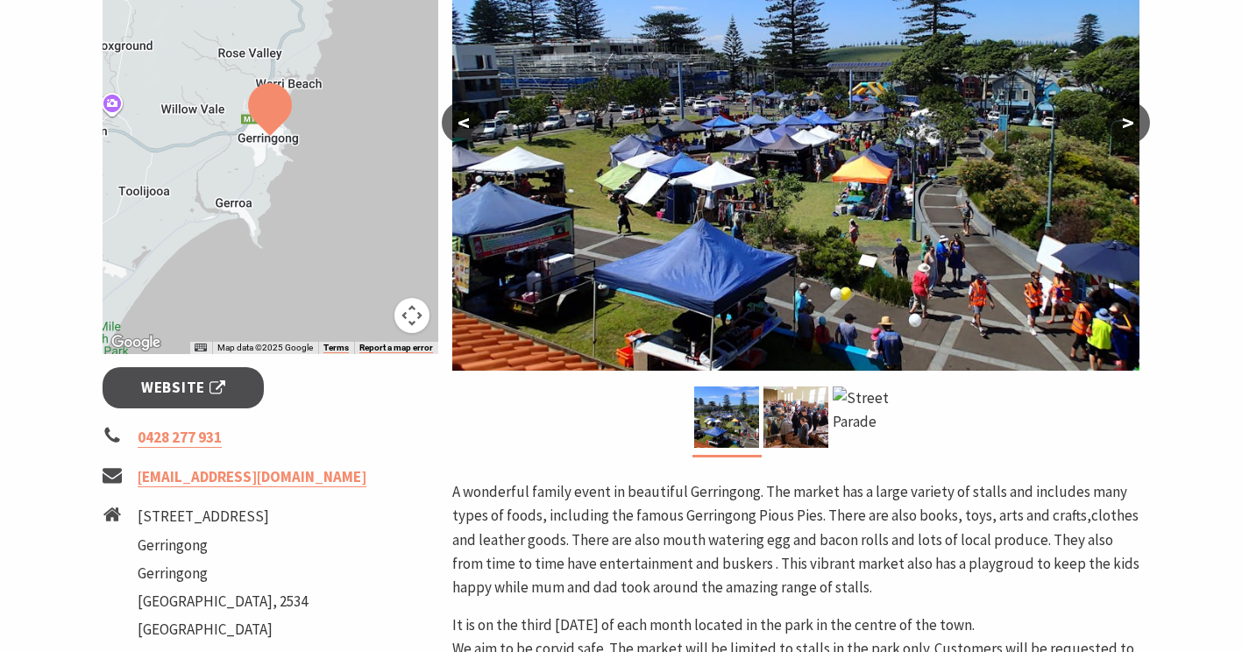
click at [793, 534] on p "A wonderful family event in beautiful Gerringong. The market has a large variet…" at bounding box center [795, 539] width 687 height 119
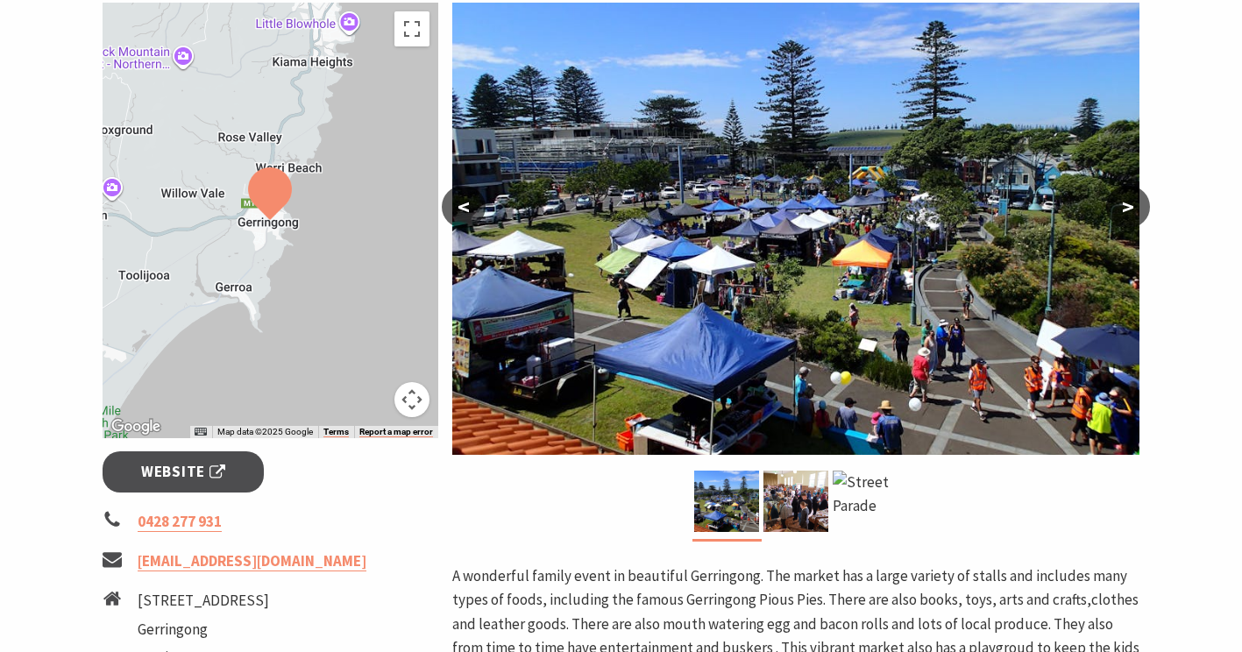
scroll to position [0, 0]
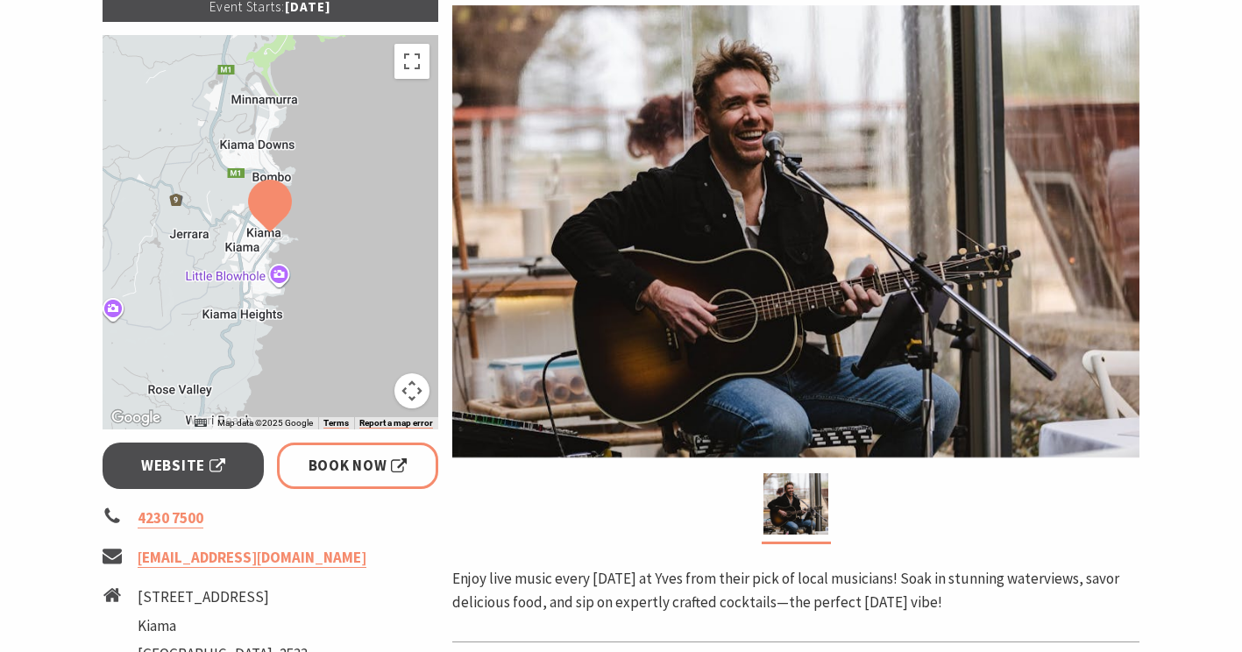
scroll to position [321, 0]
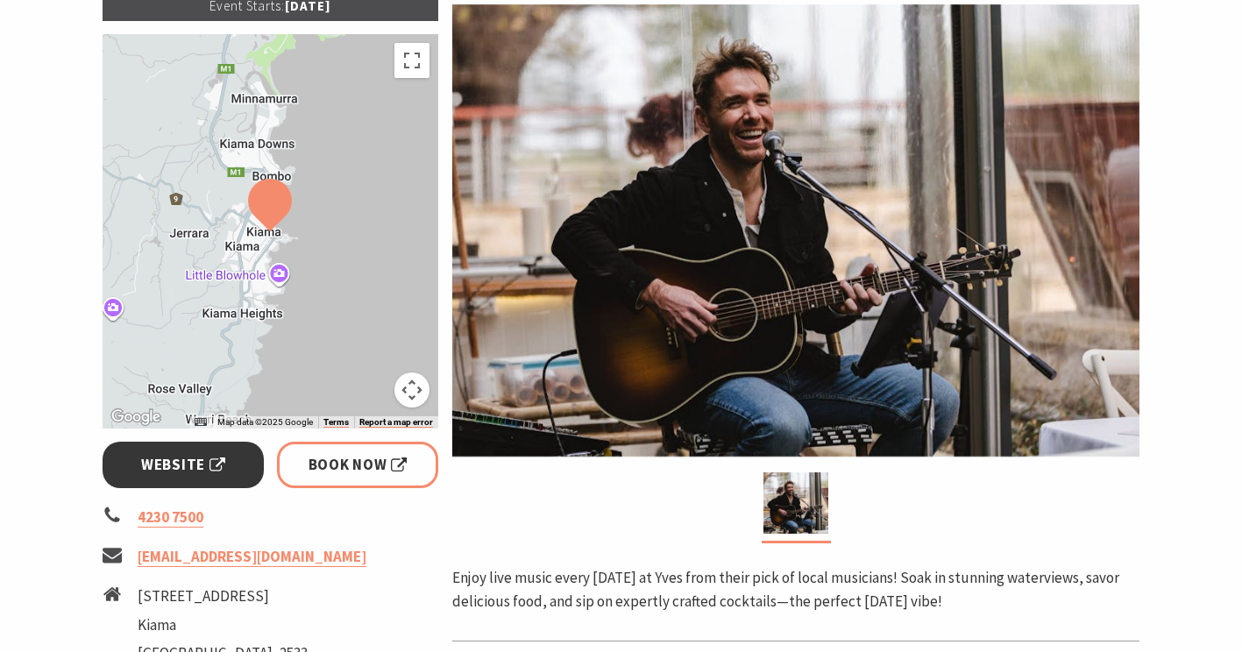
click at [197, 456] on span "Website" at bounding box center [183, 465] width 84 height 24
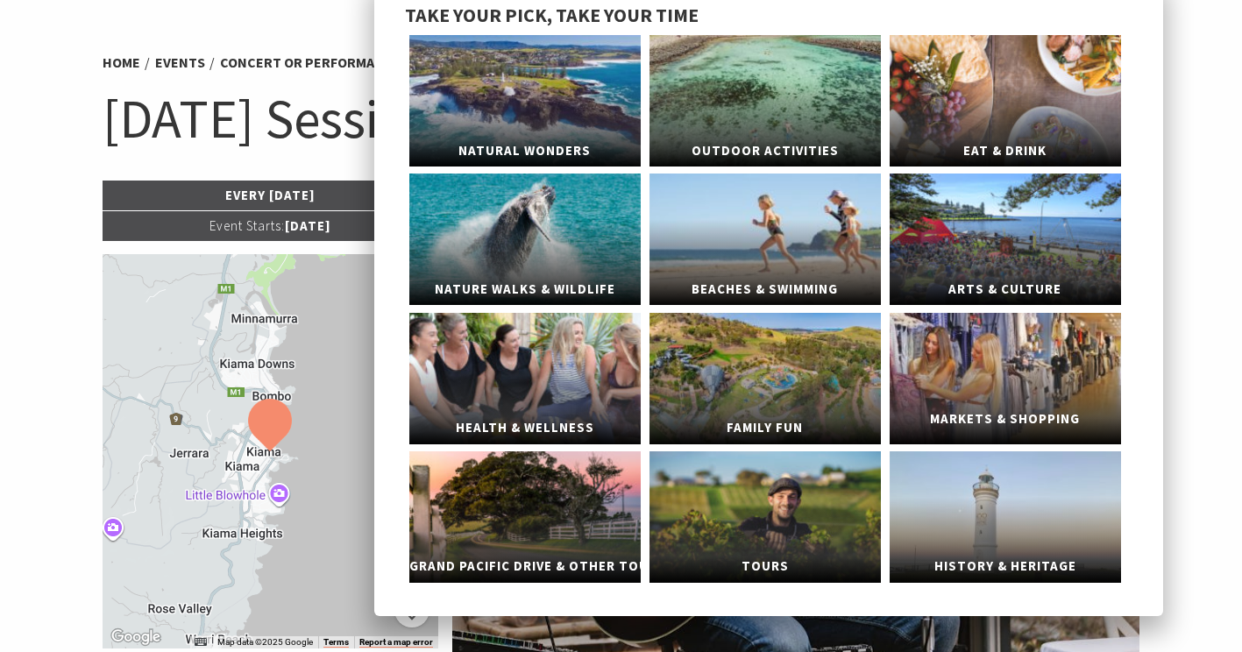
scroll to position [0, 0]
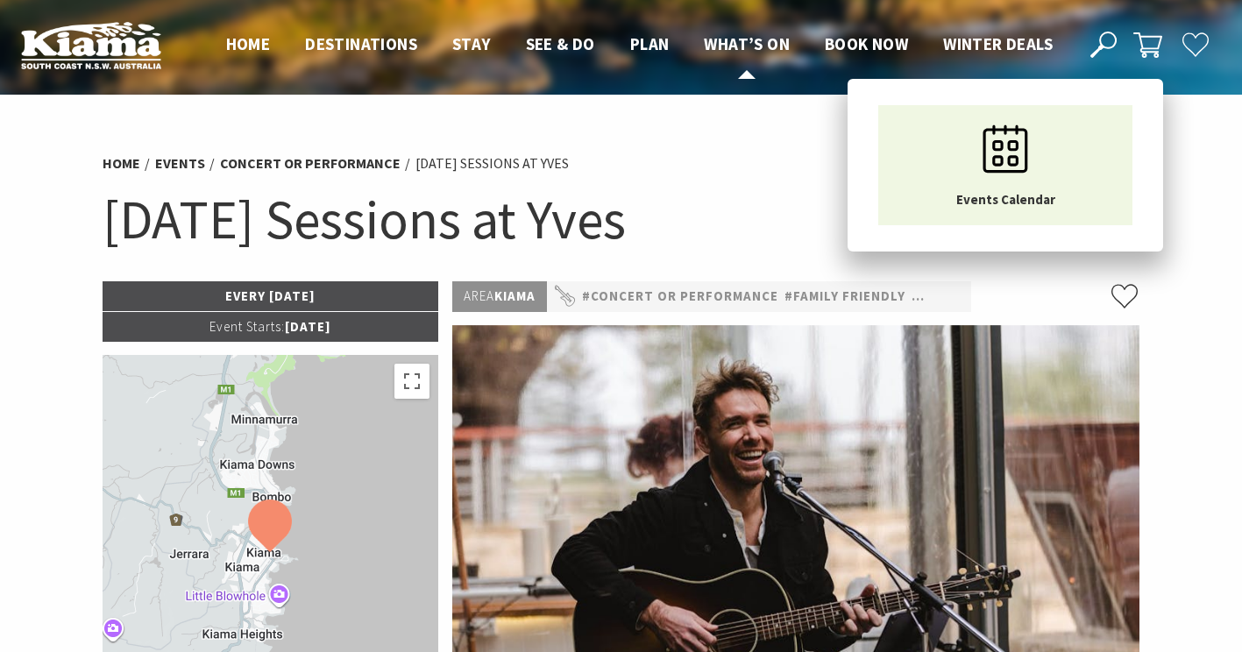
click at [758, 38] on span "What’s On" at bounding box center [747, 43] width 86 height 21
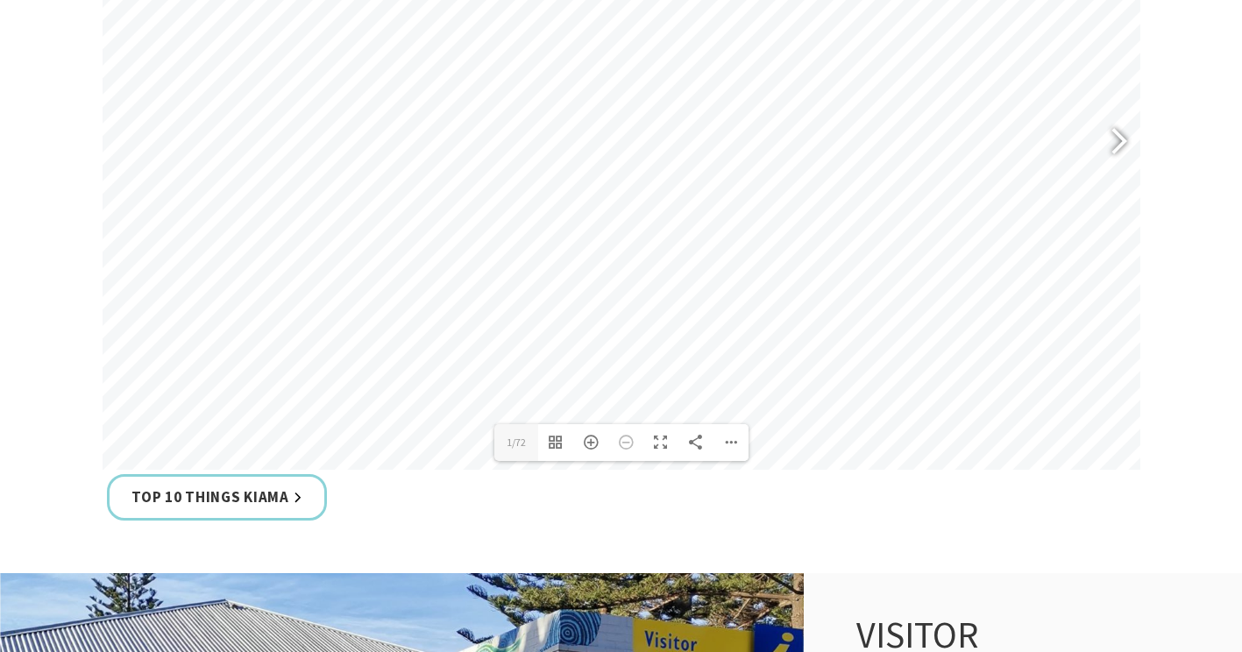
scroll to position [963, 0]
click at [1116, 146] on div at bounding box center [1112, 142] width 40 height 64
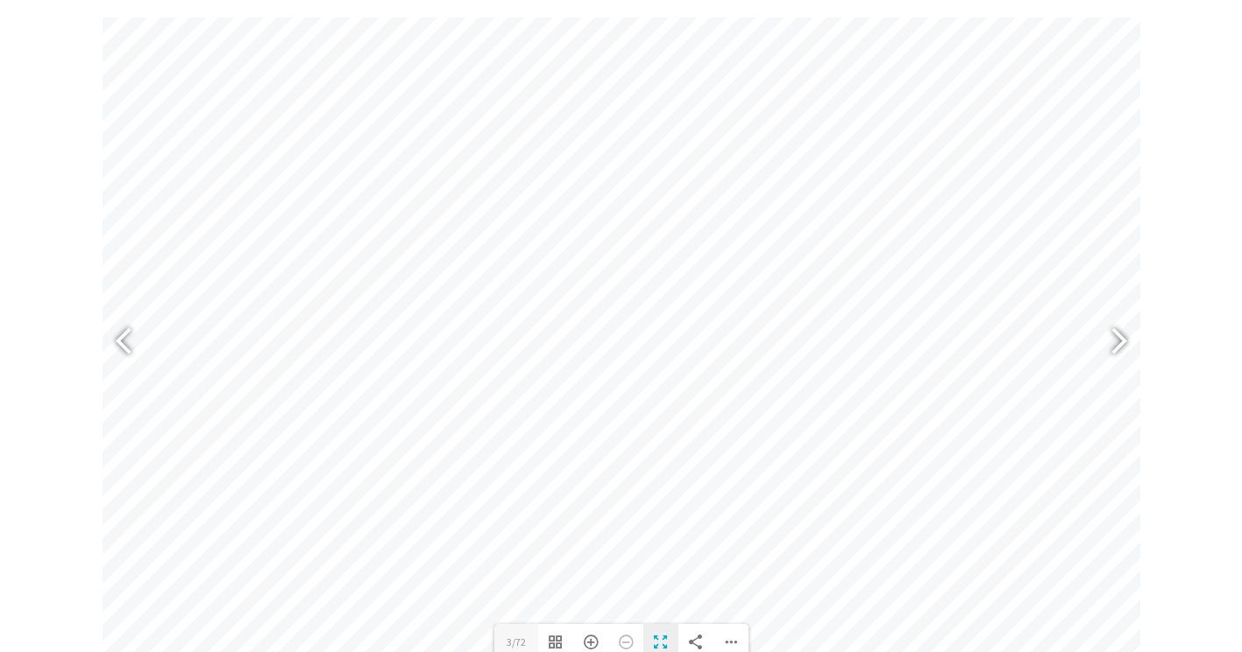
click at [654, 644] on div "Toggle Fullscreen" at bounding box center [661, 642] width 35 height 37
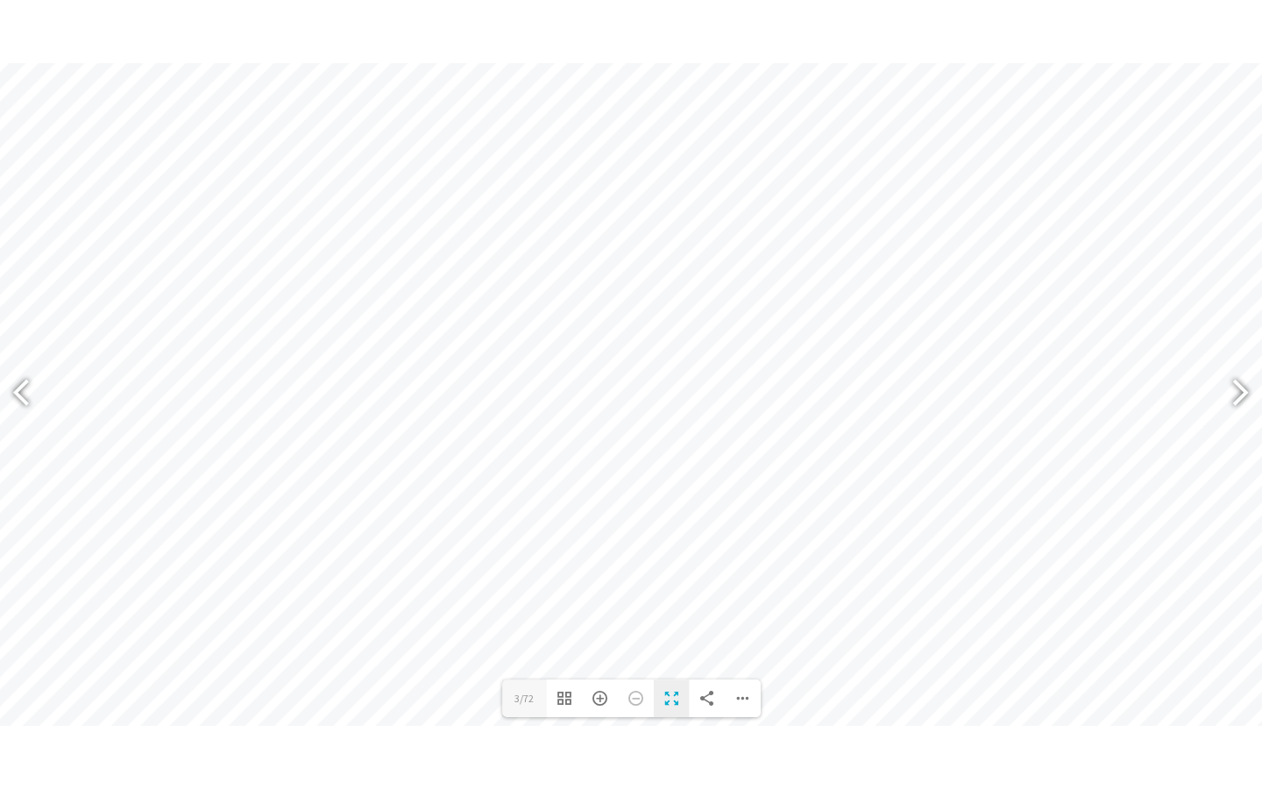
scroll to position [784, 0]
click at [1237, 383] on div at bounding box center [1233, 394] width 40 height 64
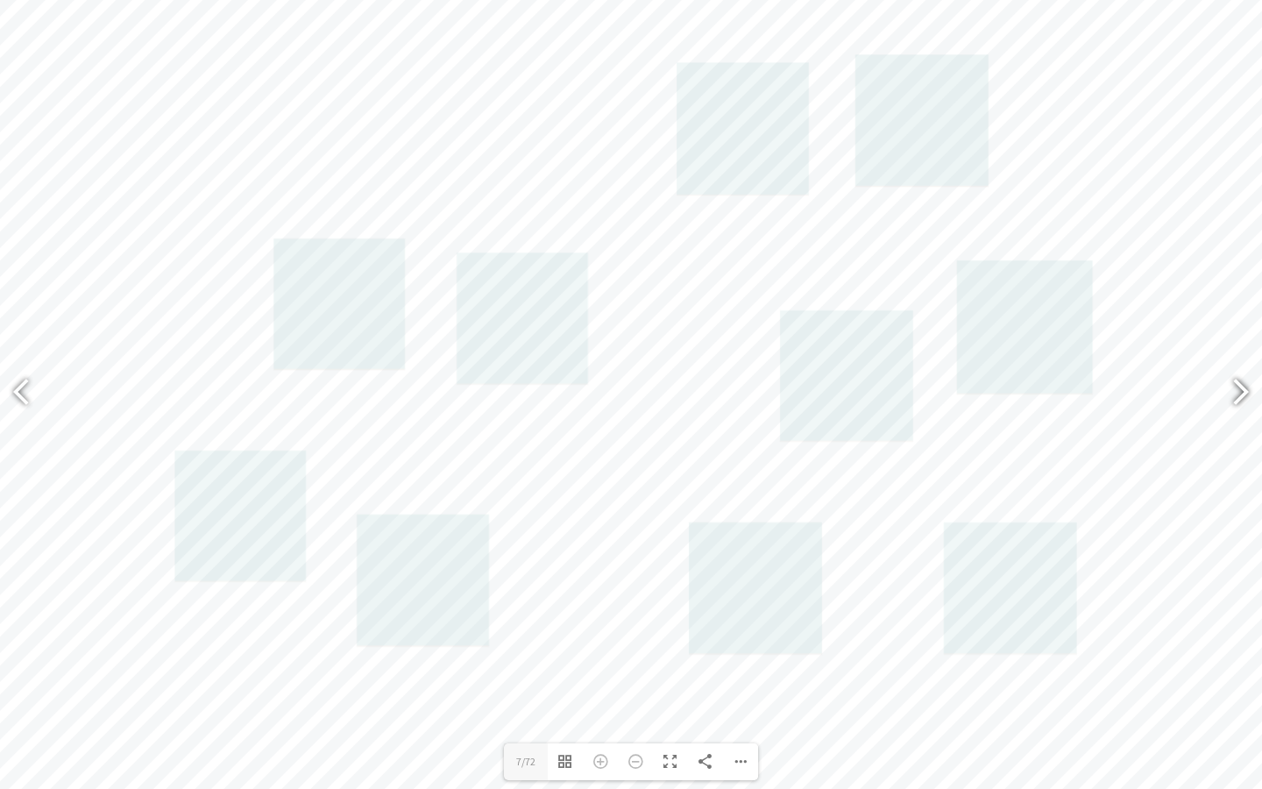
click at [1237, 383] on div at bounding box center [1233, 394] width 40 height 64
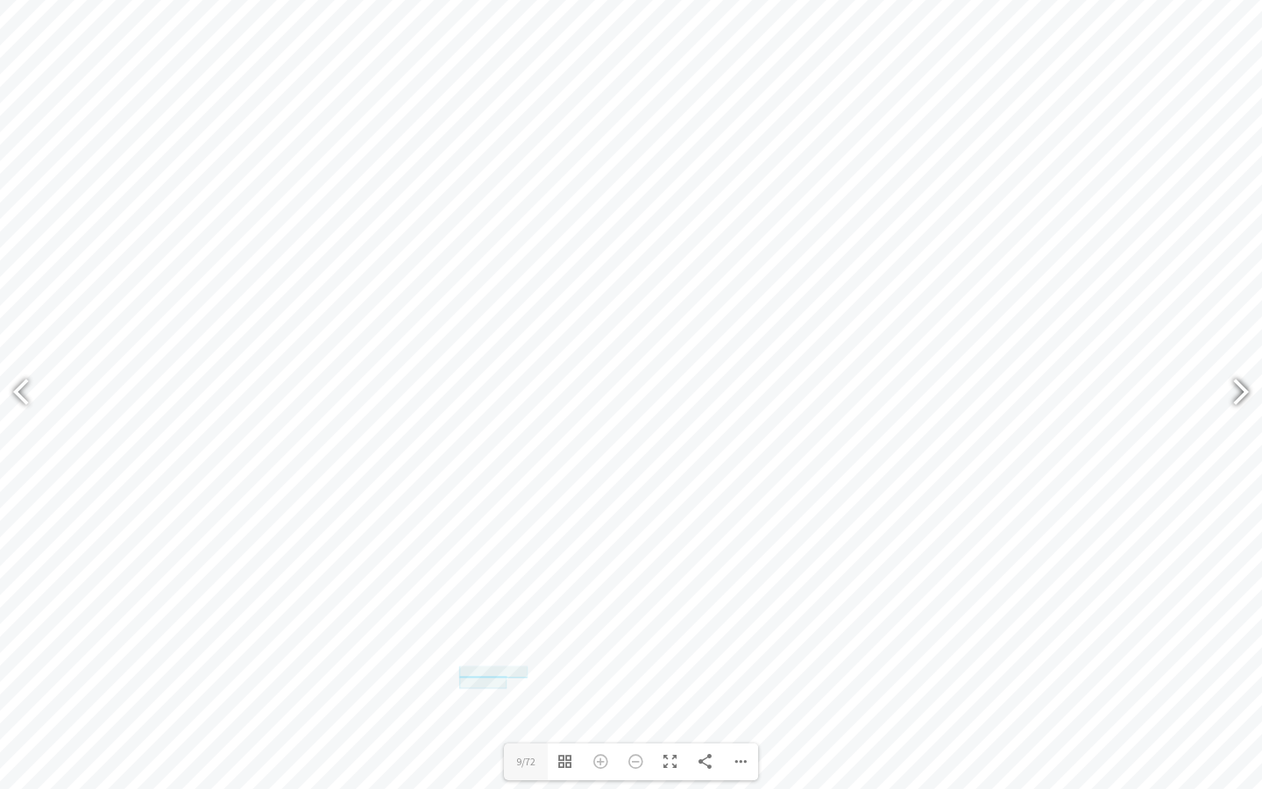
click at [1229, 372] on div at bounding box center [1233, 394] width 40 height 64
click at [1235, 398] on div at bounding box center [1233, 394] width 40 height 64
click at [1232, 394] on div at bounding box center [1233, 394] width 40 height 64
click at [669, 651] on div "Toggle Fullscreen" at bounding box center [670, 761] width 35 height 37
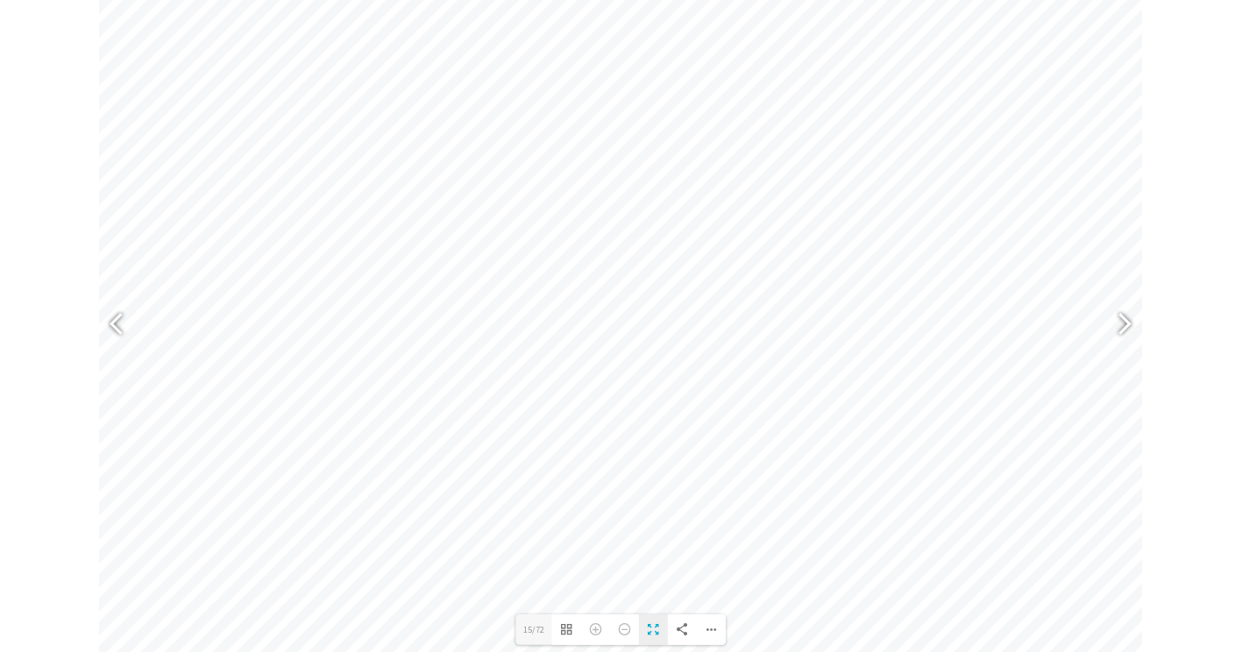
scroll to position [762, 0]
click at [137, 353] on div at bounding box center [131, 343] width 40 height 64
click at [1100, 336] on div at bounding box center [1112, 343] width 40 height 64
click at [1125, 339] on div at bounding box center [1112, 343] width 40 height 64
click at [132, 330] on div at bounding box center [131, 343] width 40 height 64
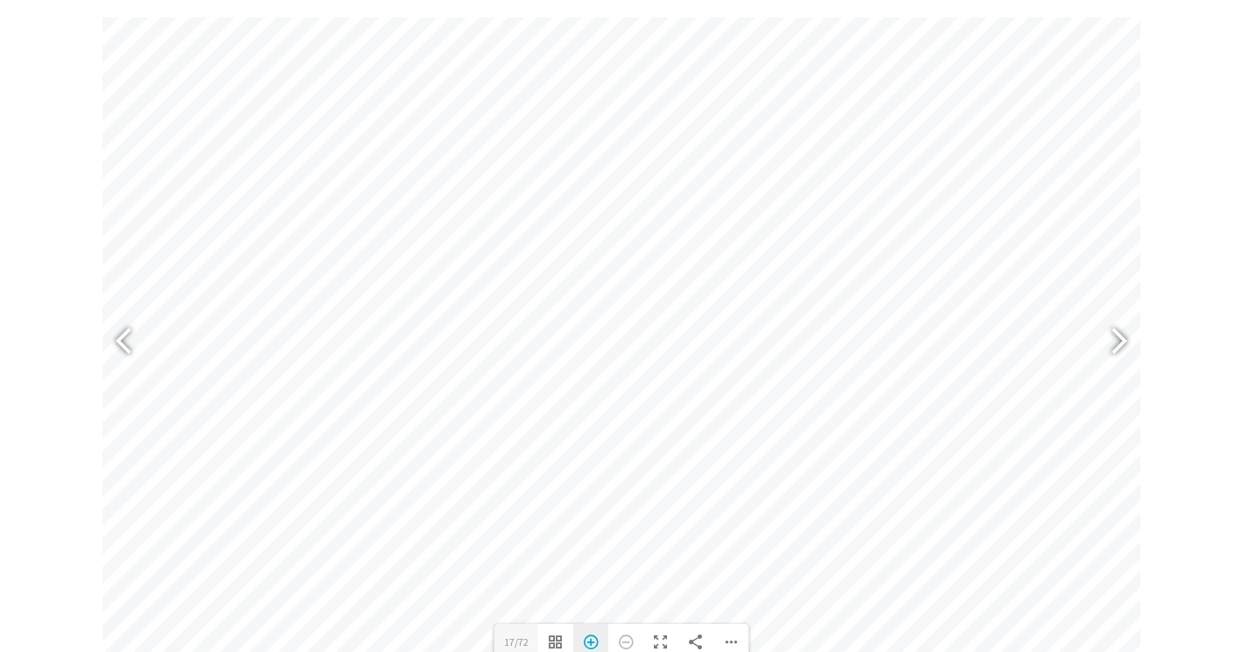
click at [593, 630] on div "Zoom In" at bounding box center [590, 642] width 35 height 37
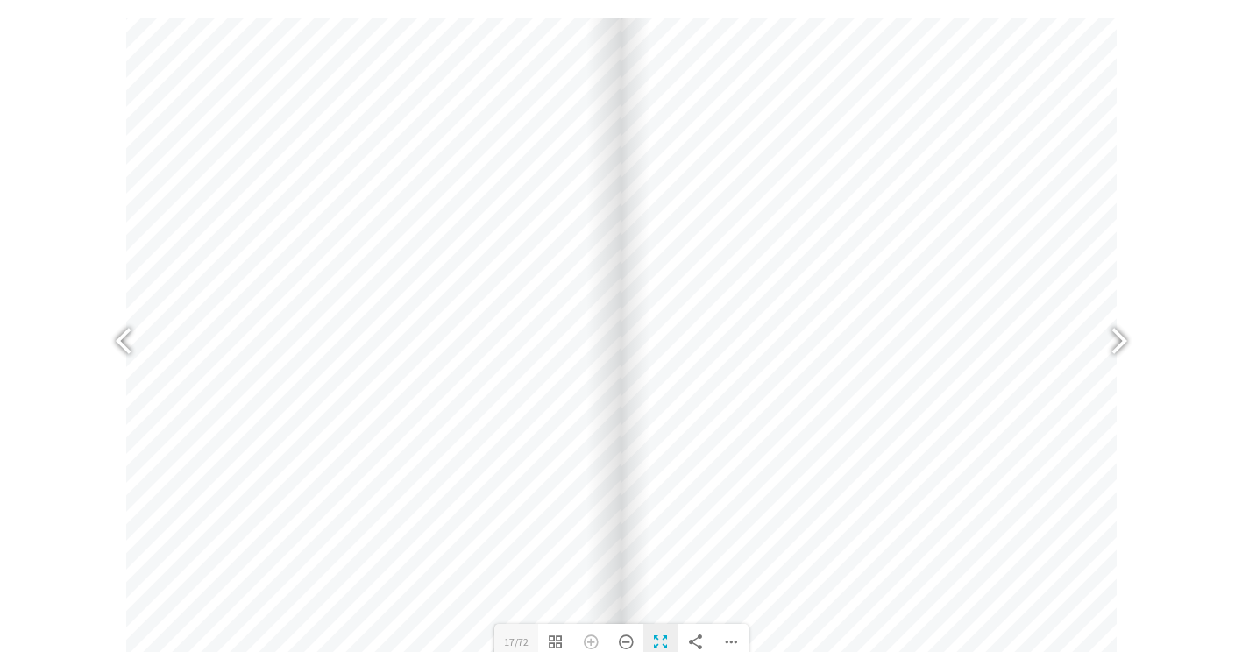
click at [662, 637] on div "Toggle Fullscreen" at bounding box center [661, 642] width 35 height 37
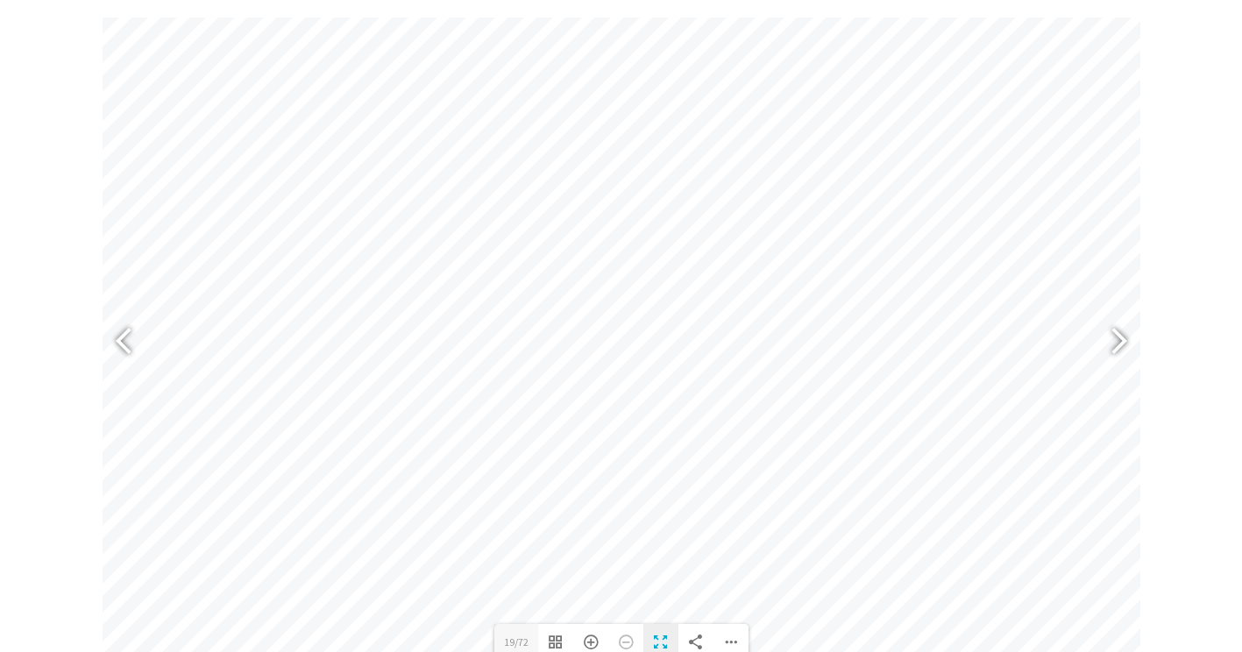
click at [660, 631] on div "Toggle Fullscreen" at bounding box center [661, 642] width 35 height 37
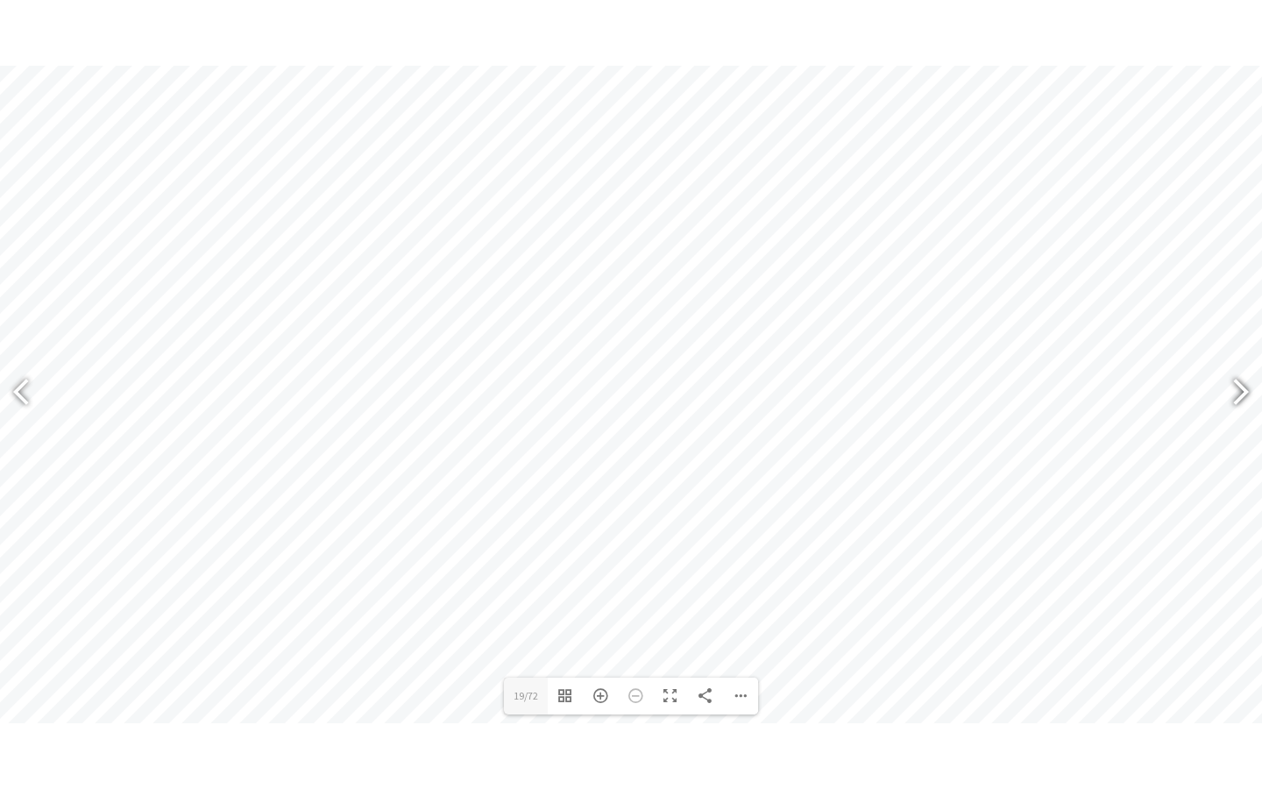
scroll to position [784, 0]
click at [1233, 388] on div at bounding box center [1233, 394] width 40 height 64
click at [1191, 466] on div "Loading PDF 35% ... Close Share 21 21/72 Toggle Thumbnails Zoom In Zoom Out Tog…" at bounding box center [631, 394] width 1262 height 789
click at [1241, 396] on div at bounding box center [1233, 394] width 40 height 64
click at [0, 388] on div at bounding box center [22, 395] width 44 height 88
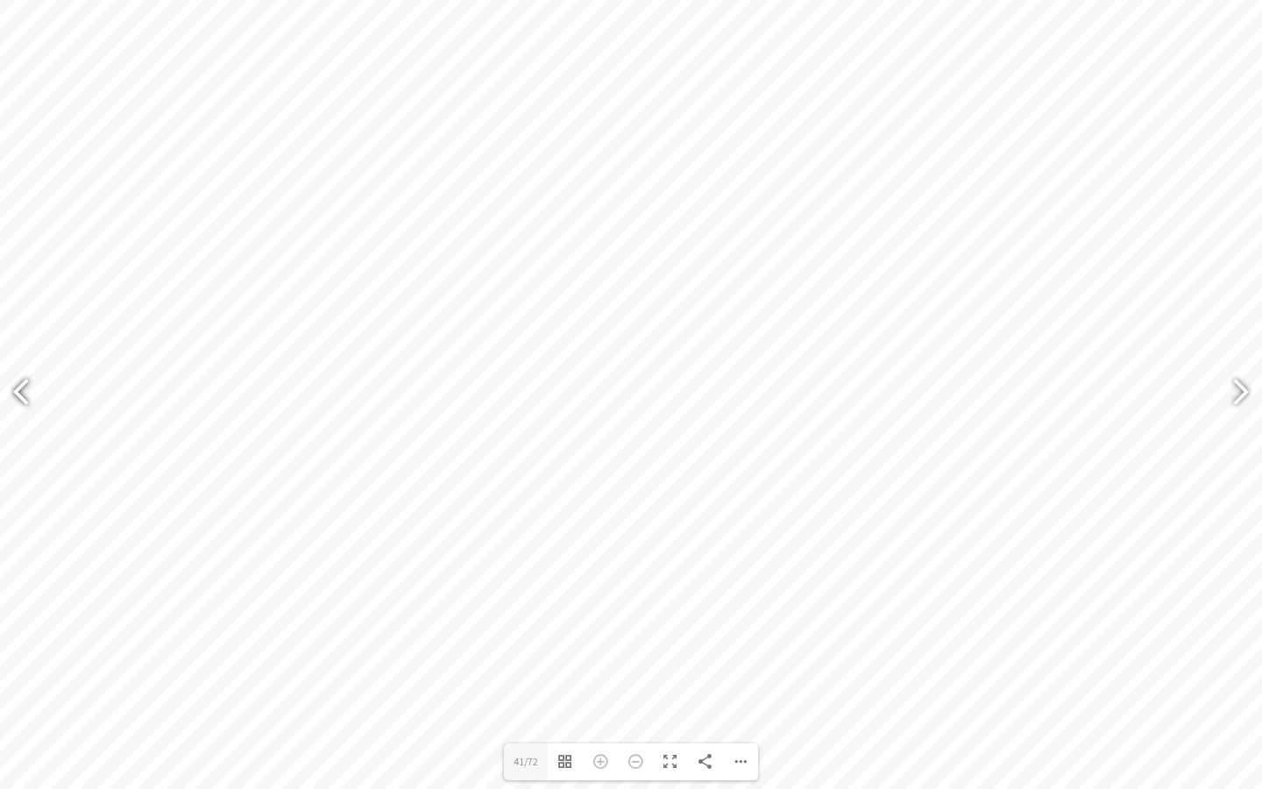
type input "41"
click at [678, 651] on div "Toggle Fullscreen" at bounding box center [670, 761] width 35 height 37
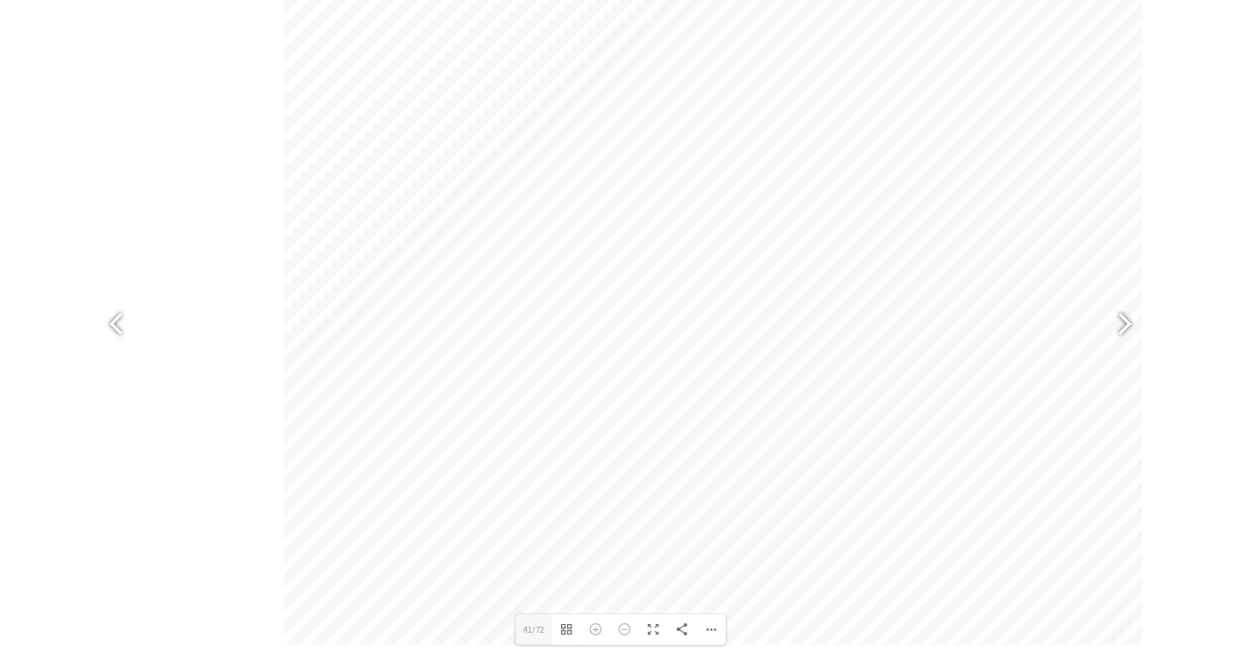
scroll to position [762, 0]
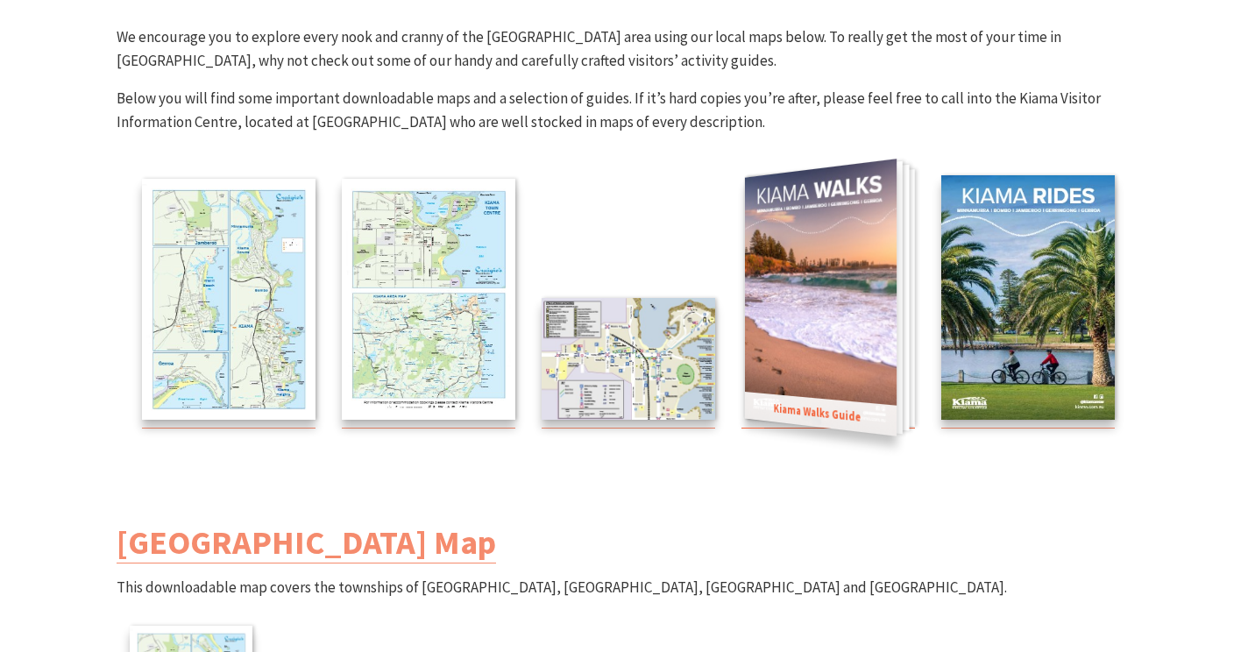
scroll to position [251, 0]
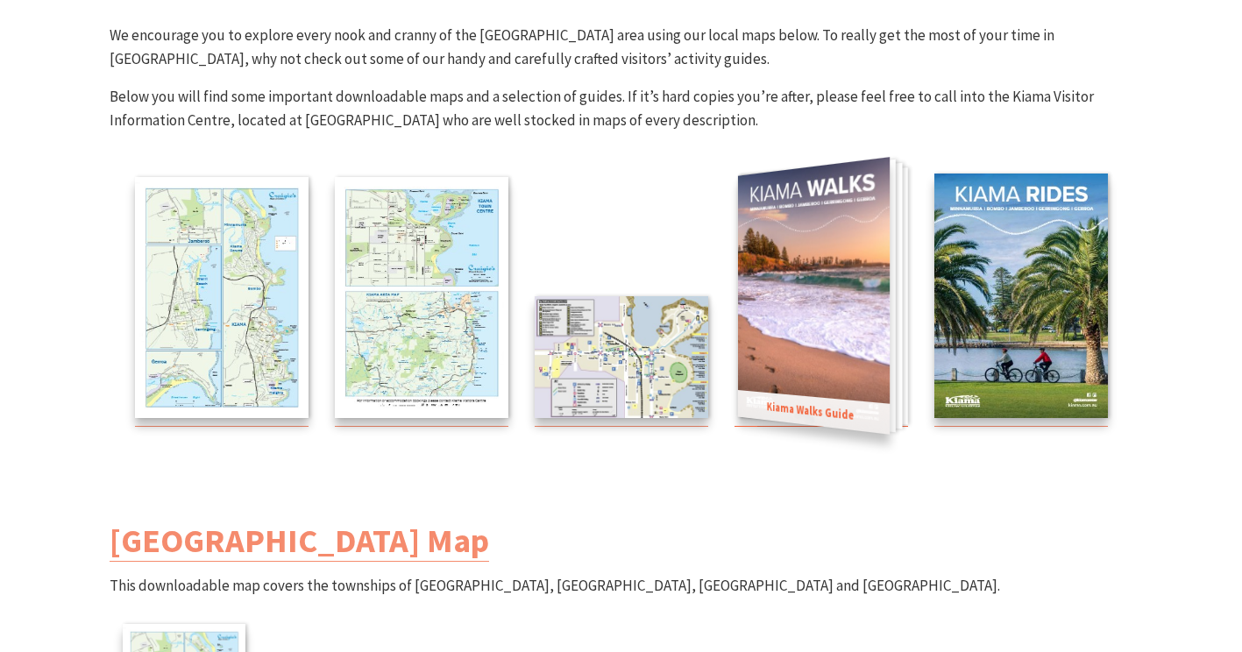
click at [795, 356] on img at bounding box center [813, 295] width 152 height 277
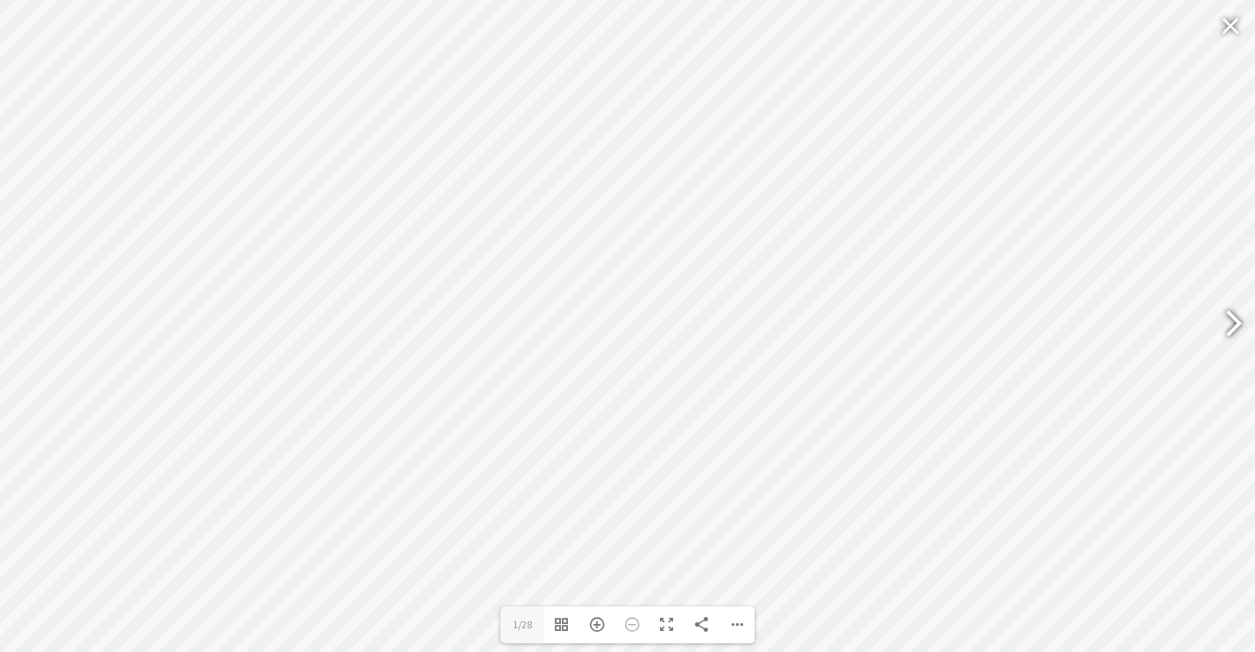
click at [1236, 331] on div at bounding box center [1226, 326] width 40 height 64
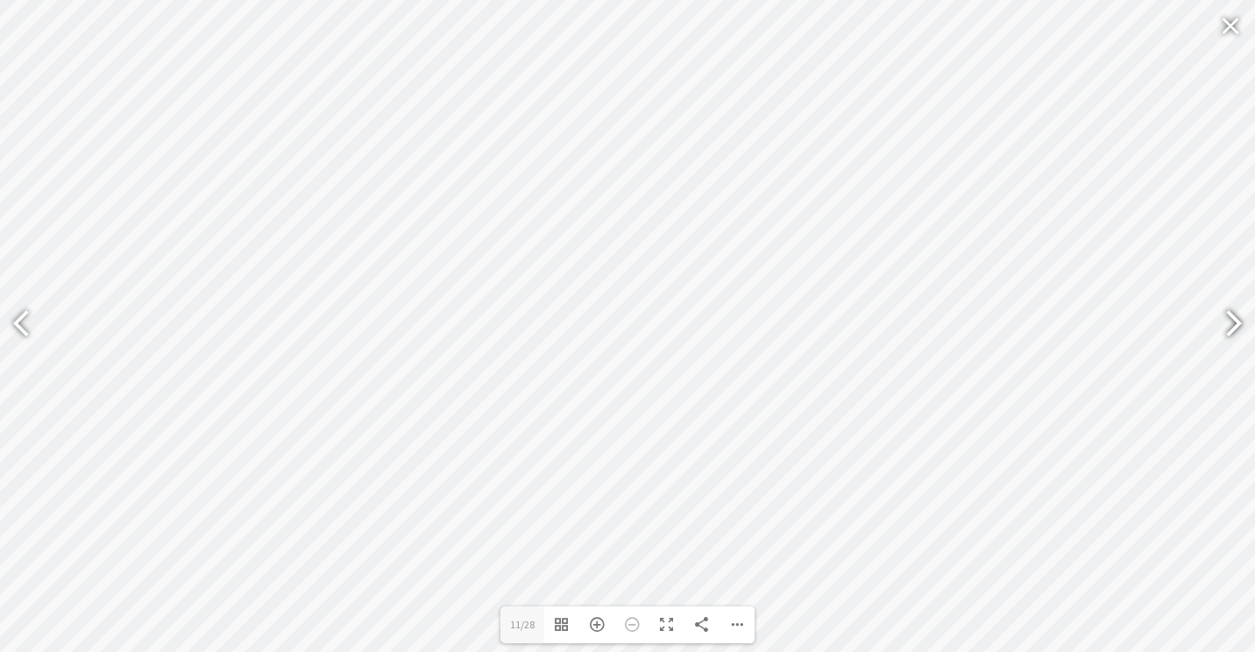
click at [1236, 331] on div at bounding box center [1226, 326] width 40 height 64
click at [22, 325] on div at bounding box center [29, 326] width 40 height 64
click at [1224, 322] on div at bounding box center [1226, 326] width 40 height 64
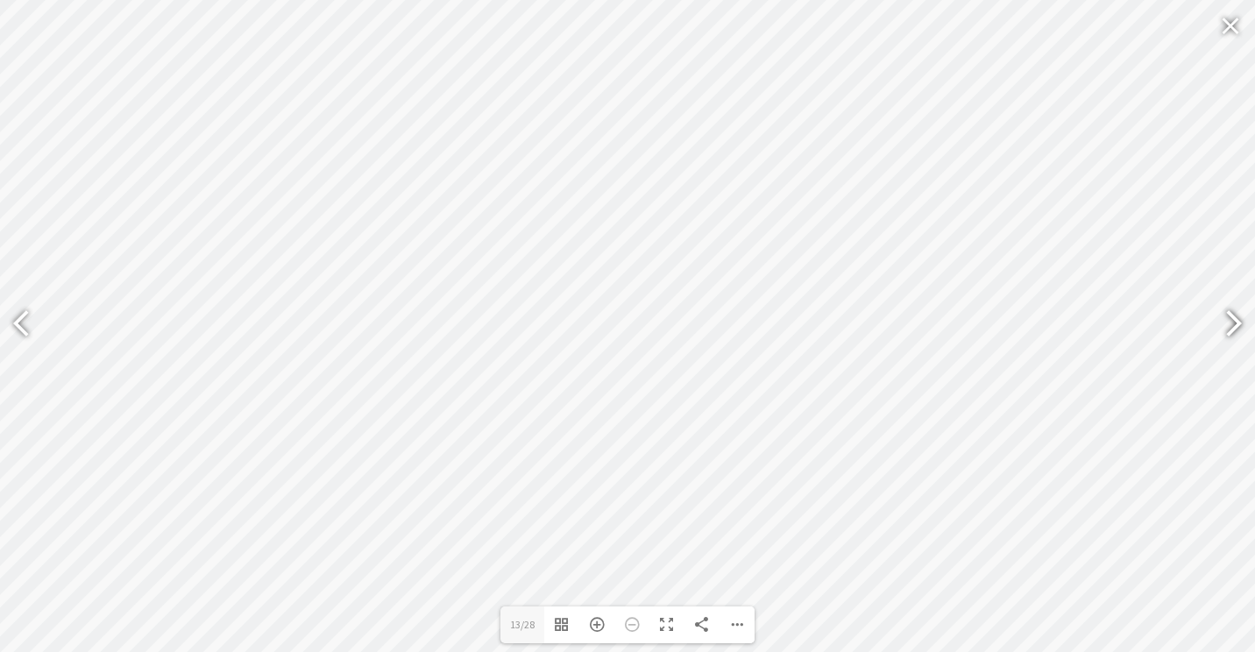
click at [1224, 322] on div at bounding box center [1226, 326] width 40 height 64
click at [18, 324] on div at bounding box center [29, 326] width 40 height 64
click at [20, 331] on div at bounding box center [29, 326] width 40 height 64
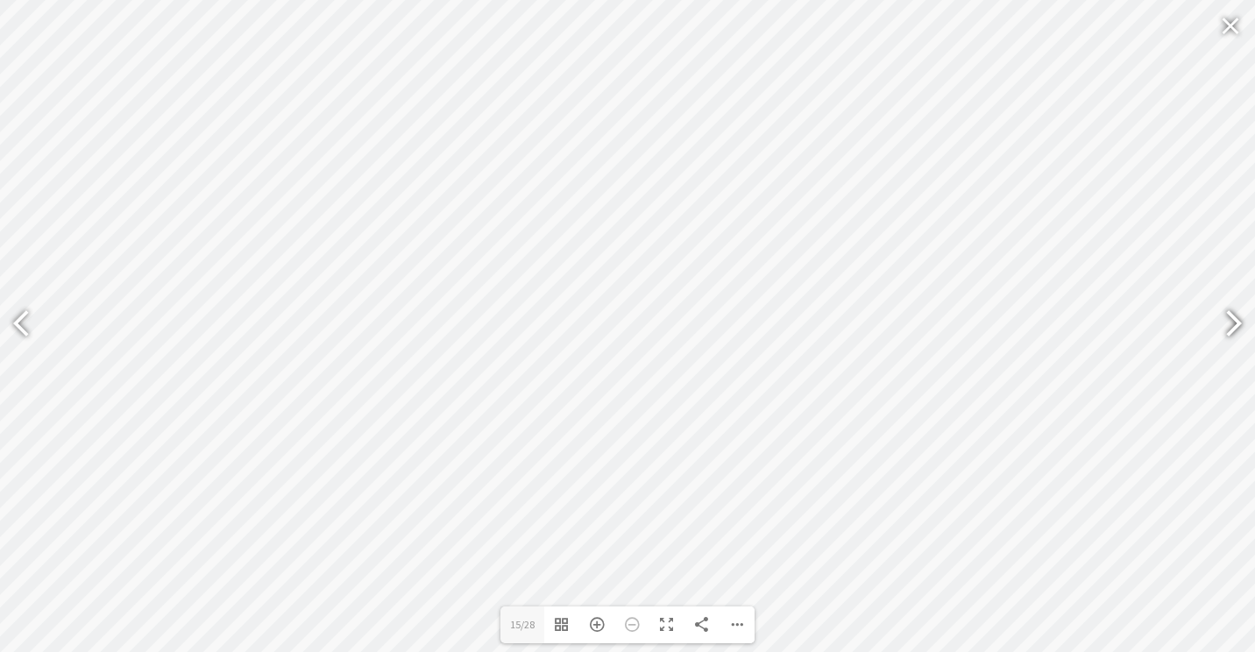
click at [1238, 313] on div at bounding box center [1226, 326] width 40 height 64
click at [1232, 338] on div at bounding box center [1226, 326] width 40 height 64
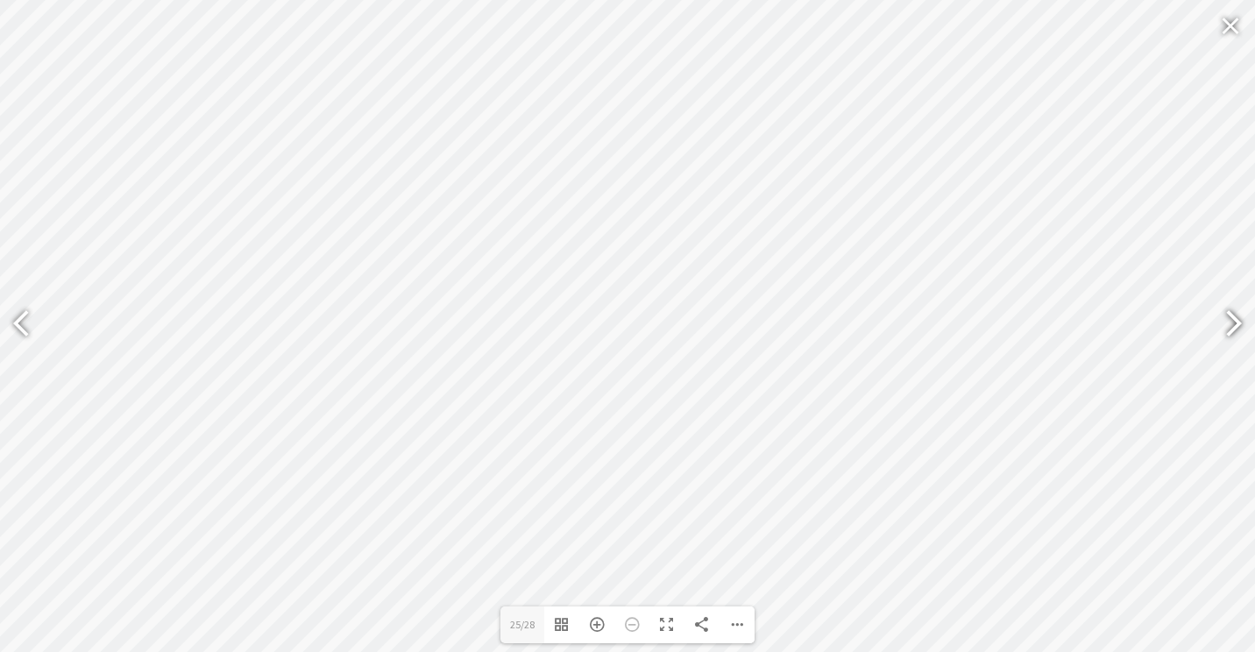
click at [1232, 338] on div at bounding box center [1226, 326] width 40 height 64
click at [20, 326] on div at bounding box center [29, 326] width 40 height 64
click at [27, 327] on div at bounding box center [29, 326] width 40 height 64
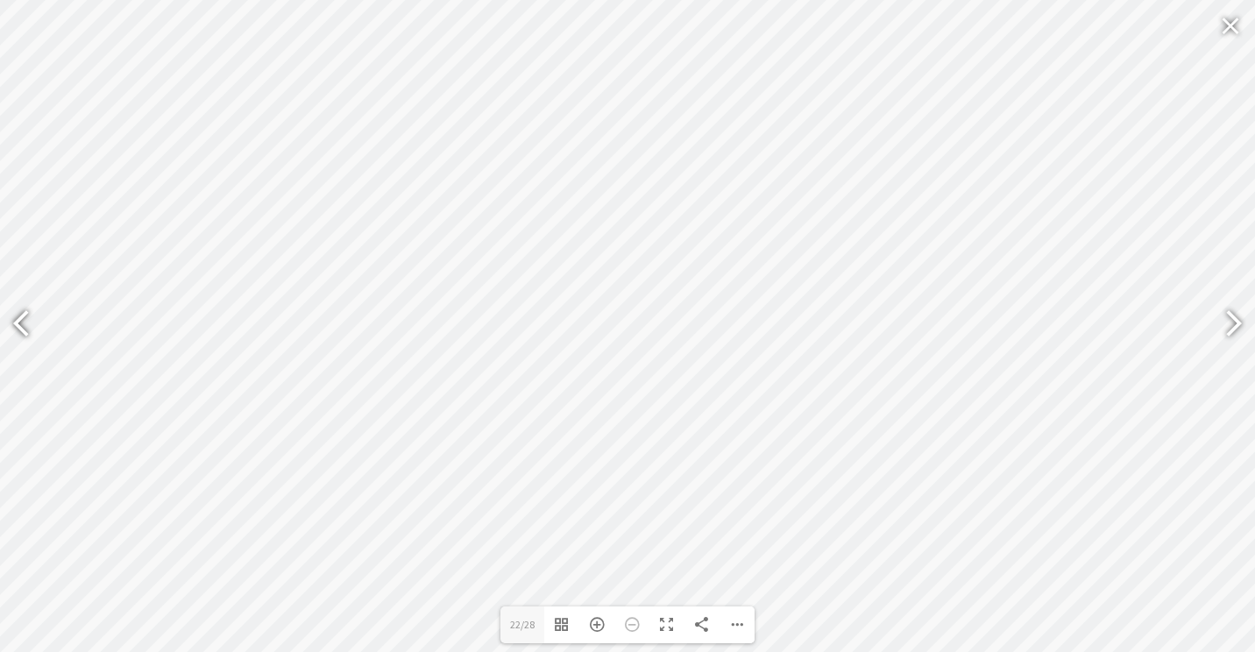
click at [27, 327] on div at bounding box center [29, 326] width 40 height 64
click at [32, 339] on div at bounding box center [29, 326] width 40 height 64
click at [25, 328] on div at bounding box center [29, 326] width 40 height 64
click at [27, 332] on div at bounding box center [29, 326] width 40 height 64
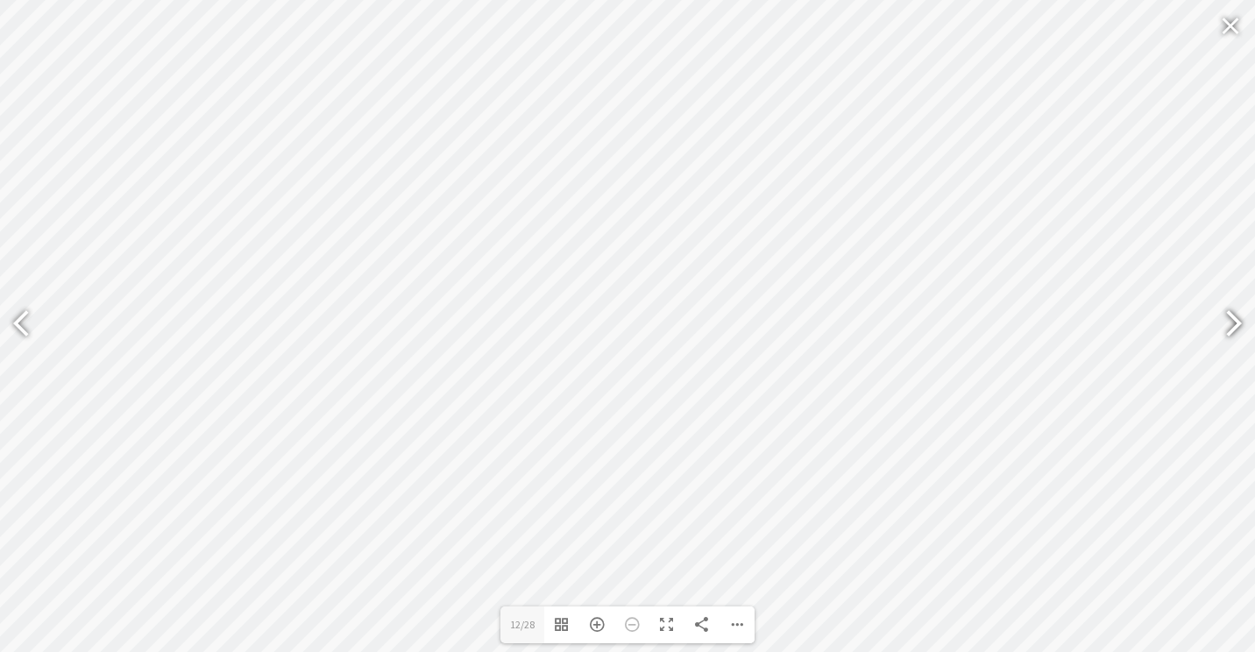
click at [1234, 316] on div at bounding box center [1226, 326] width 40 height 64
click at [1230, 314] on div at bounding box center [1226, 326] width 40 height 64
click at [33, 338] on div at bounding box center [29, 326] width 40 height 64
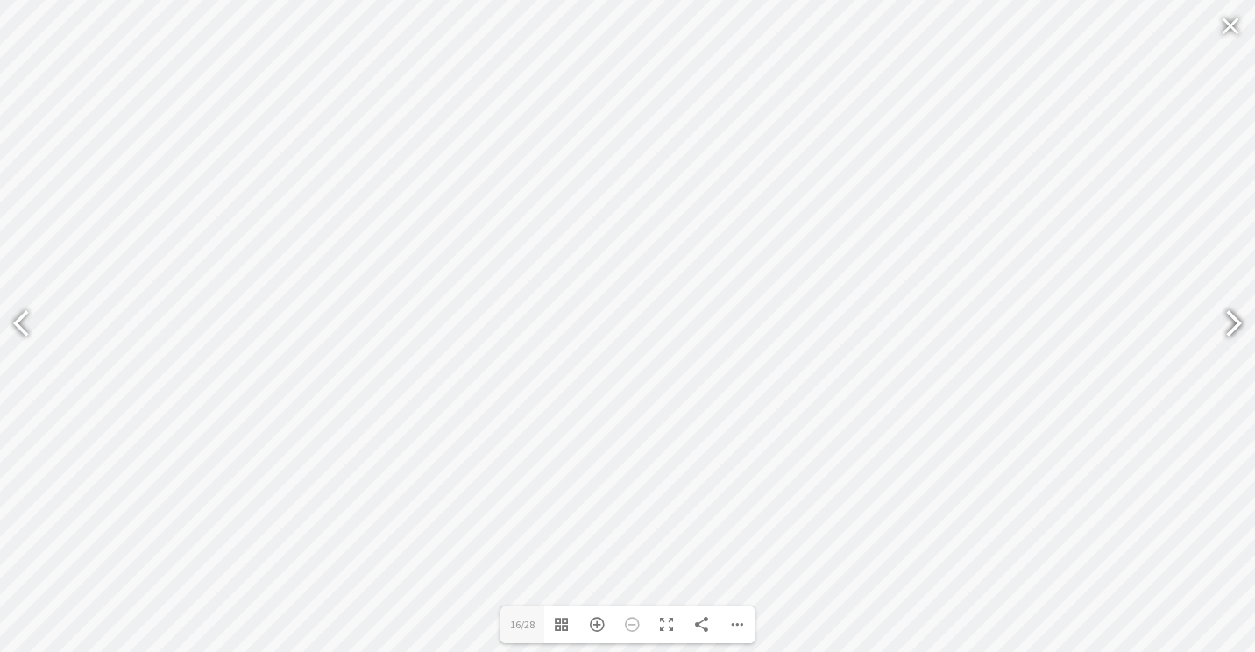
click at [1229, 323] on div at bounding box center [1226, 326] width 40 height 64
click at [22, 316] on div at bounding box center [29, 326] width 40 height 64
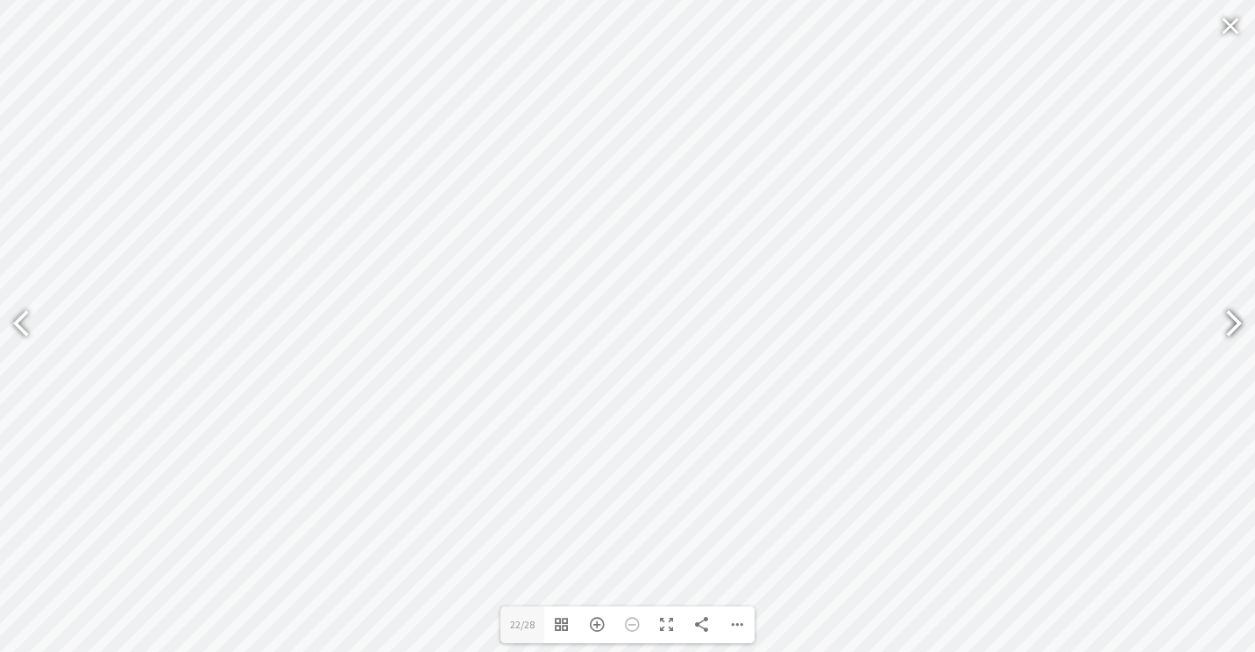
click at [1235, 316] on div at bounding box center [1226, 326] width 40 height 64
click at [1235, 331] on div at bounding box center [1226, 326] width 40 height 64
click at [1049, 373] on div "Loading PDF 100% ... Close Share 26 26/28 Toggle Thumbnails Zoom In Zoom Out To…" at bounding box center [627, 326] width 1255 height 652
click at [1240, 313] on div at bounding box center [1226, 326] width 40 height 64
click at [12, 334] on div at bounding box center [29, 326] width 40 height 64
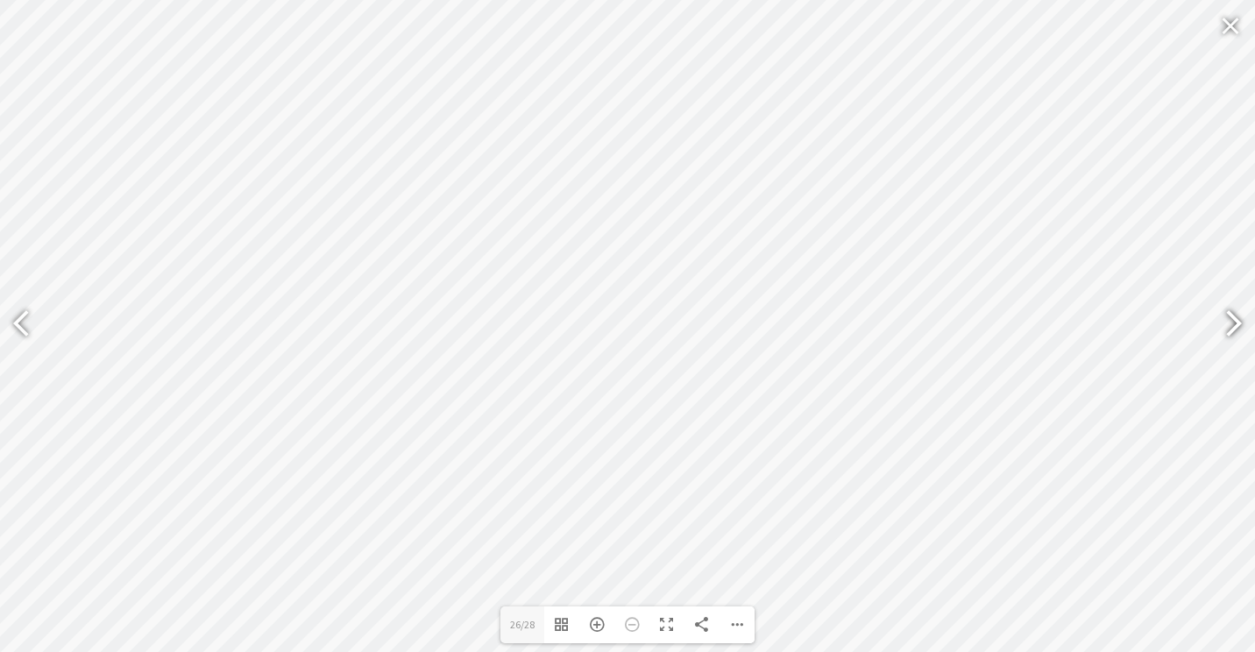
click at [1241, 320] on div at bounding box center [1226, 326] width 40 height 64
type input "28"
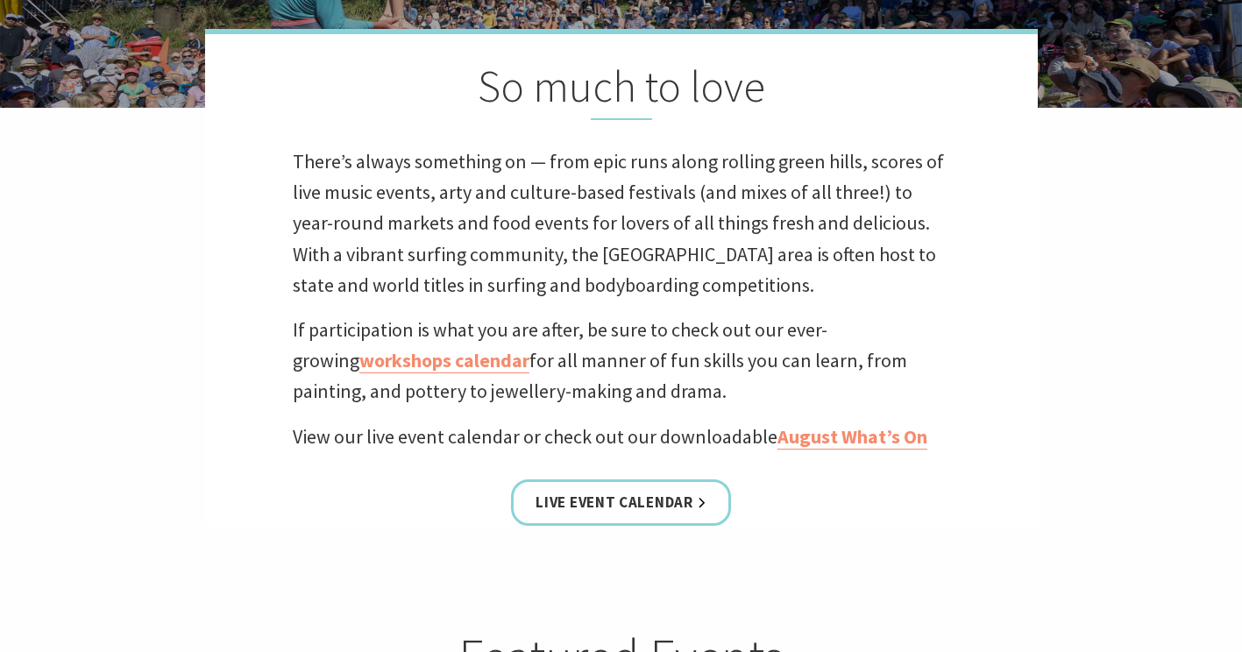
scroll to position [407, 0]
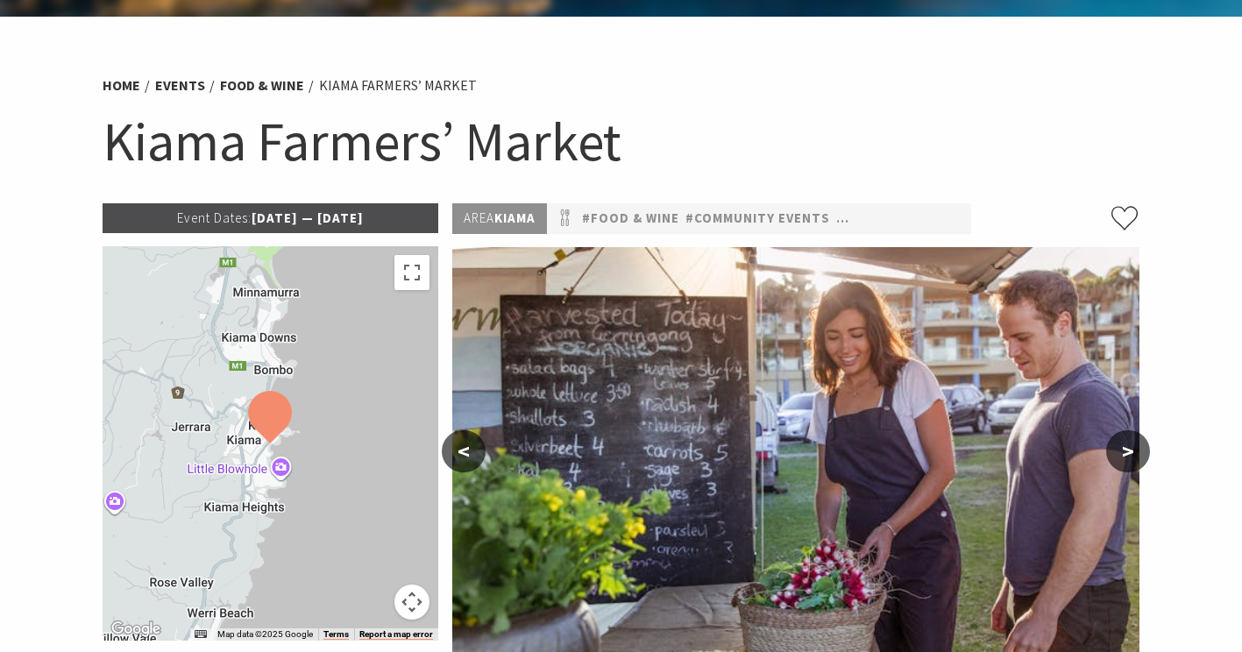
scroll to position [327, 0]
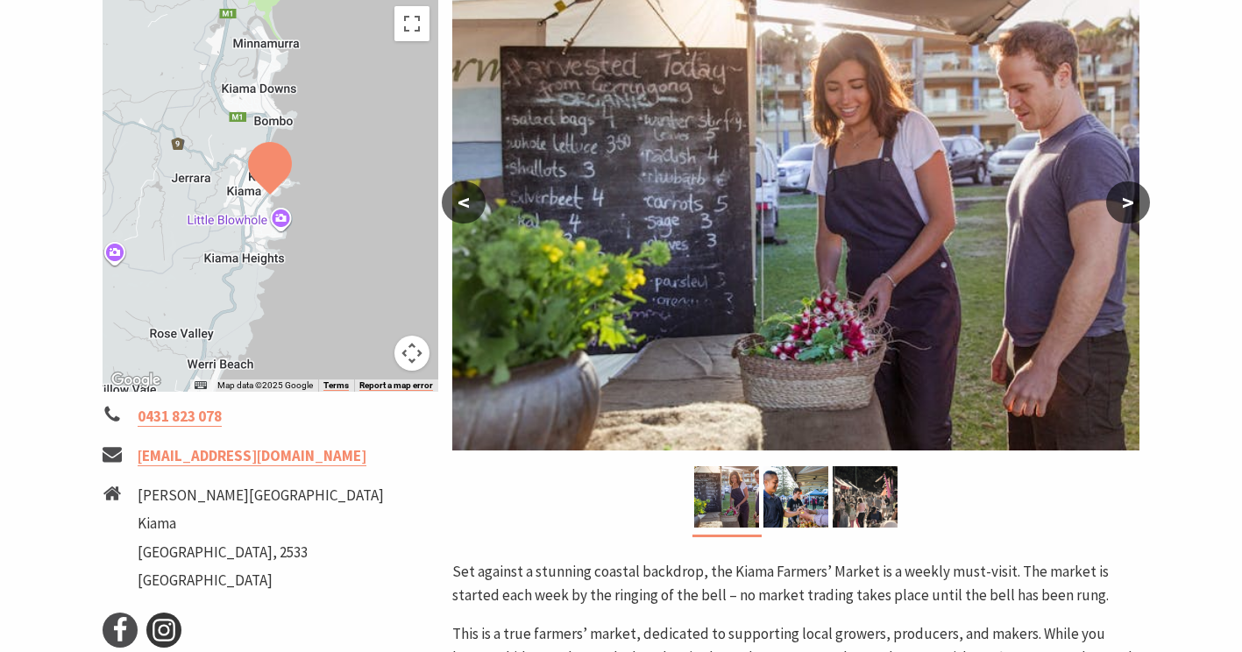
click at [159, 623] on icon at bounding box center [164, 630] width 26 height 26
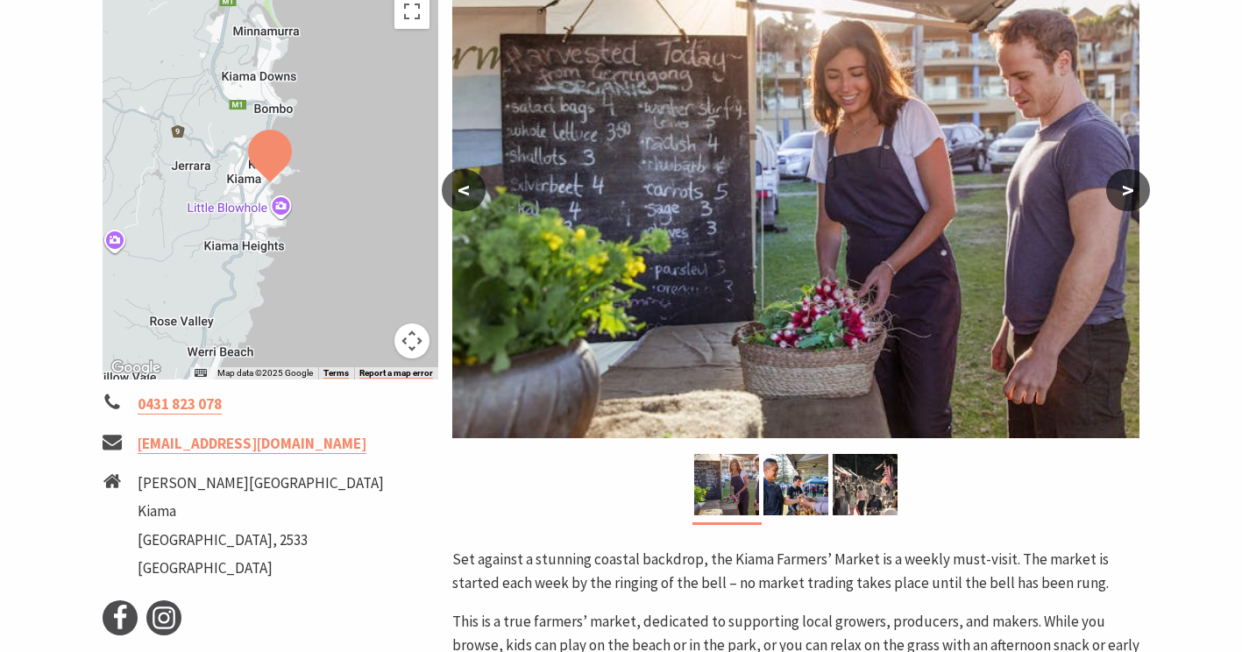
scroll to position [338, 0]
